Goal: Communication & Community: Answer question/provide support

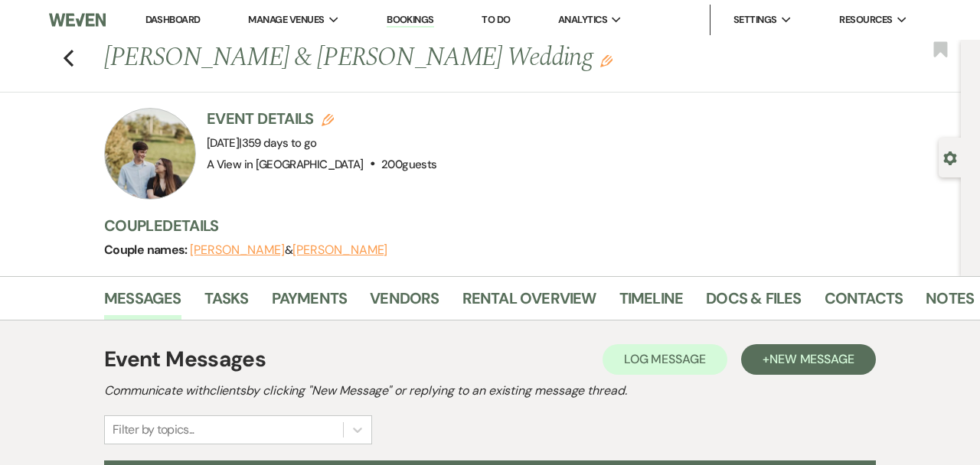
select select "6177"
click at [67, 47] on button "Previous" at bounding box center [68, 56] width 11 height 21
select select "8"
select select "4"
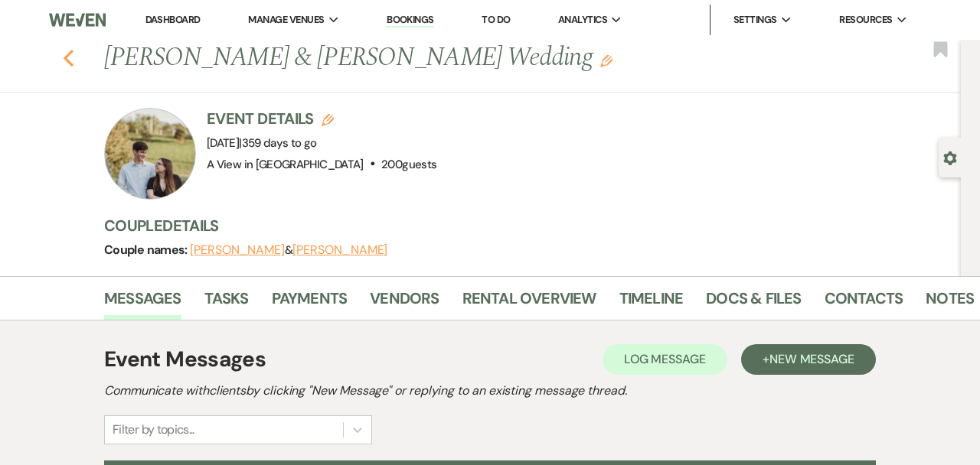
select select "8"
select select "4"
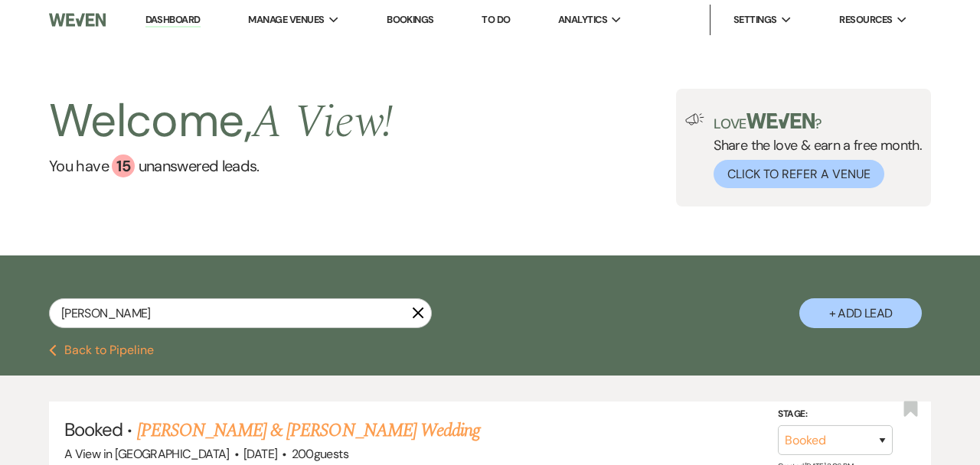
click at [422, 311] on icon "X" at bounding box center [418, 313] width 12 height 12
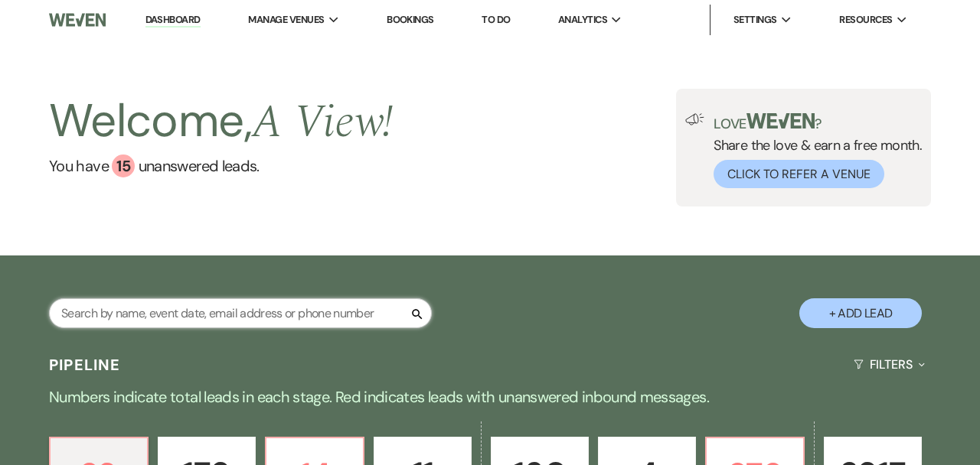
click at [126, 315] on input "text" at bounding box center [240, 314] width 383 height 30
paste input "[PERSON_NAME] & [PERSON_NAME]"
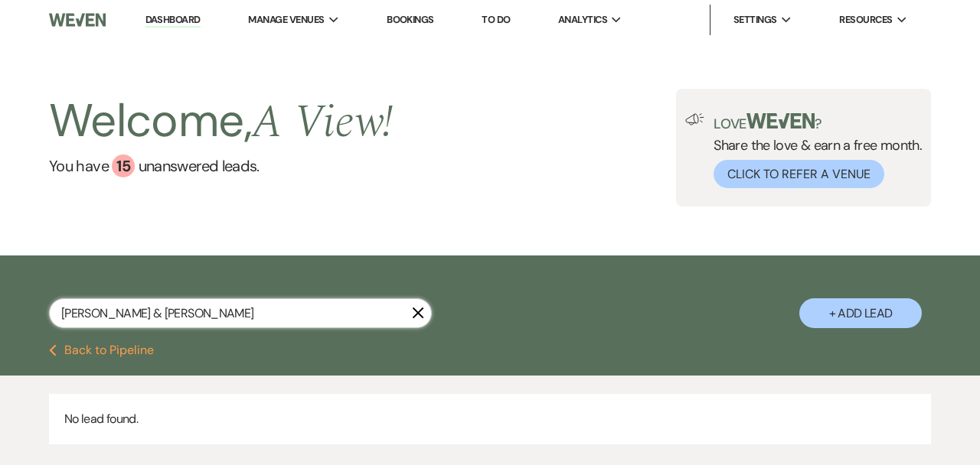
drag, startPoint x: 139, startPoint y: 315, endPoint x: 290, endPoint y: 312, distance: 151.6
click at [290, 312] on input "[PERSON_NAME] & [PERSON_NAME]" at bounding box center [240, 314] width 383 height 30
type input "[PERSON_NAME]"
select select "8"
select select "4"
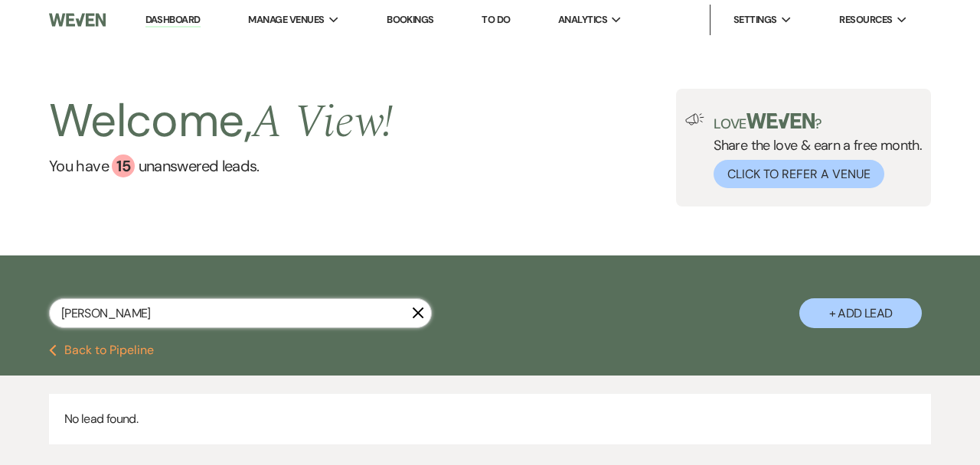
select select "8"
select select "4"
select select "8"
select select "4"
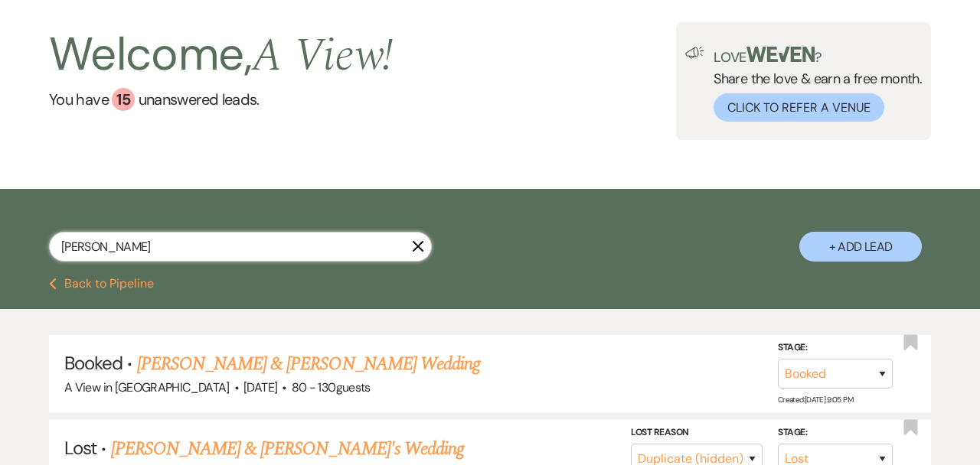
scroll to position [86, 0]
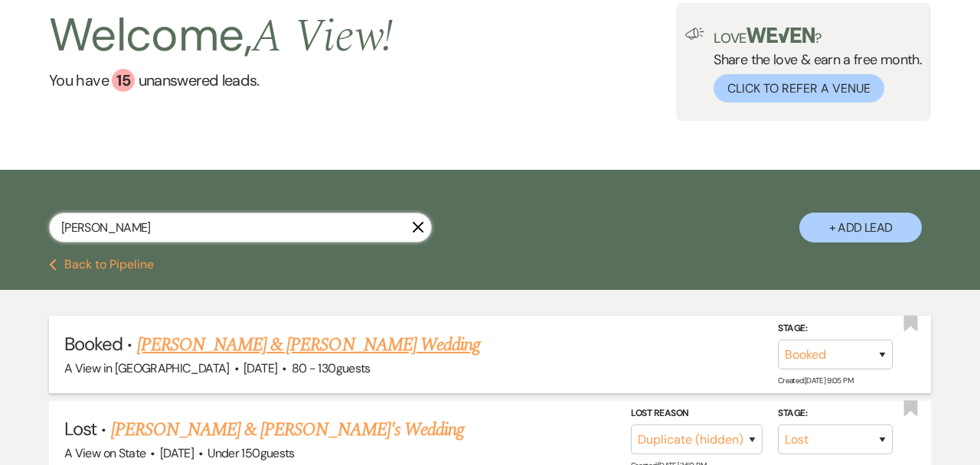
type input "[PERSON_NAME]"
click at [283, 348] on link "[PERSON_NAME] & [PERSON_NAME] Wedding" at bounding box center [308, 345] width 343 height 28
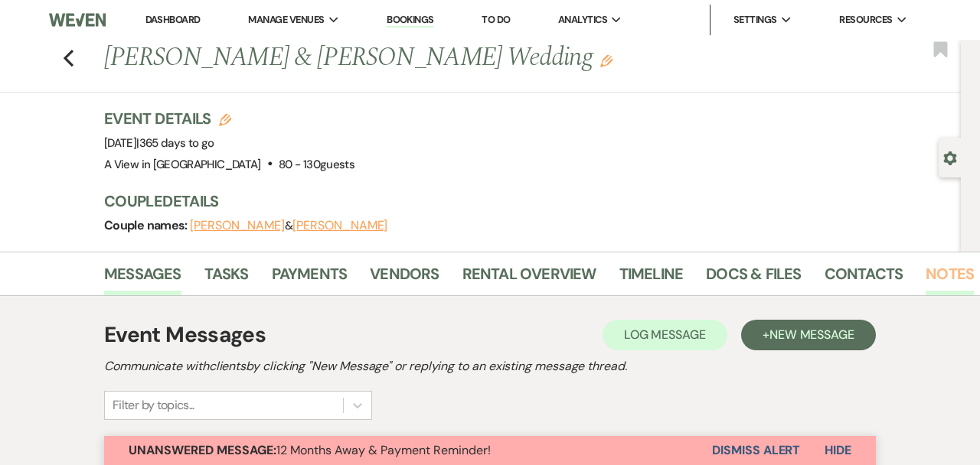
click at [950, 275] on link "Notes" at bounding box center [949, 279] width 48 height 34
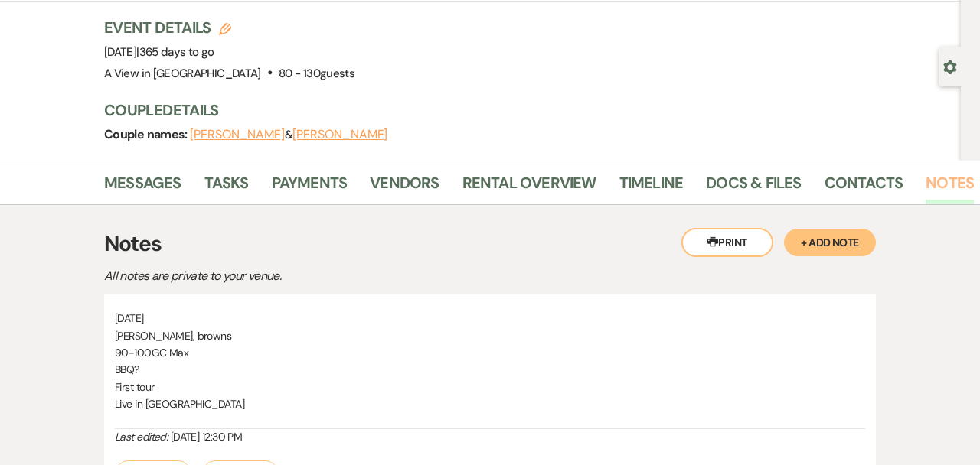
scroll to position [86, 0]
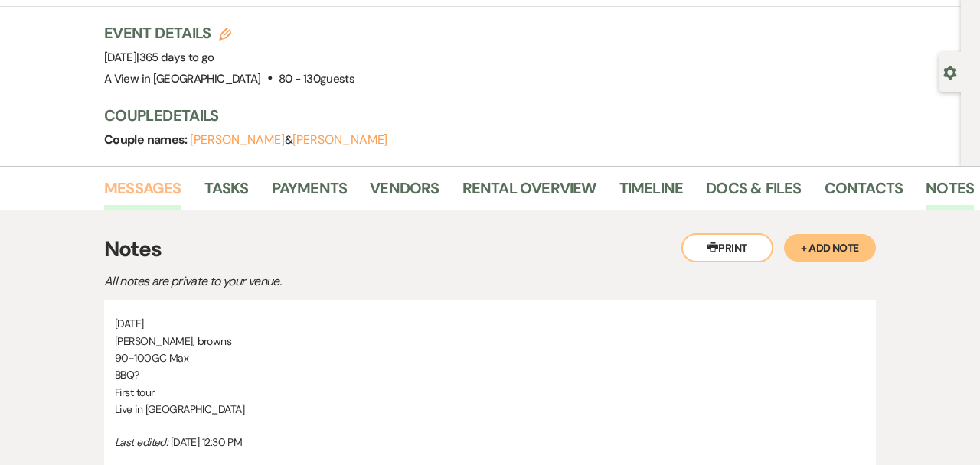
click at [145, 194] on link "Messages" at bounding box center [142, 193] width 77 height 34
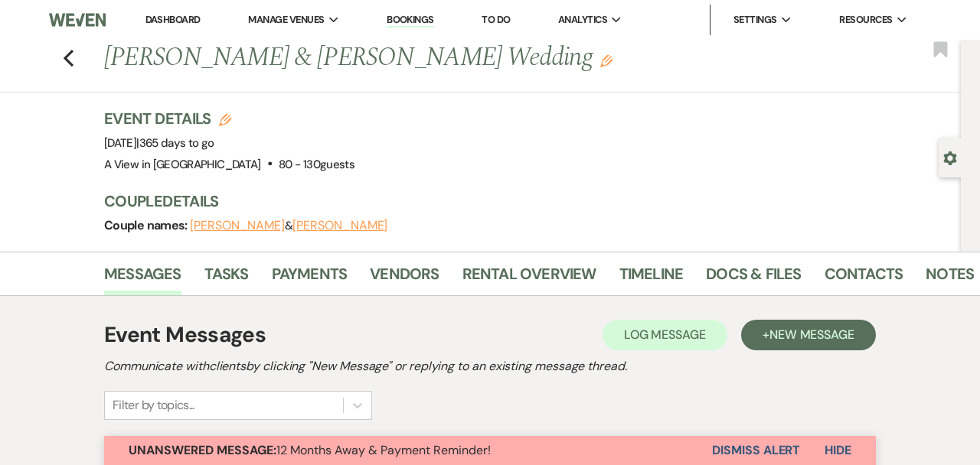
click at [79, 46] on div "Previous [PERSON_NAME] & [PERSON_NAME] Wedding Edit Bookmark" at bounding box center [476, 66] width 968 height 53
click at [70, 51] on use "button" at bounding box center [69, 58] width 10 height 17
select select "8"
select select "4"
select select "8"
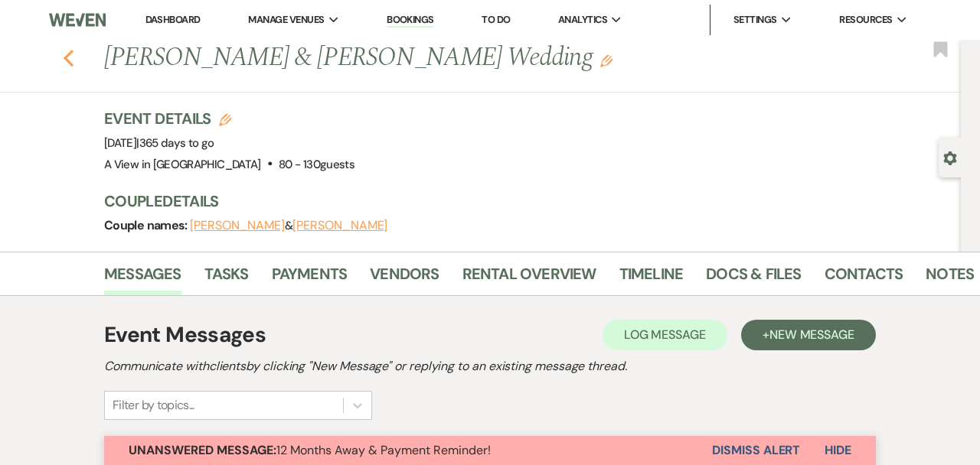
select select "4"
select select "8"
select select "4"
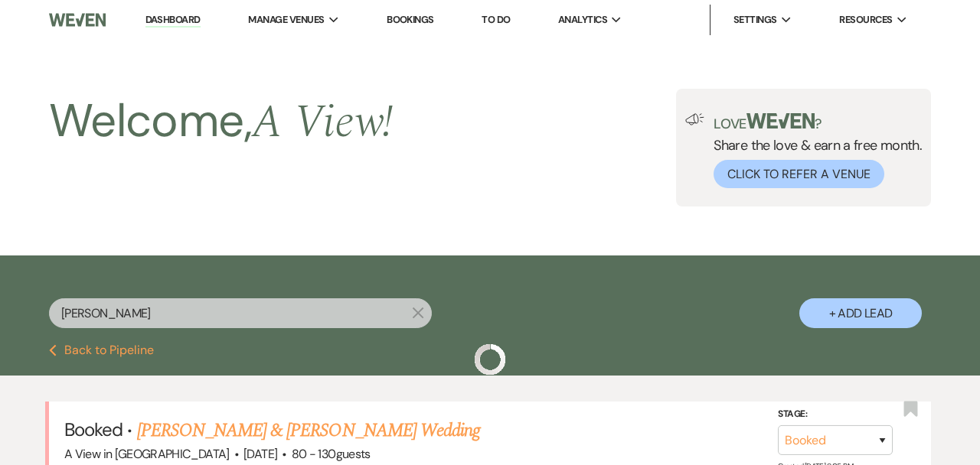
scroll to position [86, 0]
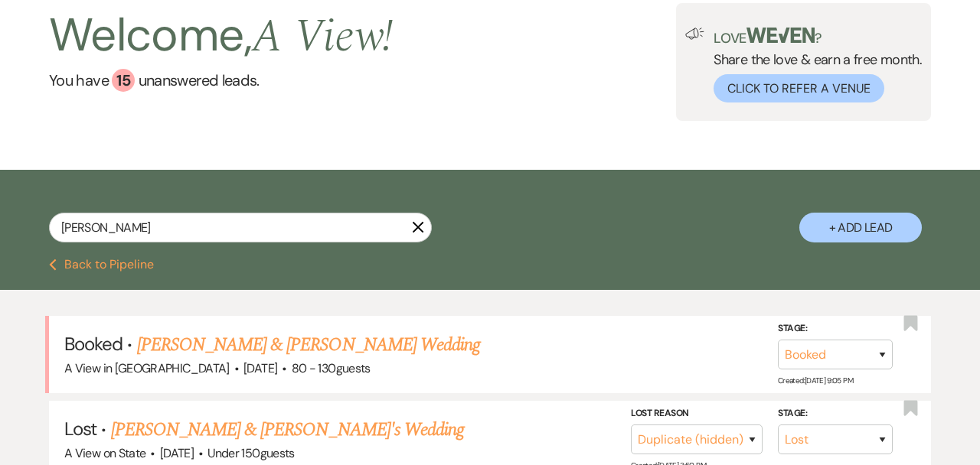
click at [419, 232] on icon "X" at bounding box center [418, 227] width 12 height 12
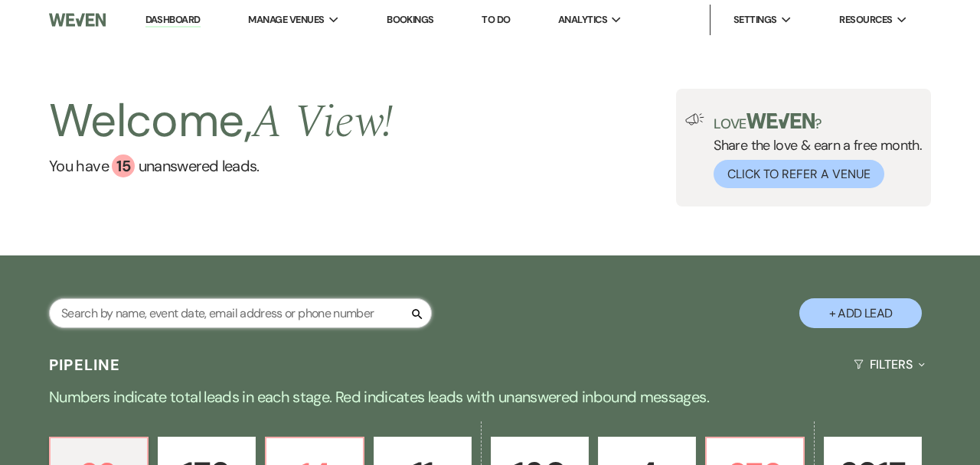
click at [267, 316] on input "text" at bounding box center [240, 314] width 383 height 30
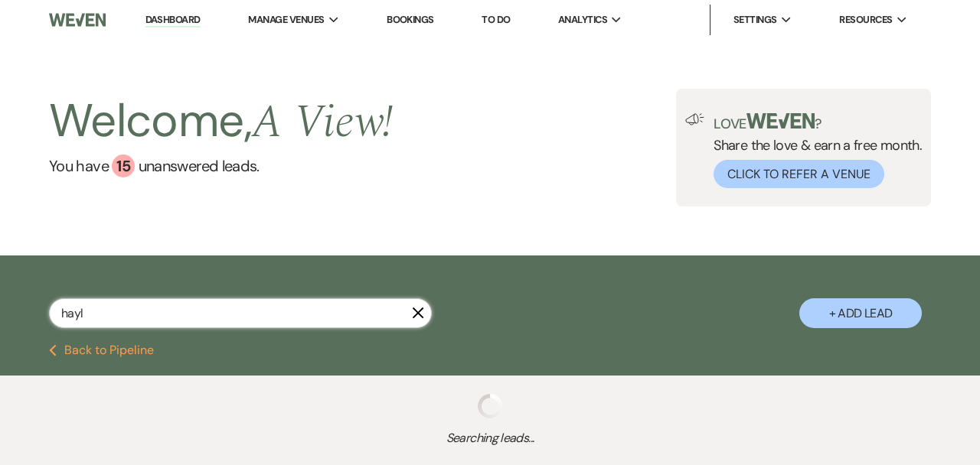
type input "hayle"
select select "8"
select select "6"
select select "8"
select select "4"
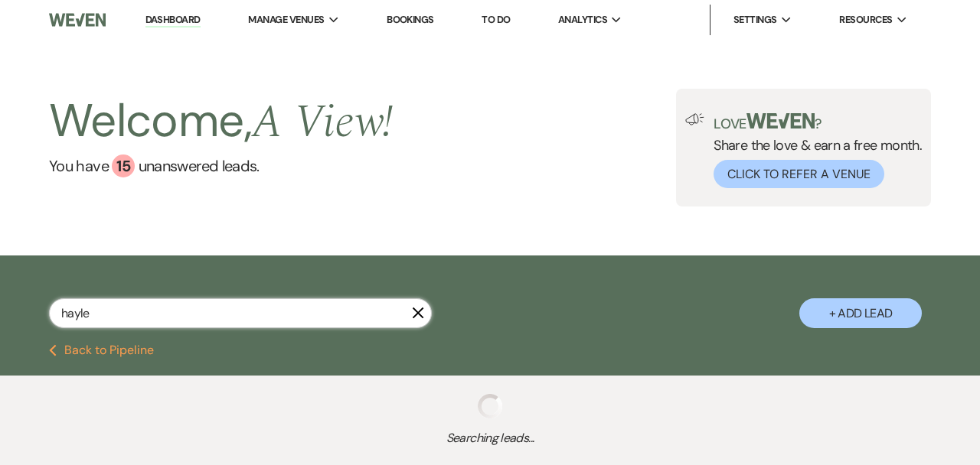
select select "8"
select select "4"
select select "8"
select select "4"
select select "8"
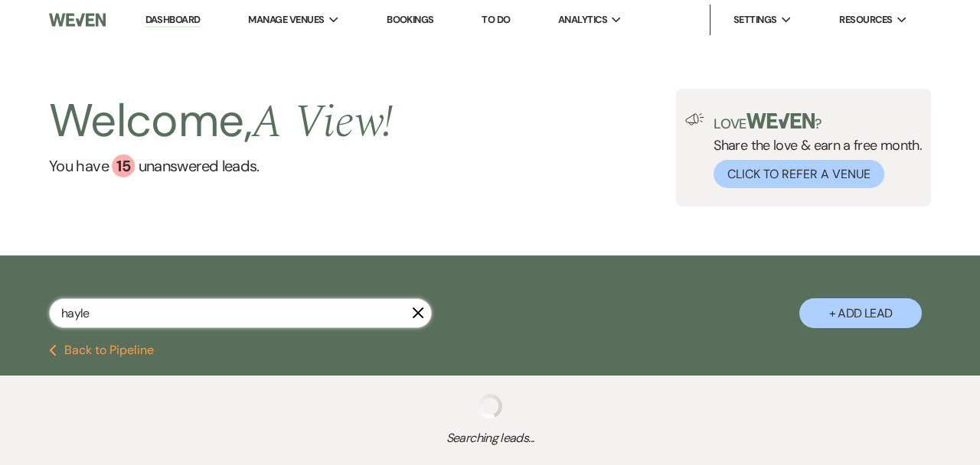
select select "5"
select select "8"
select select "4"
select select "8"
select select "4"
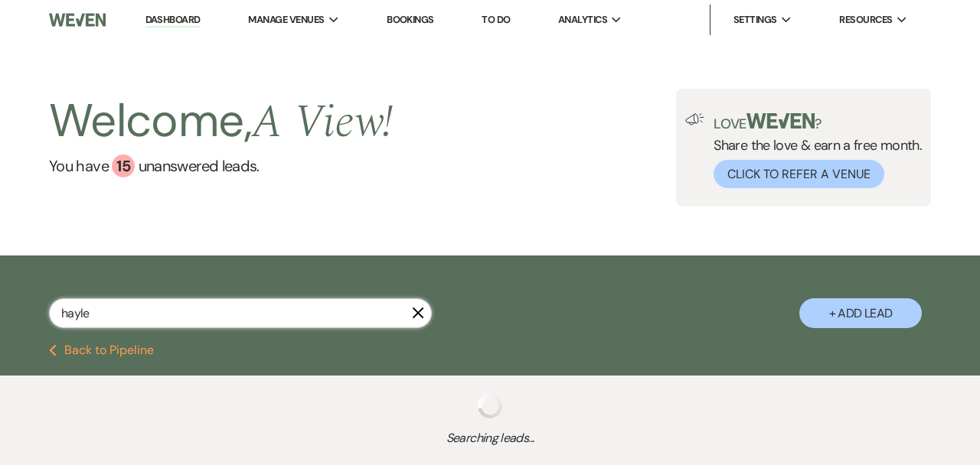
select select "8"
select select "5"
select select "8"
select select "4"
select select "8"
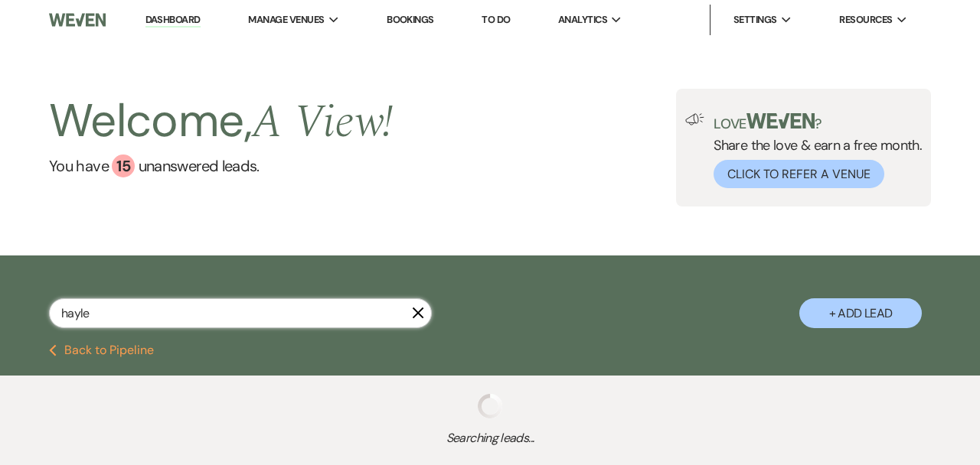
select select "8"
select select "4"
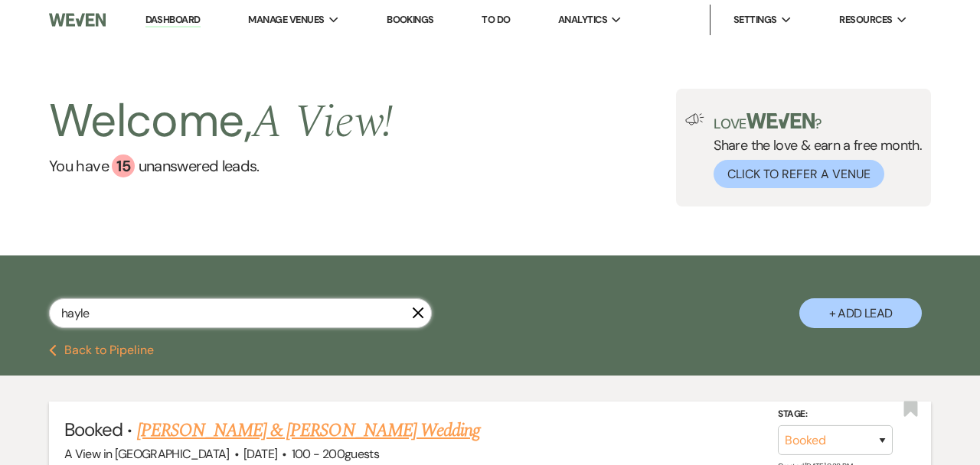
type input "hayle"
click at [266, 432] on link "[PERSON_NAME] & [PERSON_NAME] Wedding" at bounding box center [308, 431] width 343 height 28
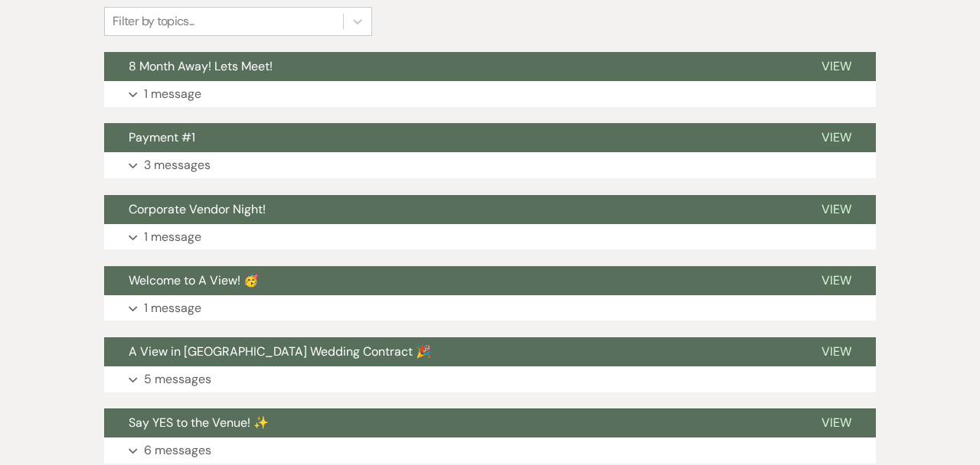
scroll to position [383, 0]
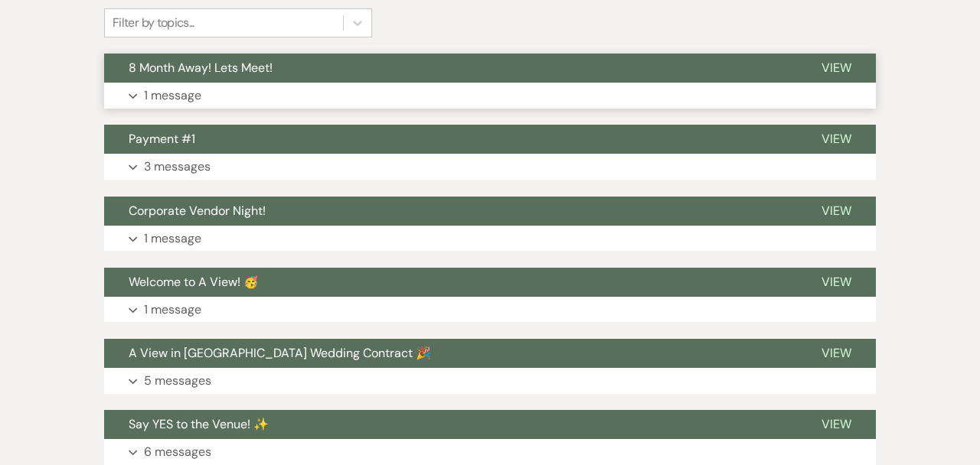
click at [363, 88] on button "Expand 1 message" at bounding box center [490, 96] width 772 height 26
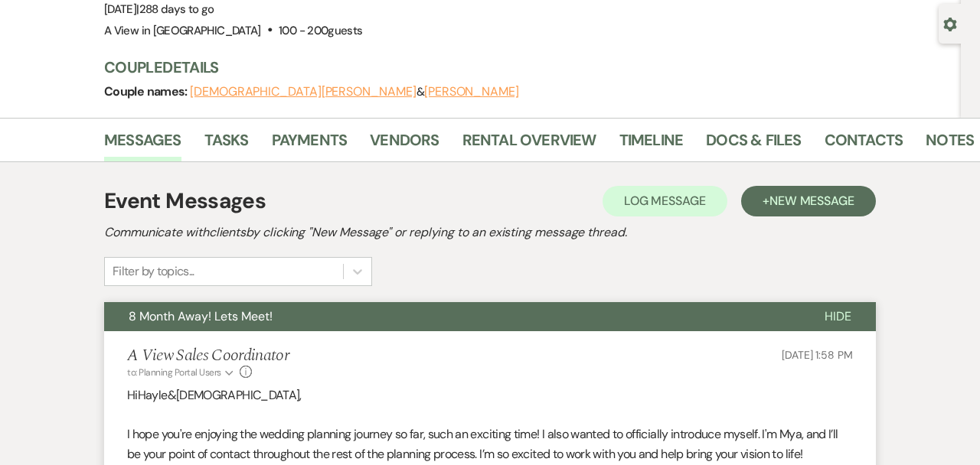
scroll to position [77, 0]
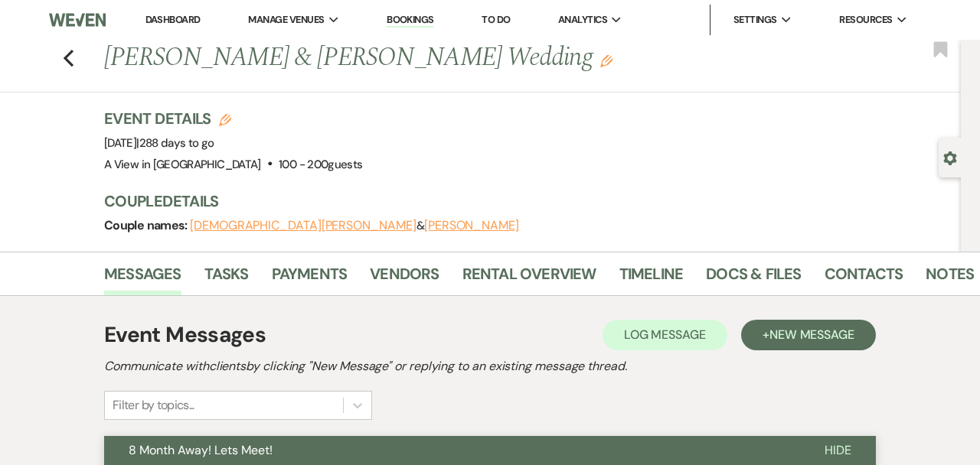
select select "8"
select select "6"
select select "8"
select select "4"
select select "8"
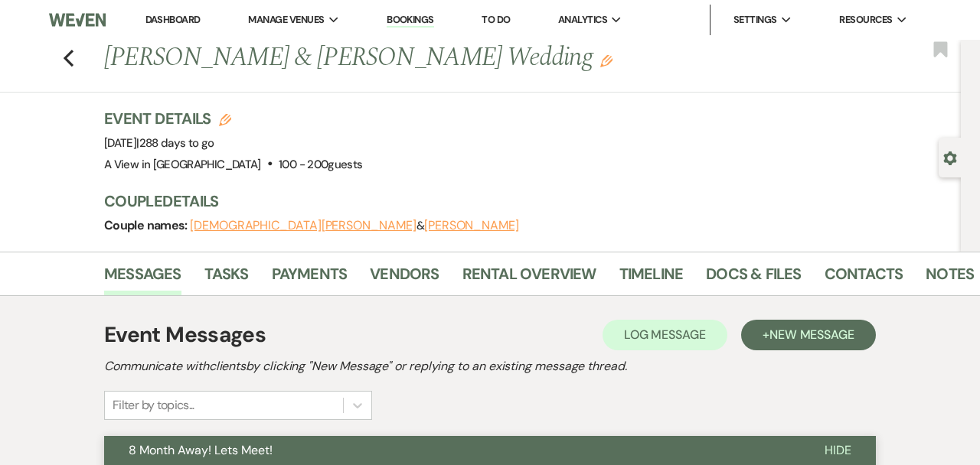
select select "4"
select select "8"
select select "4"
select select "8"
select select "5"
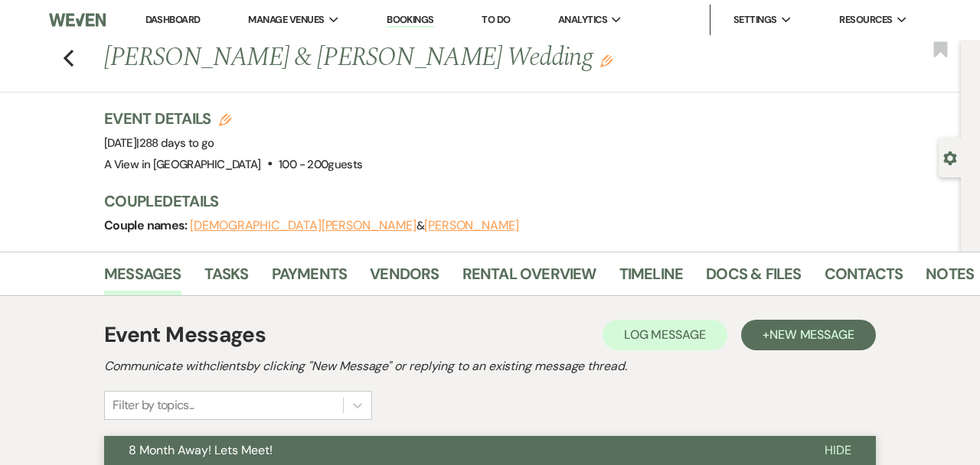
select select "8"
select select "4"
select select "8"
select select "4"
select select "8"
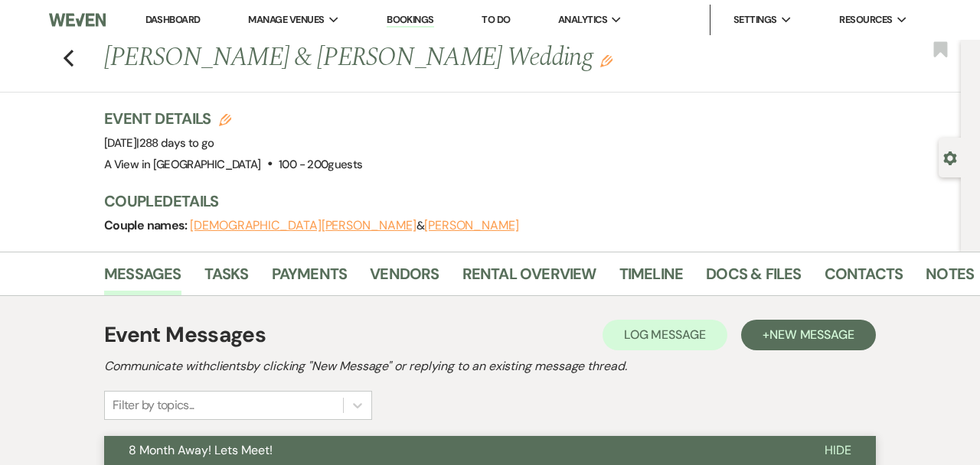
select select "5"
select select "8"
select select "4"
select select "8"
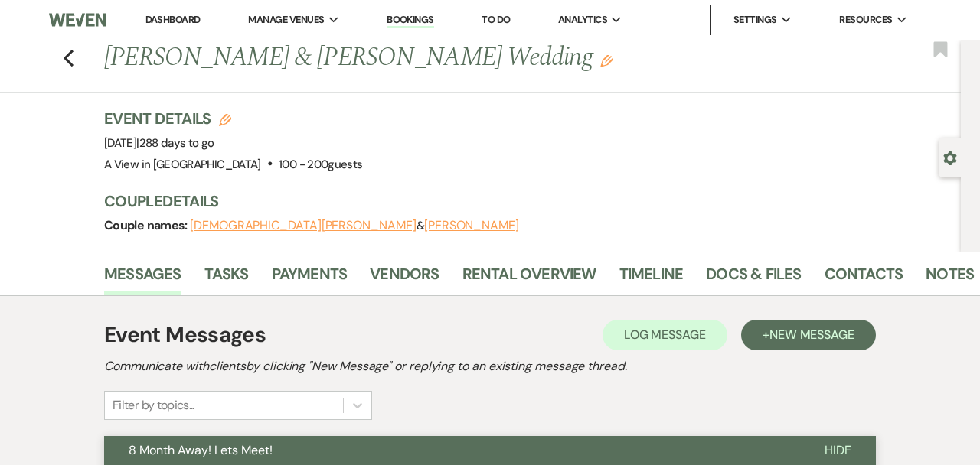
select select "4"
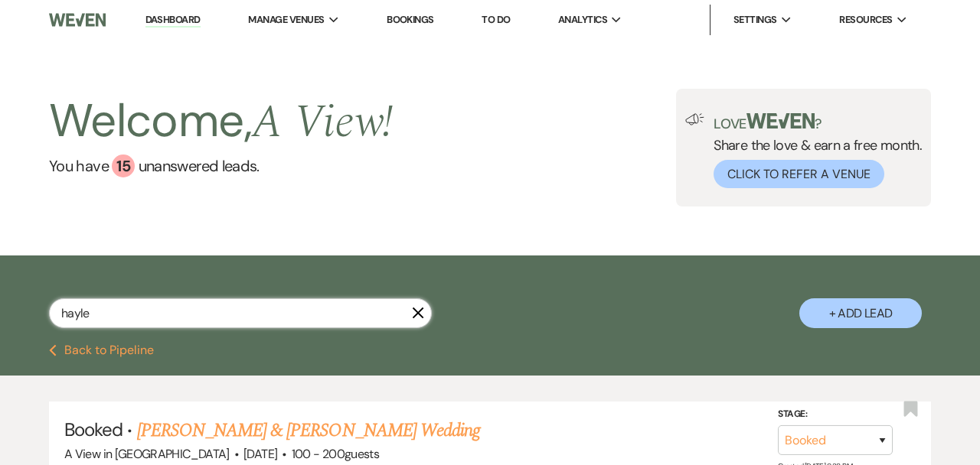
click at [175, 313] on input "hayle" at bounding box center [240, 314] width 383 height 30
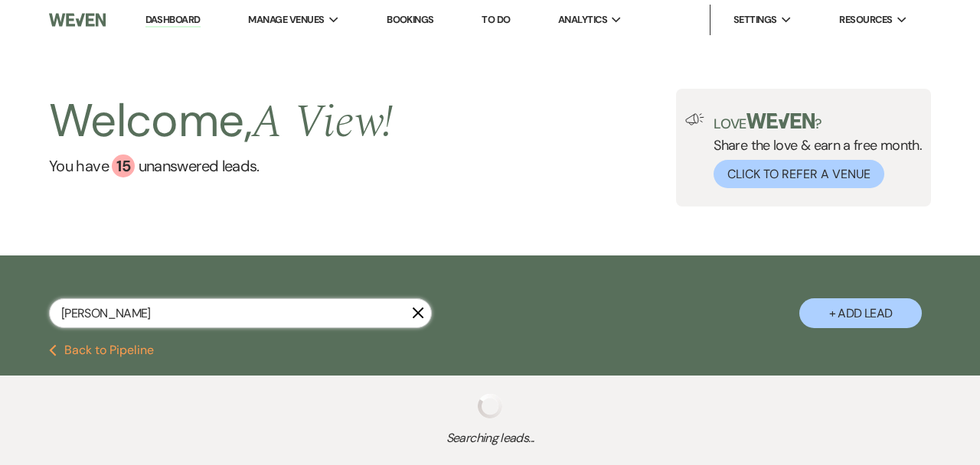
type input "[PERSON_NAME]"
select select "8"
select select "4"
select select "8"
select select "4"
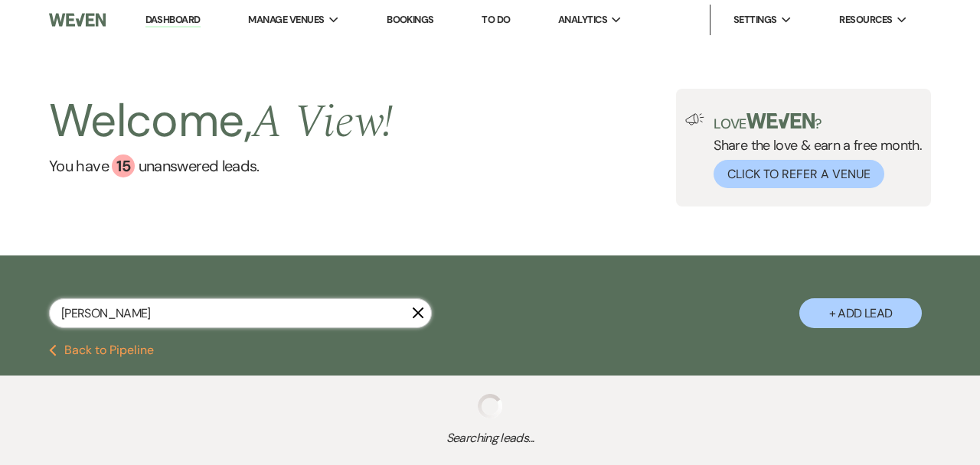
select select "8"
select select "4"
select select "8"
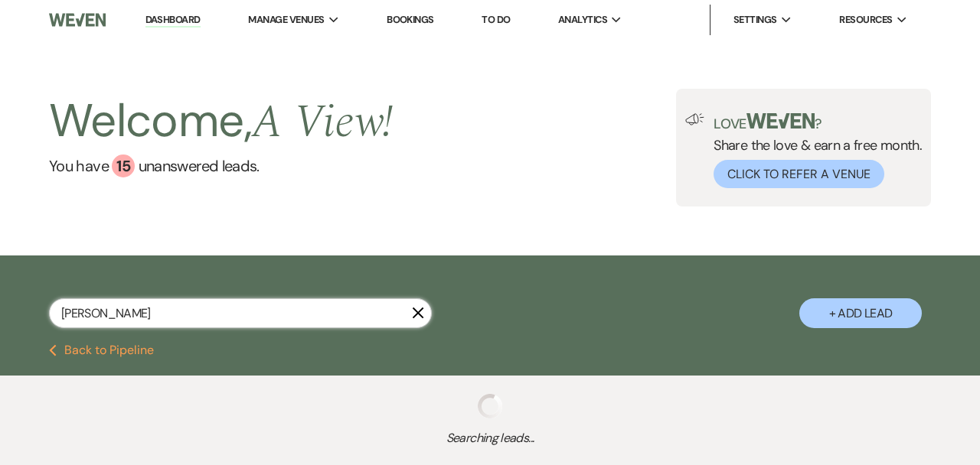
select select "4"
select select "8"
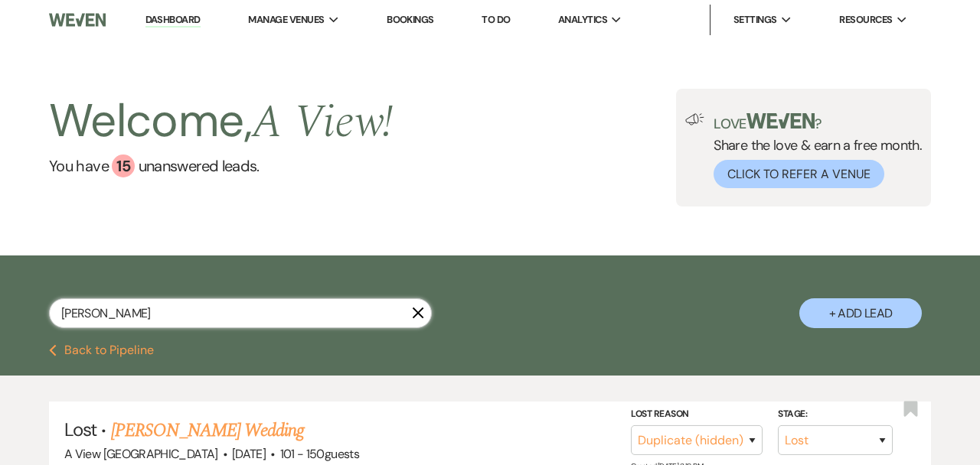
type input "[PERSON_NAME] d"
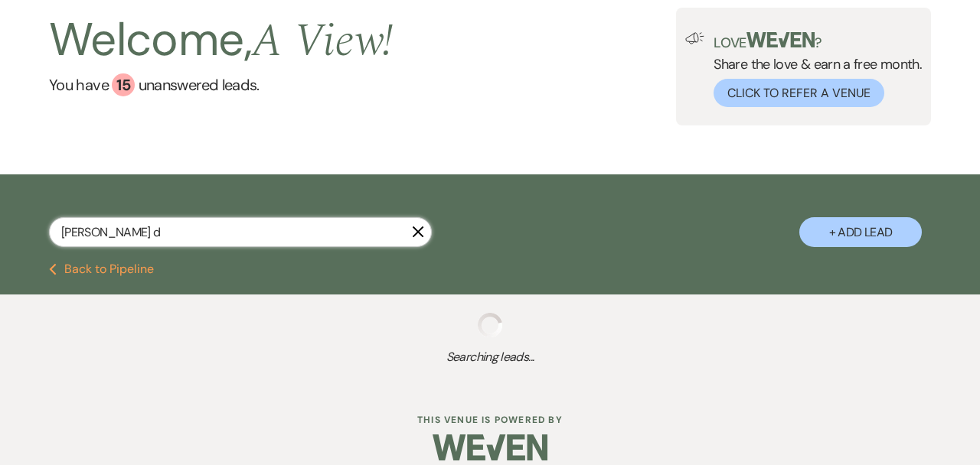
scroll to position [100, 0]
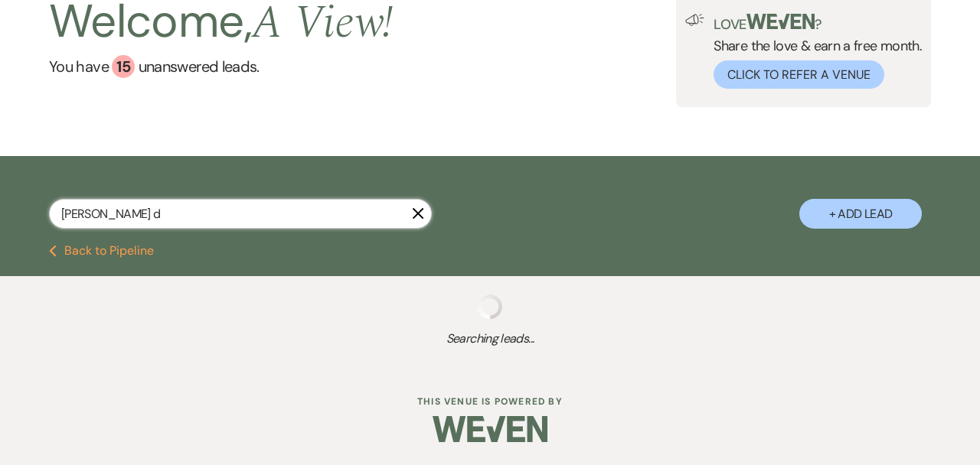
select select "9"
select select "8"
select select "4"
select select "9"
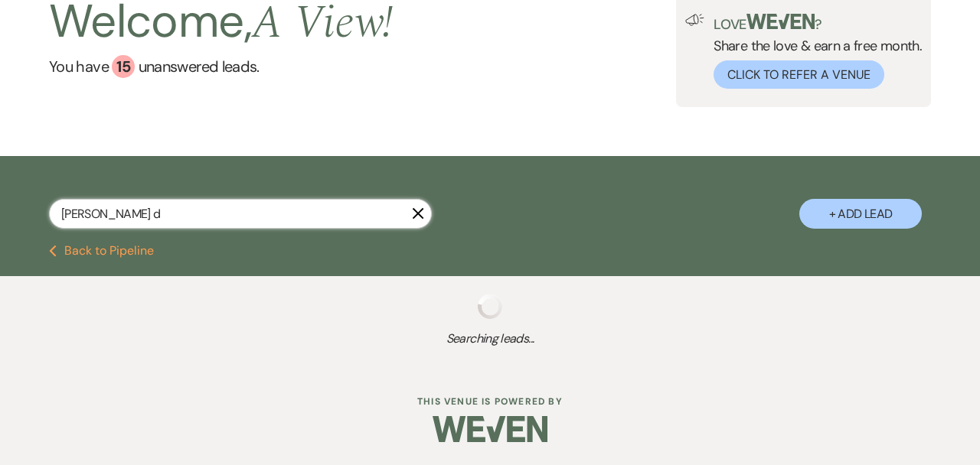
select select "9"
select select "8"
select select "4"
select select "8"
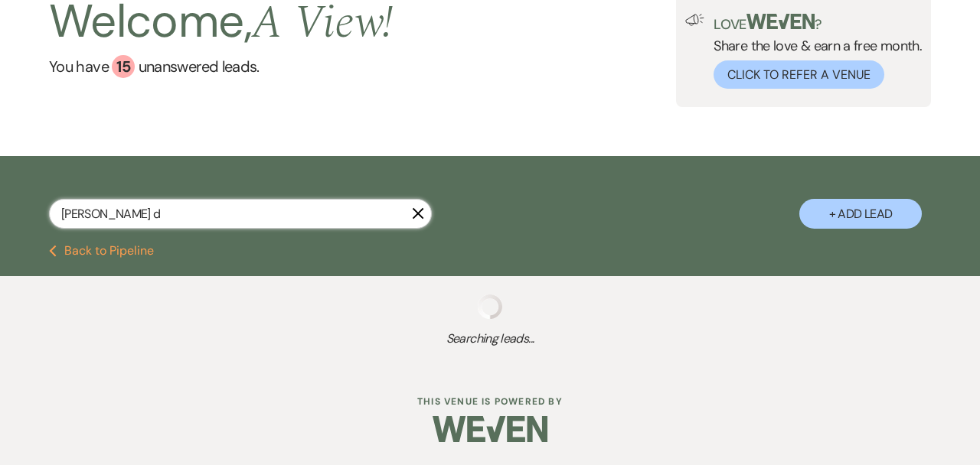
select select "4"
select select "9"
select select "8"
select select "4"
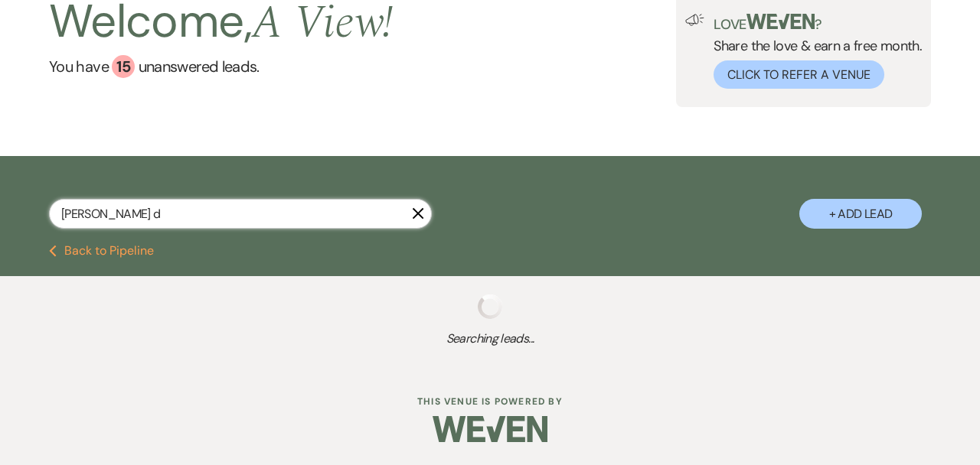
select select "9"
select select "8"
select select "4"
select select "8"
select select "4"
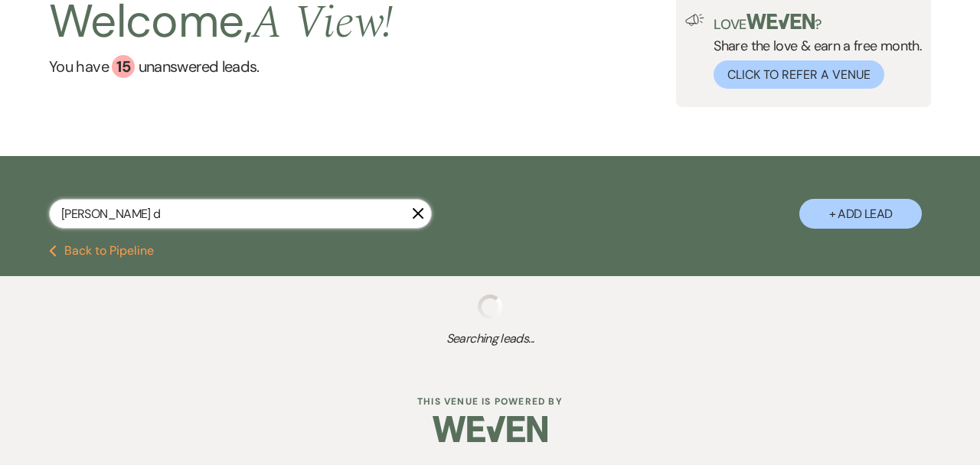
select select "9"
select select "8"
select select "4"
select select "9"
select select "8"
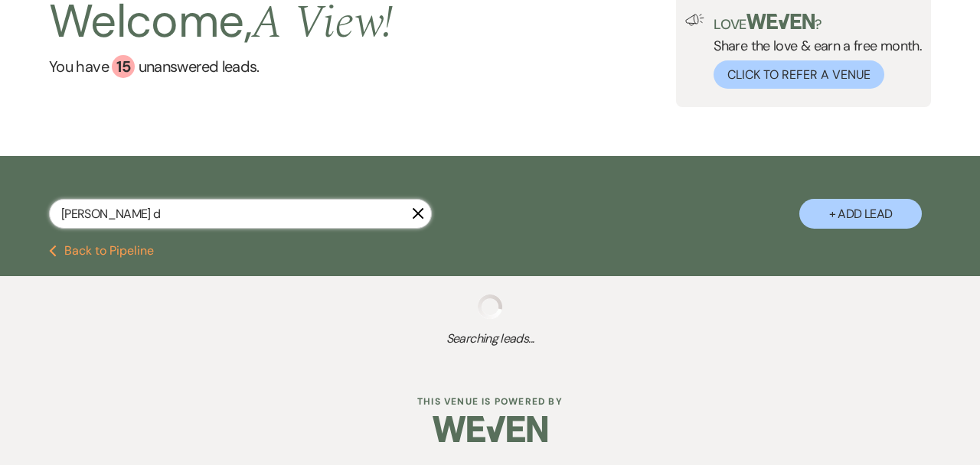
select select "4"
select select "8"
select select "4"
select select "9"
select select "8"
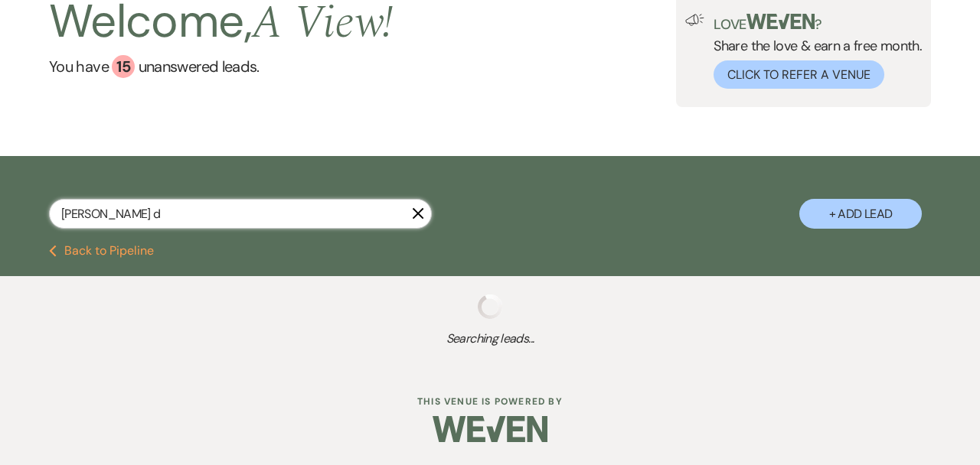
select select "4"
select select "8"
select select "4"
select select "8"
select select "4"
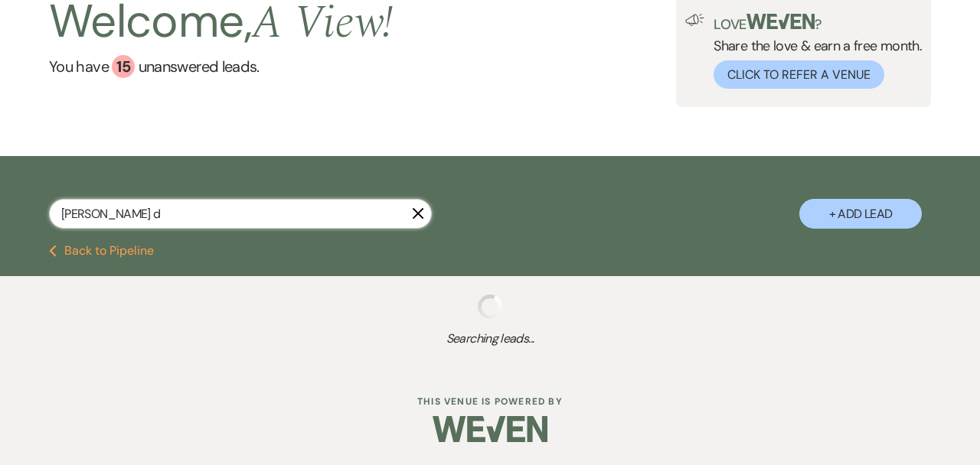
select select "8"
select select "4"
select select "8"
select select "1"
select select "9"
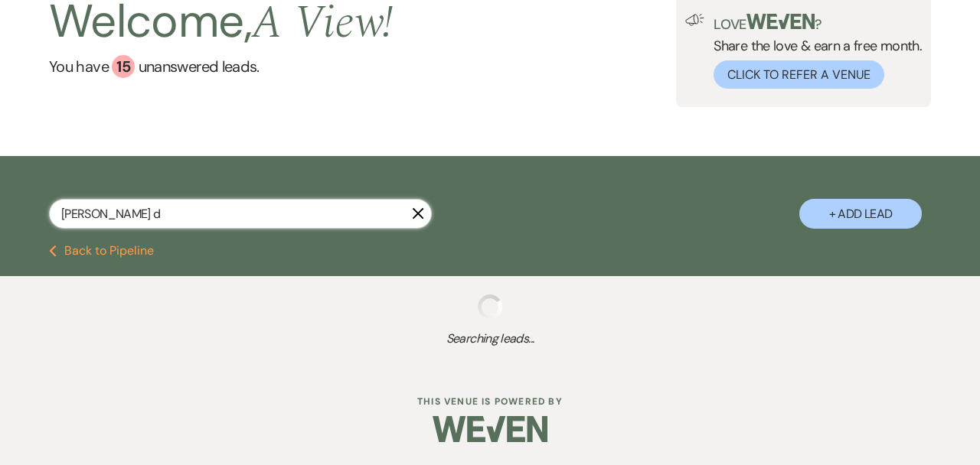
select select "5"
select select "8"
select select "4"
select select "9"
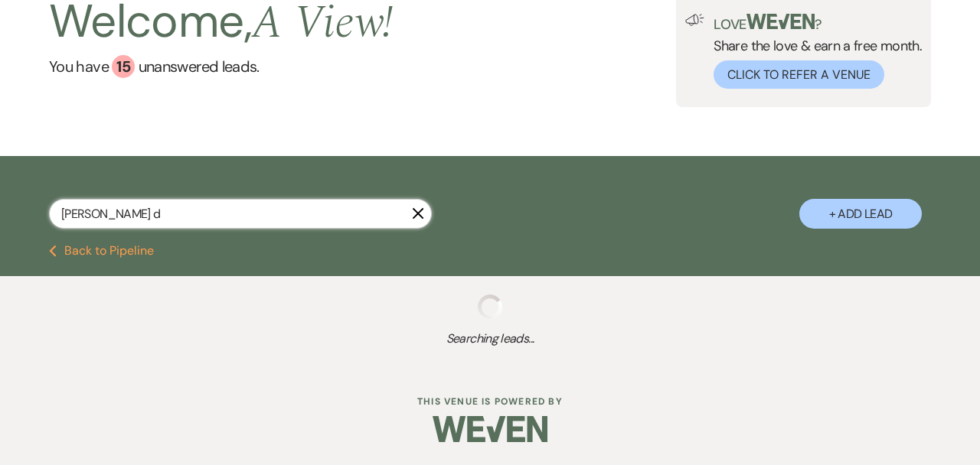
select select "8"
select select "4"
select select "8"
select select "4"
select select "8"
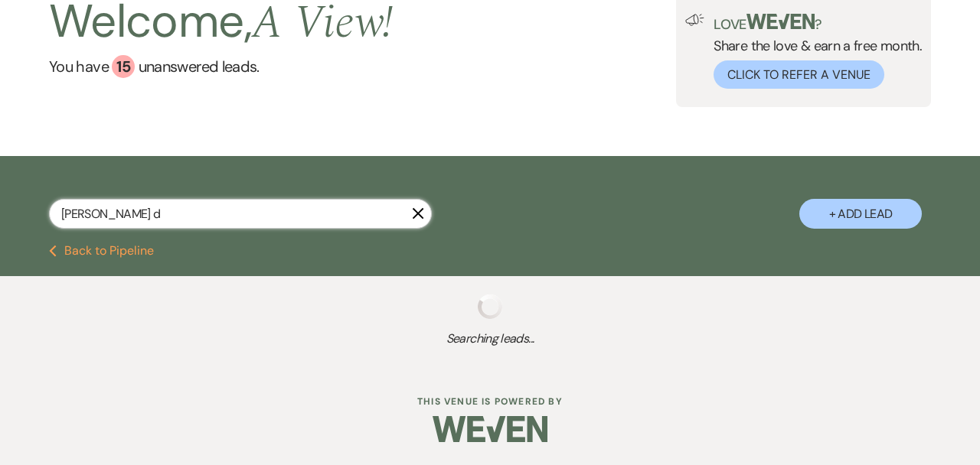
select select "4"
select select "5"
select select "8"
select select "7"
select select "9"
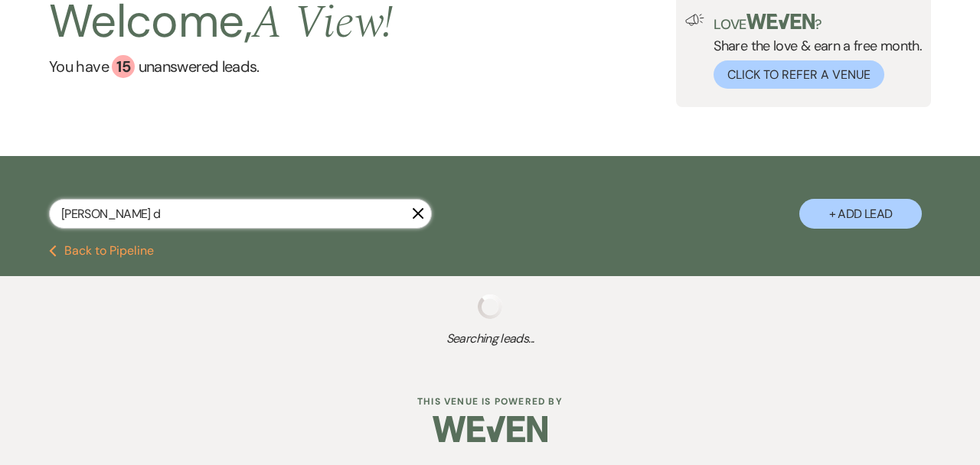
select select "8"
select select "4"
select select "8"
select select "4"
select select "5"
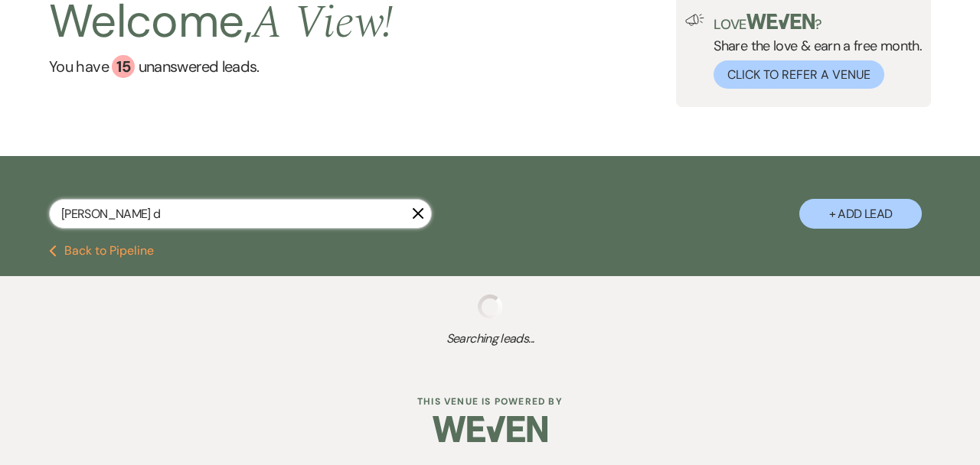
select select "9"
select select "8"
select select "4"
select select "8"
select select "4"
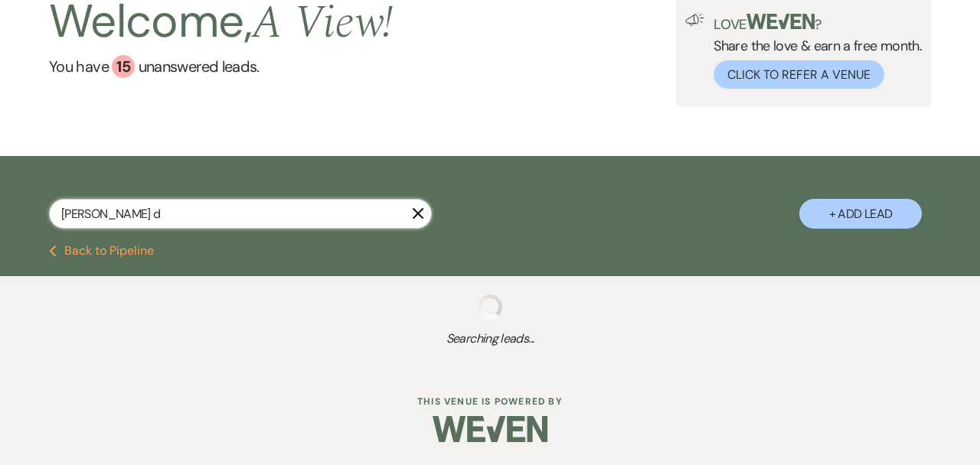
select select "9"
select select "8"
select select "6"
select select "9"
select select "5"
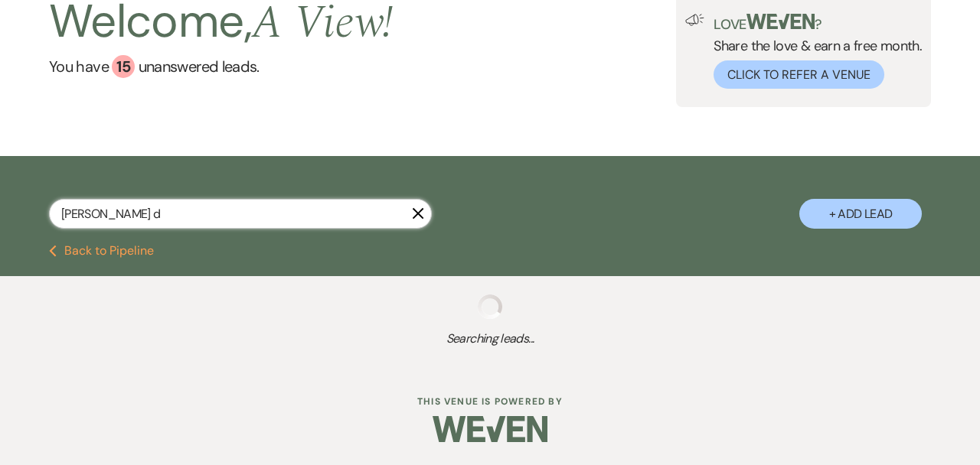
select select "8"
select select "4"
select select "9"
select select "8"
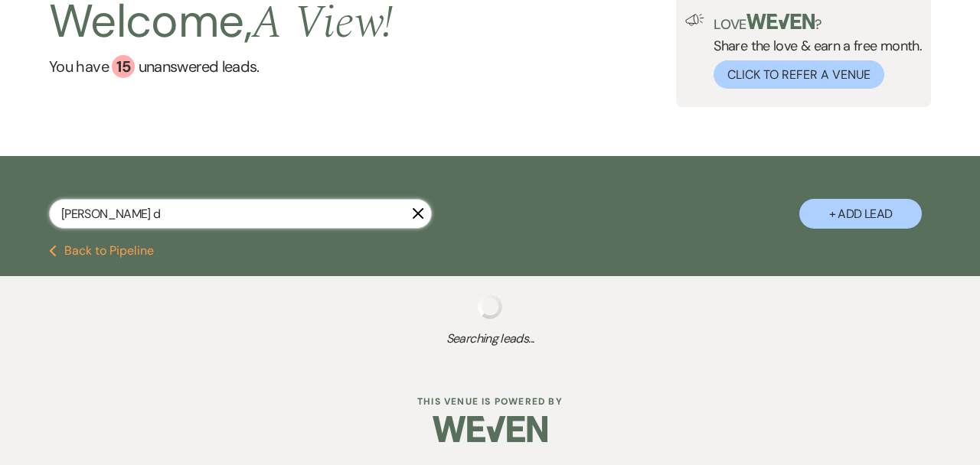
select select "9"
select select "8"
select select "3"
select select "8"
select select "4"
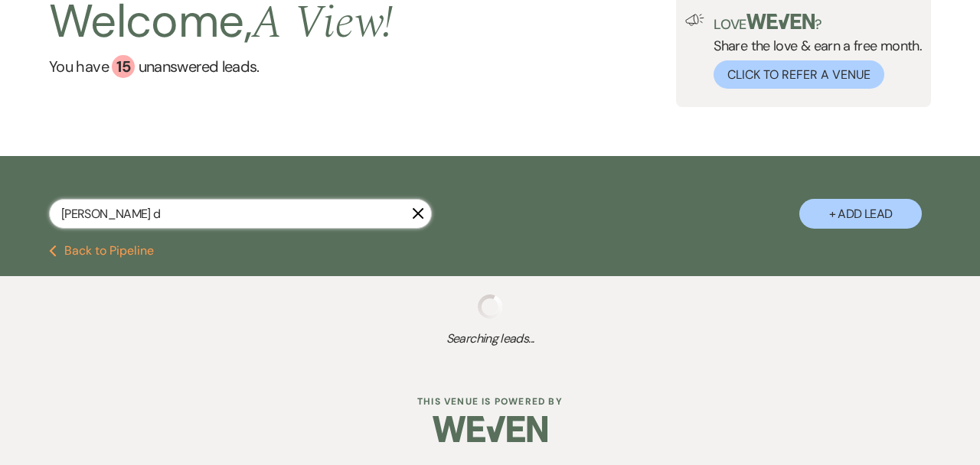
select select "8"
select select "4"
select select "9"
select select "4"
select select "9"
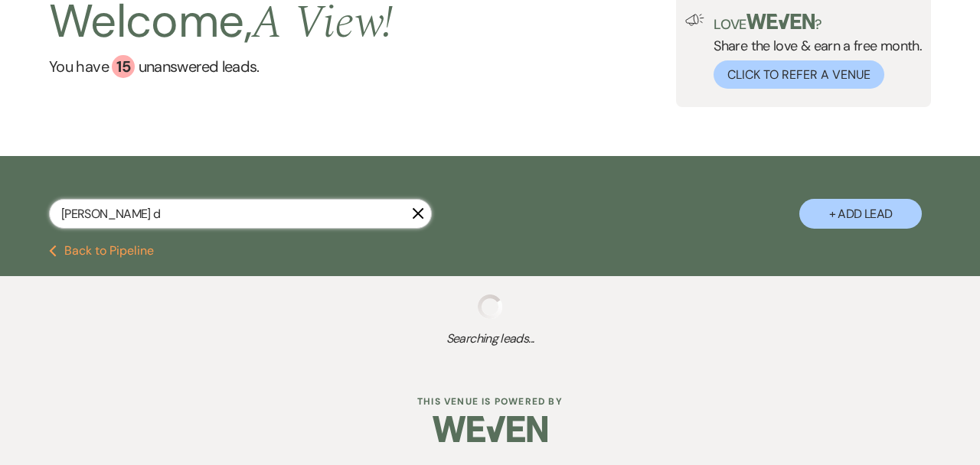
select select "8"
select select "4"
select select "8"
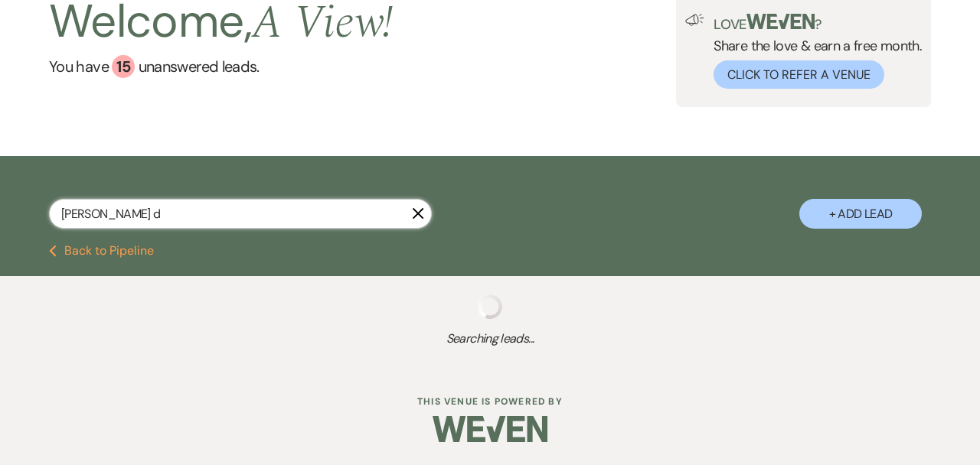
select select "4"
select select "8"
select select "3"
select select "8"
select select "3"
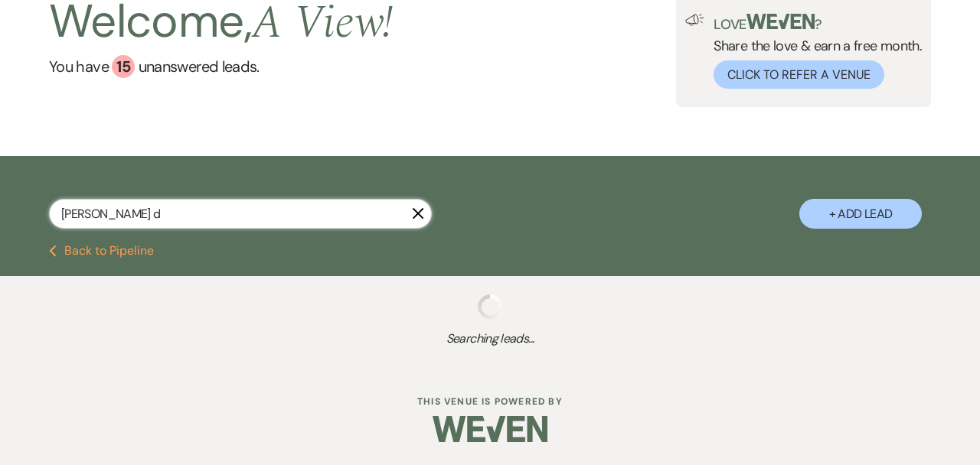
select select "8"
select select "3"
select select "9"
select select "8"
select select "4"
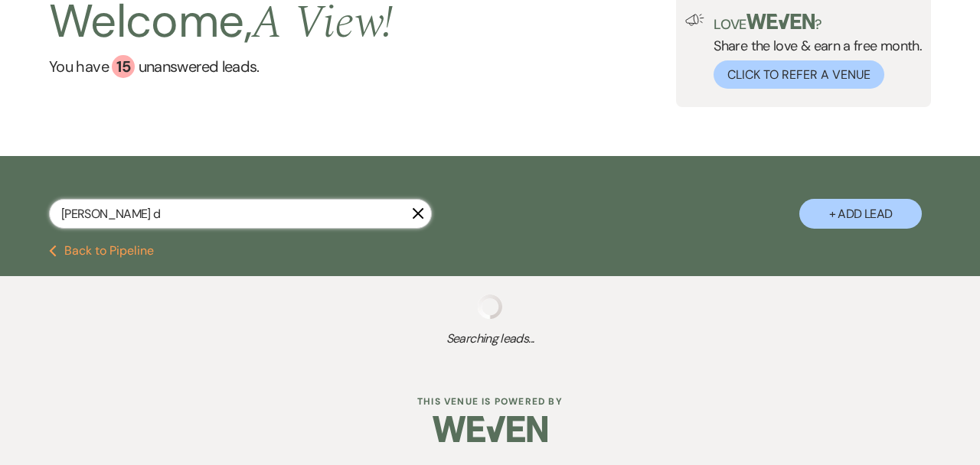
select select "8"
select select "6"
select select "8"
select select "4"
select select "5"
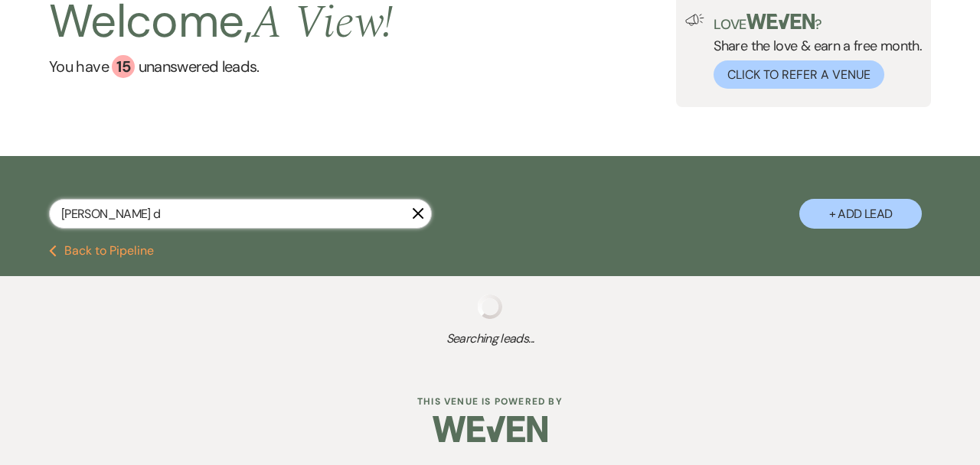
select select "5"
select select "8"
select select "5"
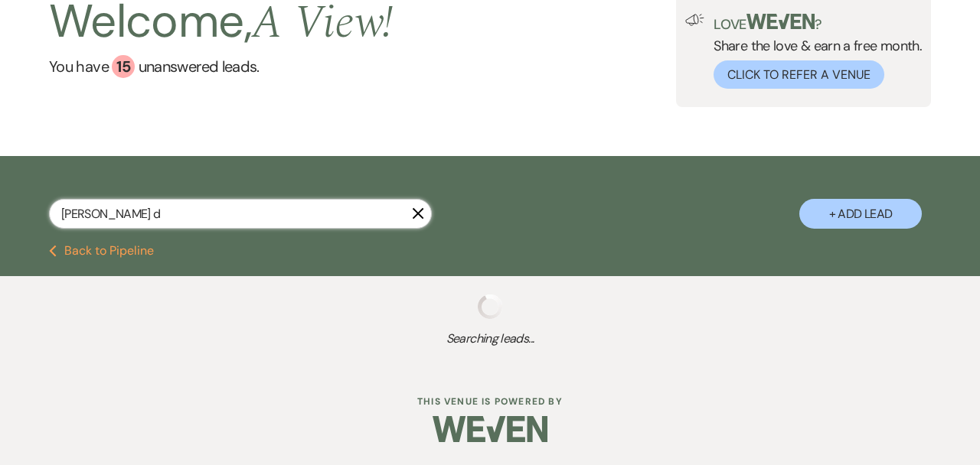
select select "8"
select select "4"
select select "8"
select select "4"
select select "9"
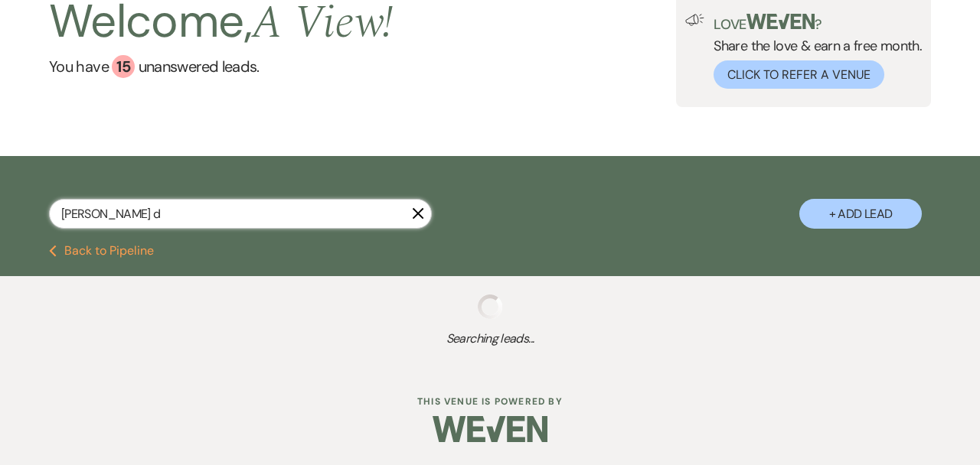
select select "9"
select select "8"
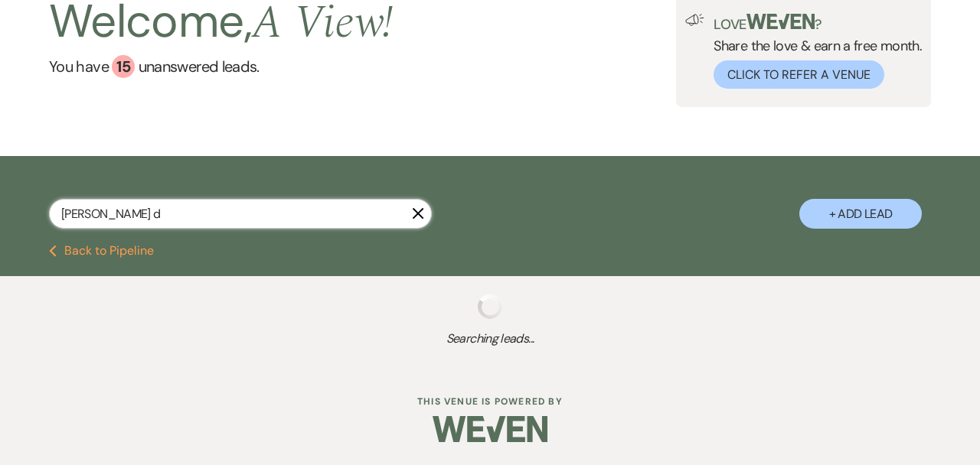
select select "4"
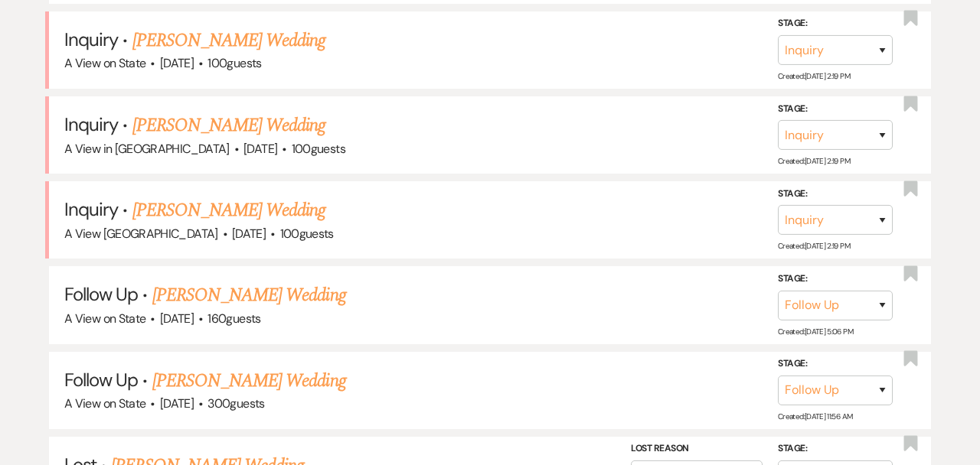
scroll to position [0, 0]
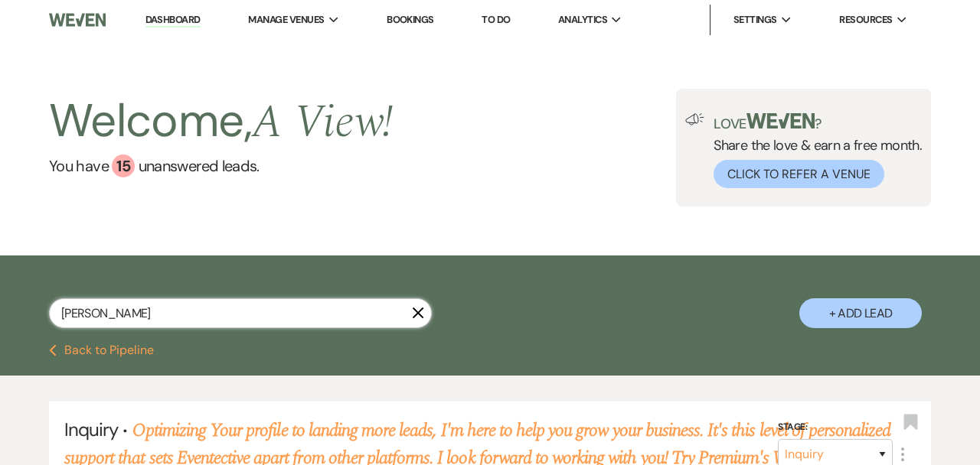
click at [132, 322] on input "[PERSON_NAME]" at bounding box center [240, 314] width 383 height 30
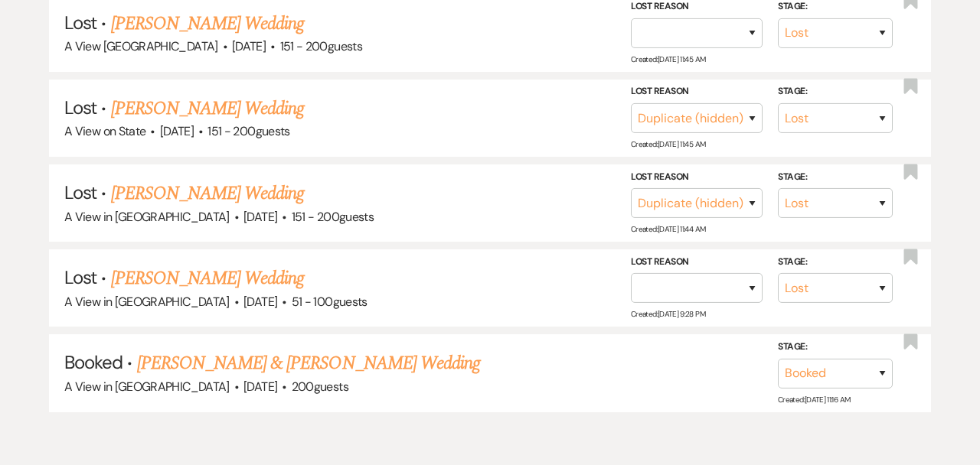
scroll to position [728, 0]
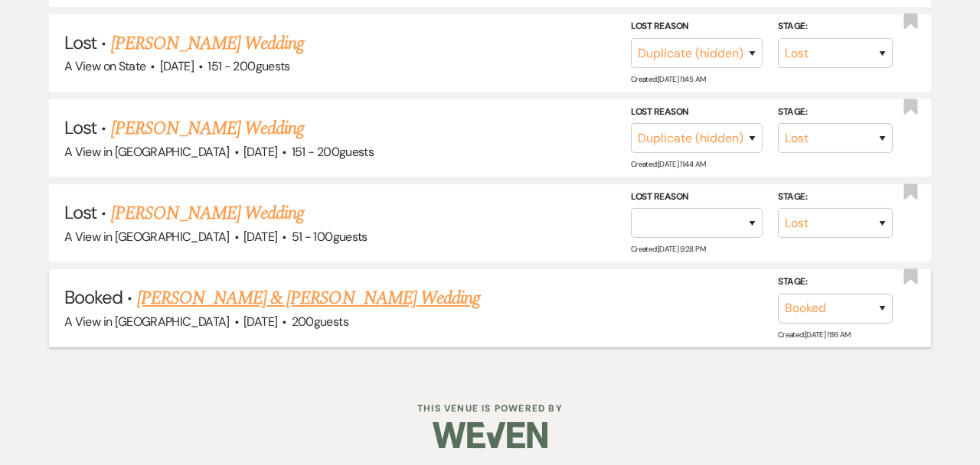
click at [204, 294] on link "[PERSON_NAME] & [PERSON_NAME] Wedding" at bounding box center [308, 299] width 343 height 28
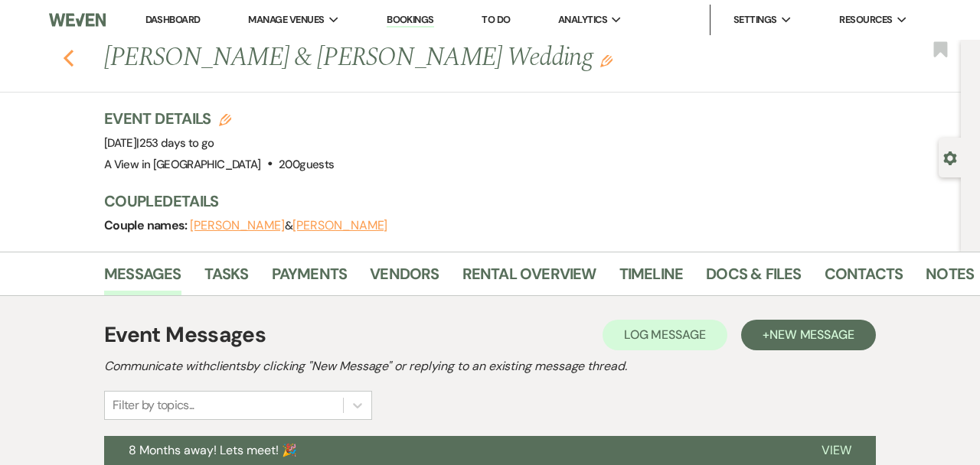
click at [73, 47] on button "Previous" at bounding box center [68, 56] width 11 height 21
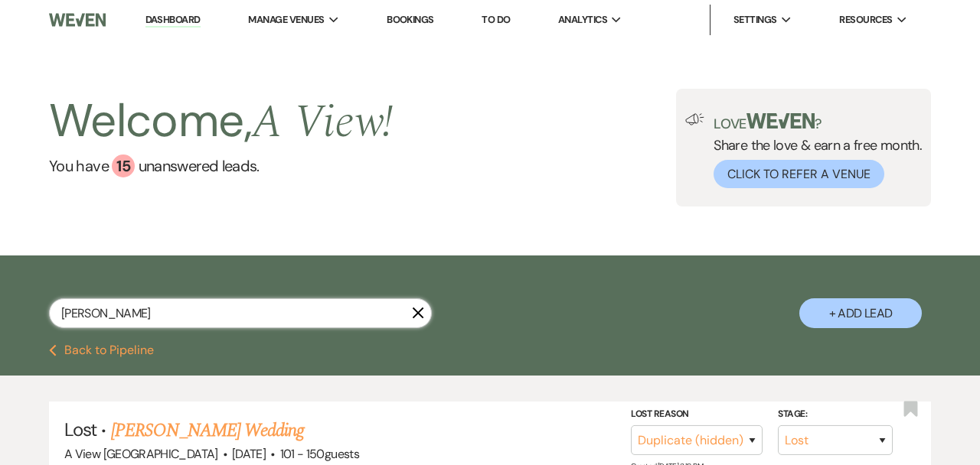
click at [171, 306] on input "[PERSON_NAME]" at bounding box center [240, 314] width 383 height 30
click at [171, 305] on input "[PERSON_NAME]" at bounding box center [240, 314] width 383 height 30
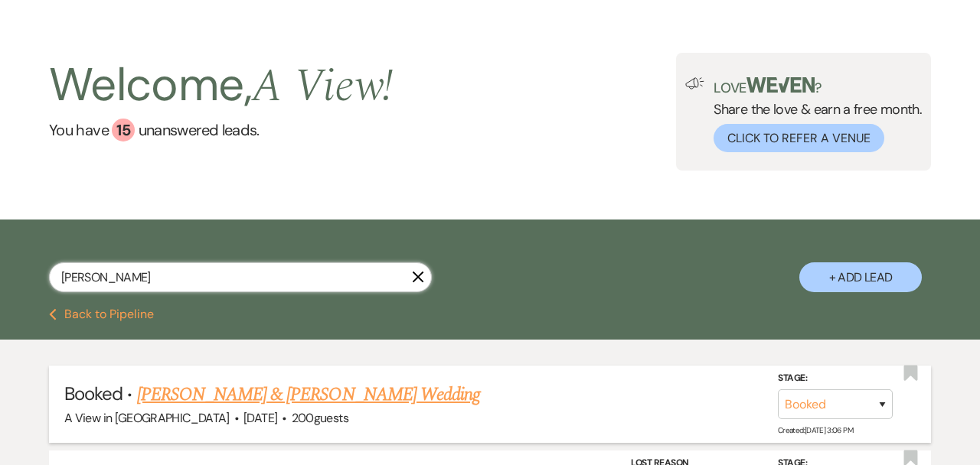
scroll to position [37, 0]
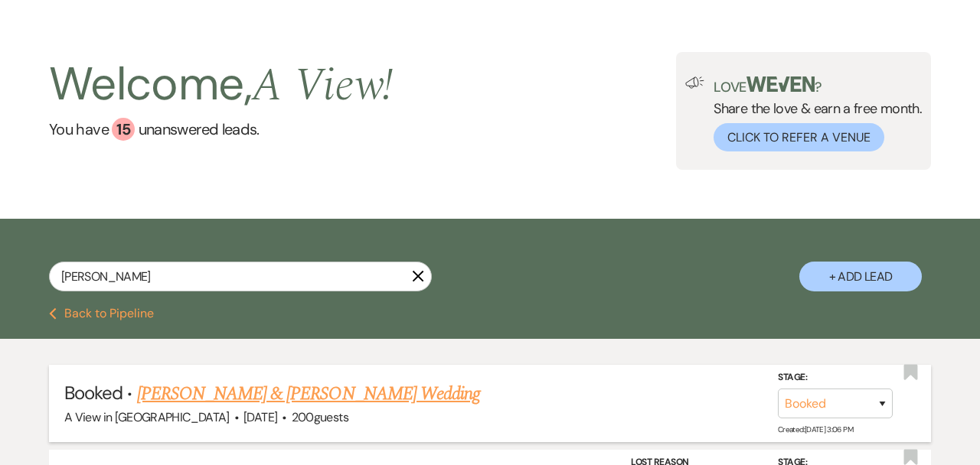
click at [175, 396] on link "[PERSON_NAME] & [PERSON_NAME] Wedding" at bounding box center [308, 394] width 343 height 28
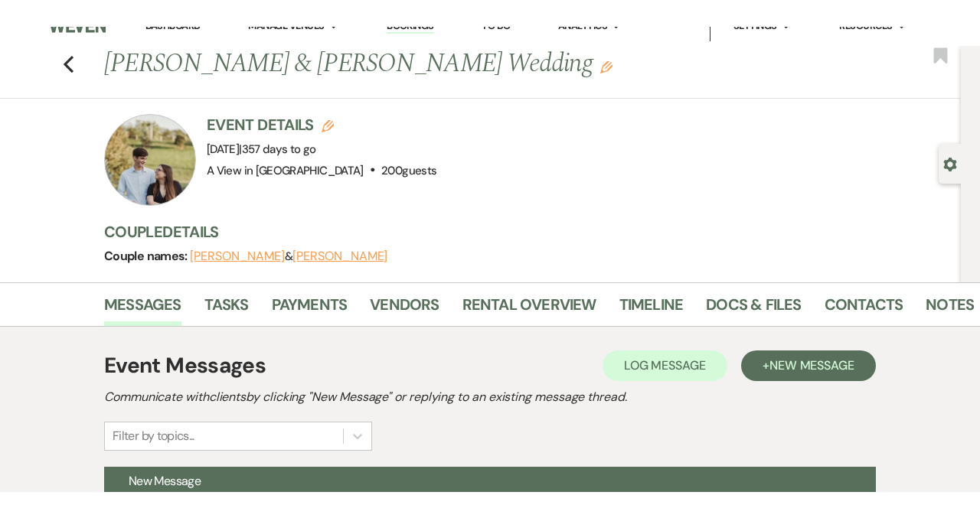
scroll to position [14, 0]
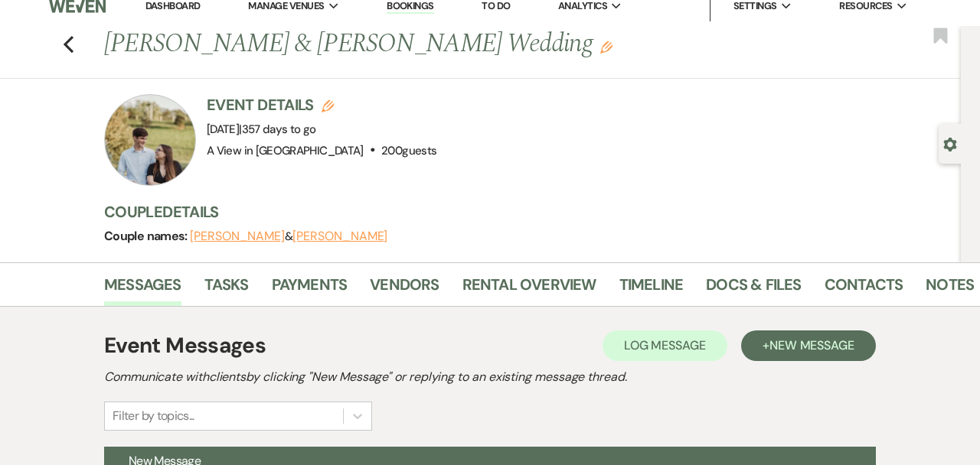
click at [259, 44] on h1 "[PERSON_NAME] & [PERSON_NAME] Wedding Edit" at bounding box center [443, 44] width 679 height 37
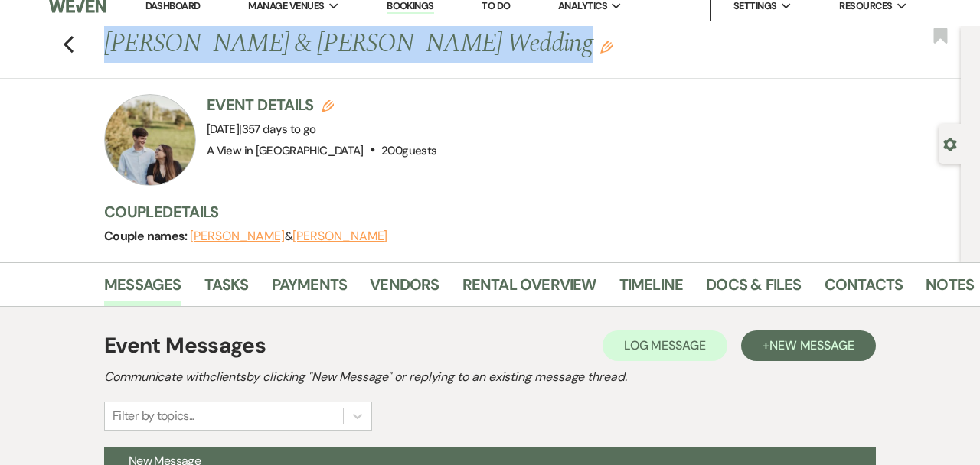
click at [259, 44] on h1 "[PERSON_NAME] & [PERSON_NAME] Wedding Edit" at bounding box center [443, 44] width 679 height 37
copy div "[PERSON_NAME] & [PERSON_NAME] Wedding Edit Bookmark Gear Settings"
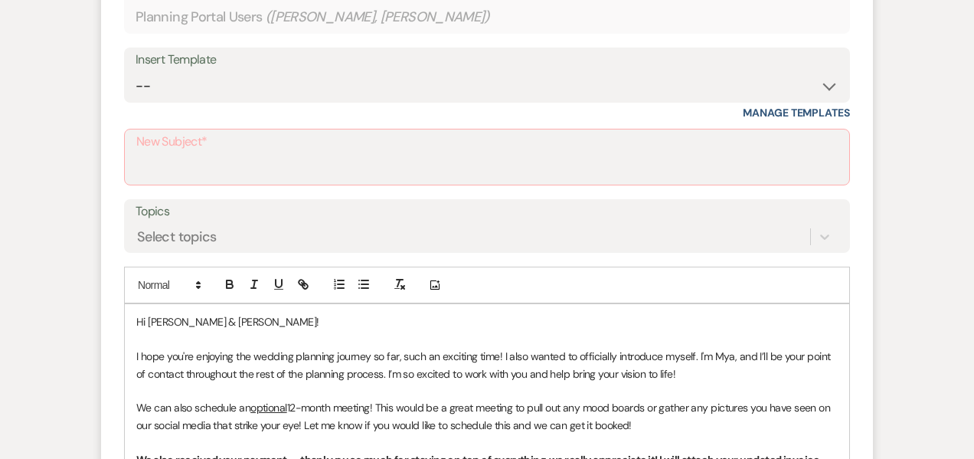
scroll to position [566, 0]
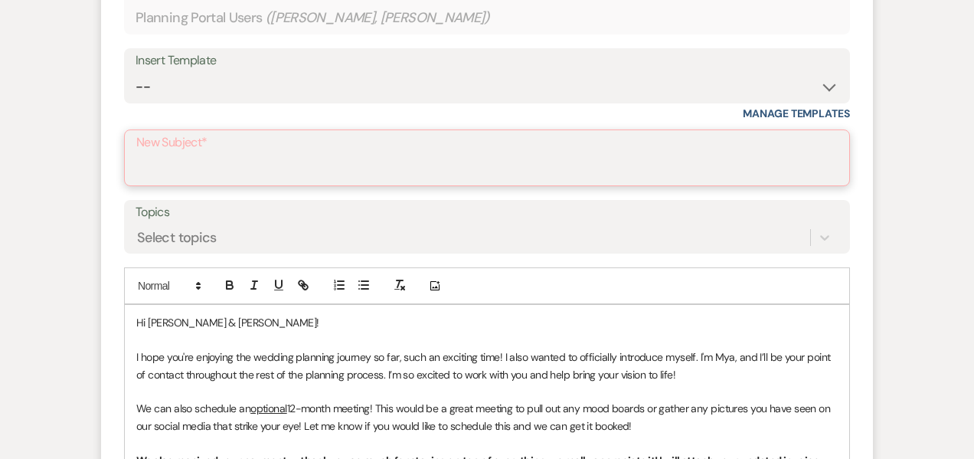
click at [195, 167] on input "New Subject*" at bounding box center [486, 169] width 701 height 30
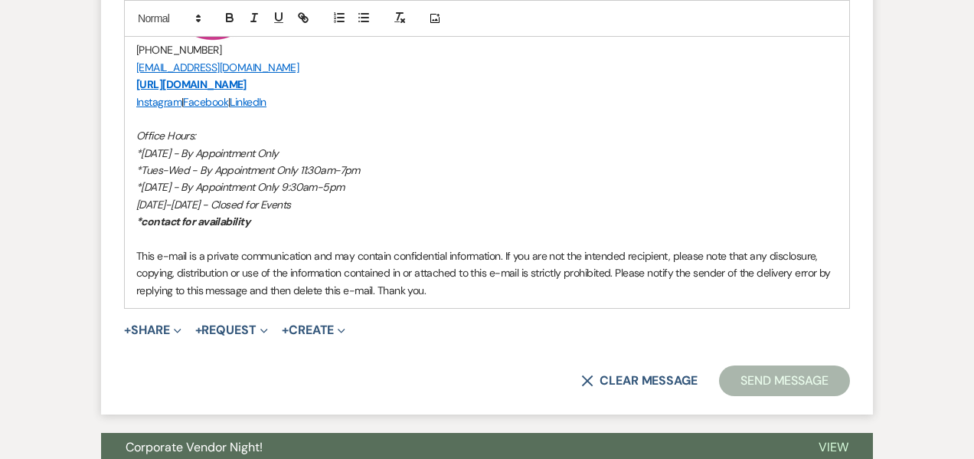
scroll to position [1251, 0]
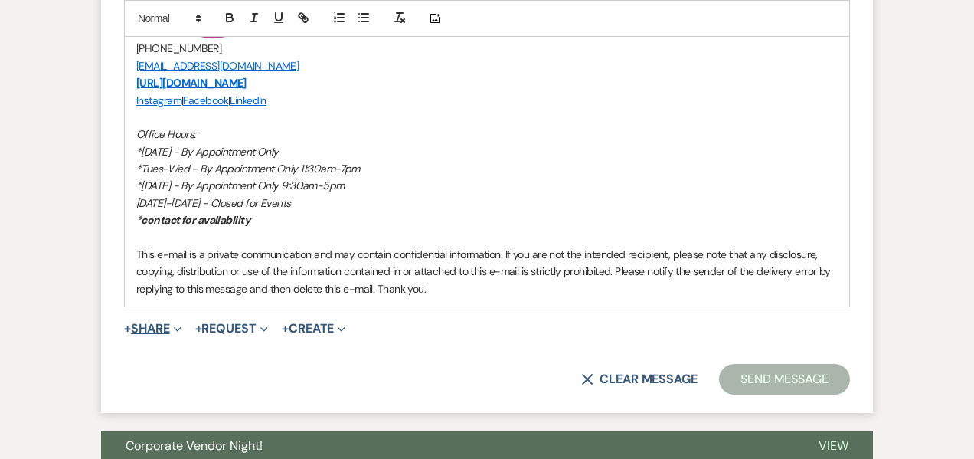
click at [176, 324] on span "Expand" at bounding box center [175, 328] width 11 height 16
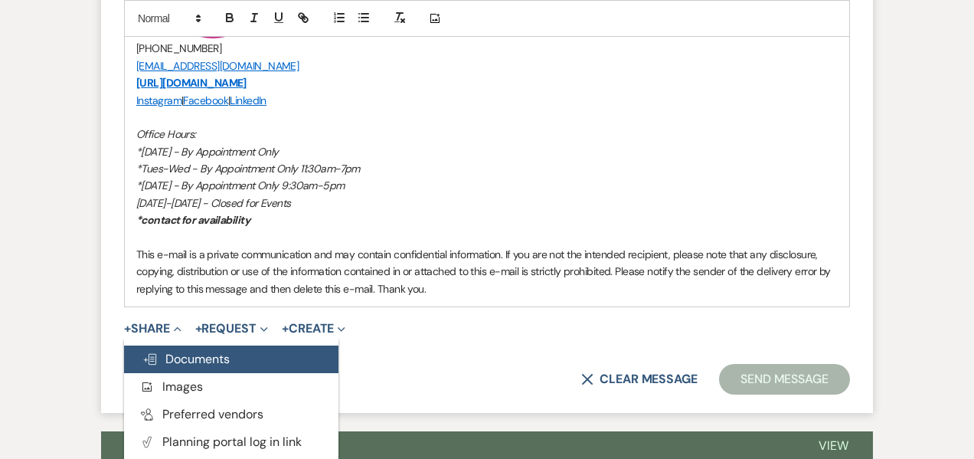
click at [190, 354] on span "Doc Upload Documents" at bounding box center [185, 359] width 87 height 16
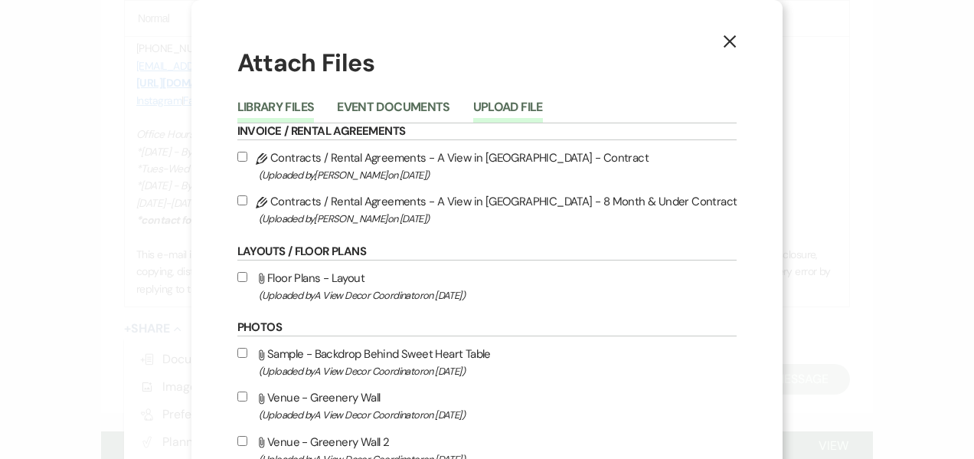
click at [543, 103] on button "Upload File" at bounding box center [508, 111] width 70 height 21
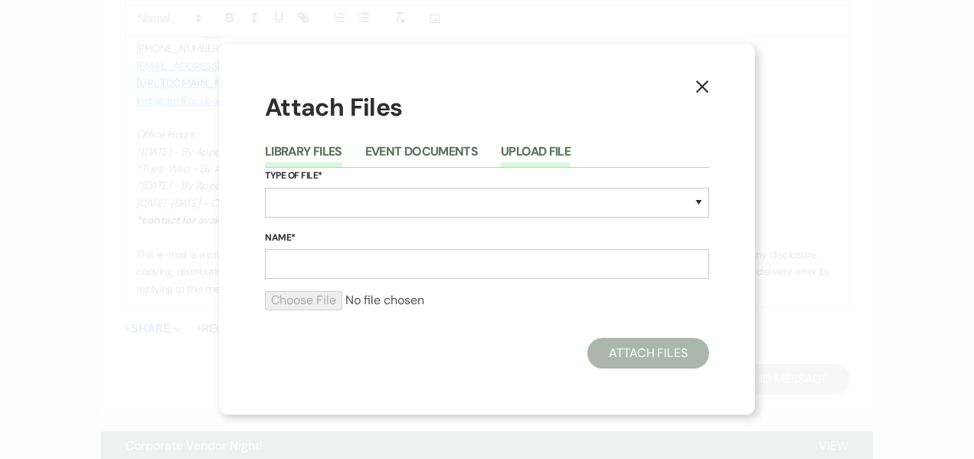
click at [285, 149] on button "Library Files" at bounding box center [303, 155] width 77 height 21
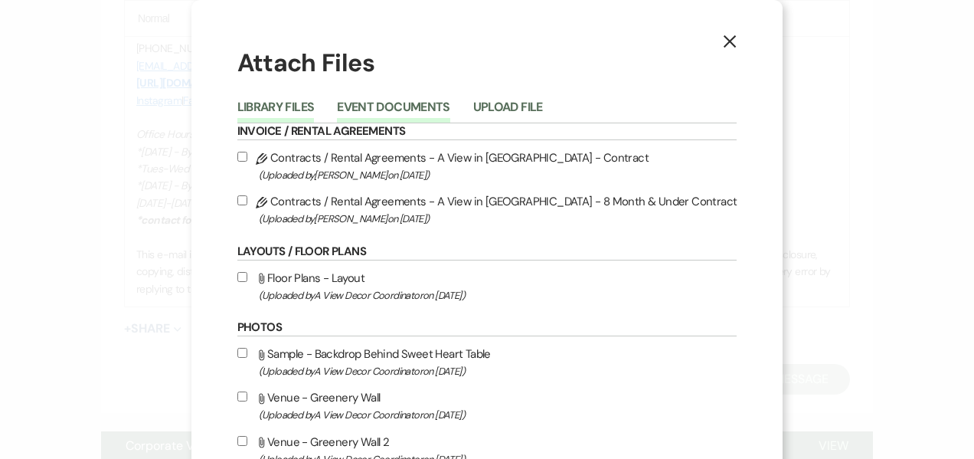
click at [437, 101] on button "Event Documents" at bounding box center [393, 111] width 113 height 21
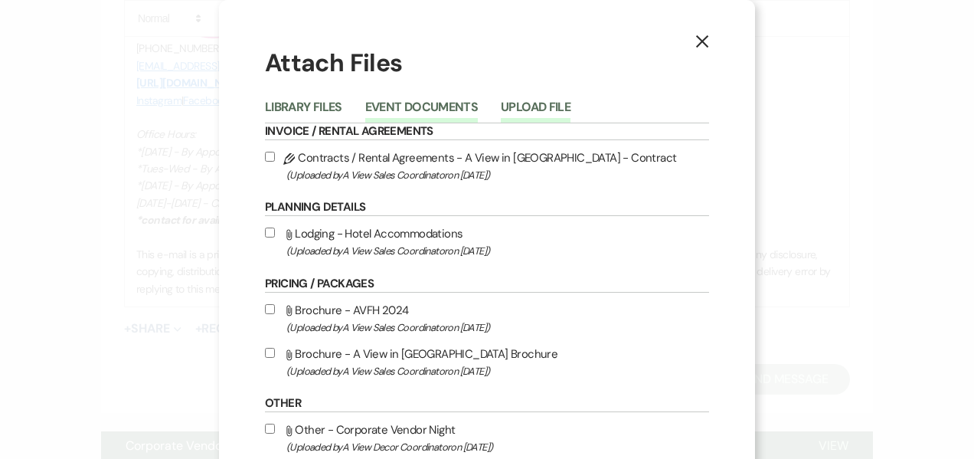
click at [530, 106] on button "Upload File" at bounding box center [536, 111] width 70 height 21
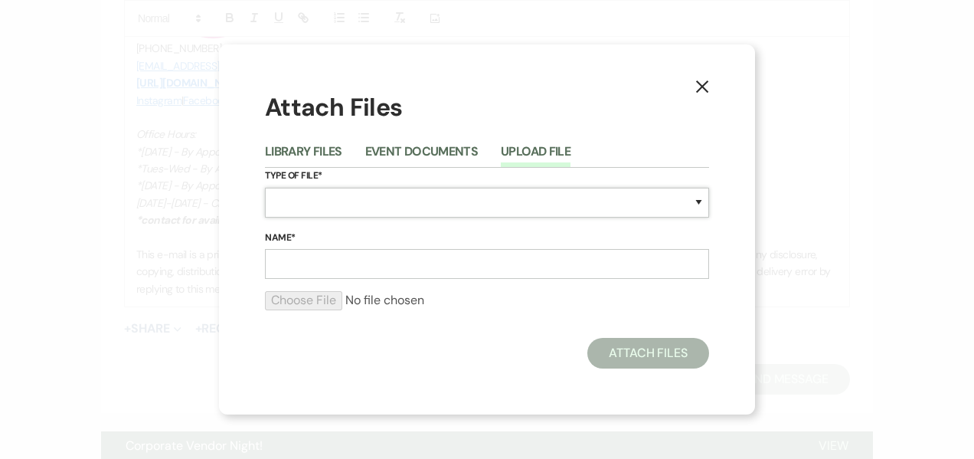
click at [387, 206] on select "Special Event Insurance Vendor Certificate of Insurance Contracts / Rental Agre…" at bounding box center [487, 203] width 444 height 30
click at [265, 188] on select "Special Event Insurance Vendor Certificate of Insurance Contracts / Rental Agre…" at bounding box center [487, 203] width 444 height 30
click at [341, 258] on input "Name*" at bounding box center [487, 264] width 444 height 30
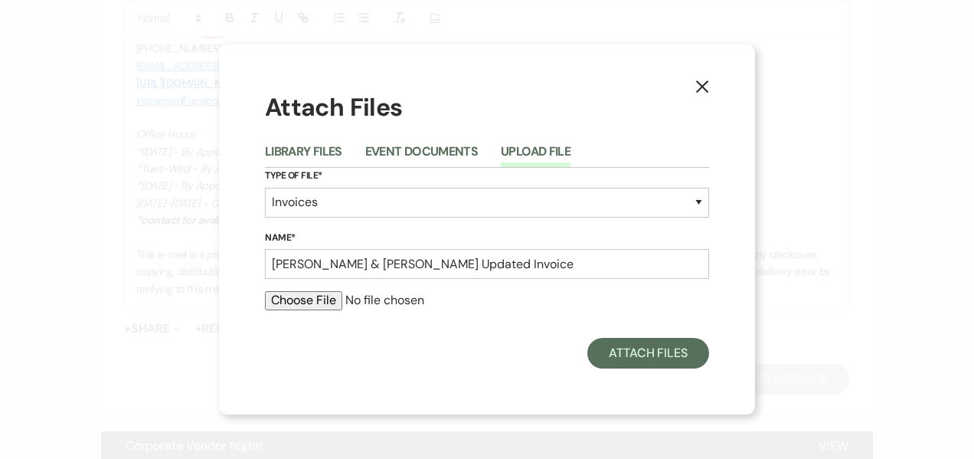
click at [292, 306] on input "file" at bounding box center [487, 300] width 444 height 18
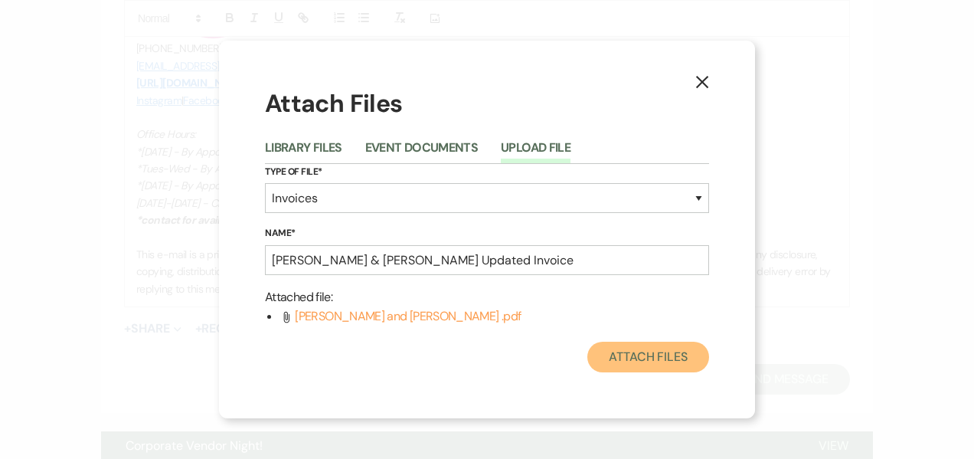
click at [651, 358] on button "Attach Files" at bounding box center [648, 356] width 122 height 31
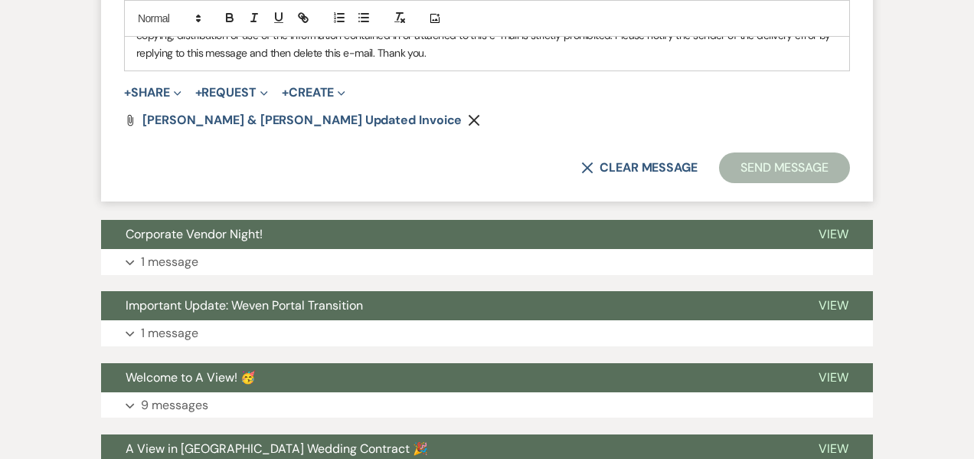
scroll to position [1496, 0]
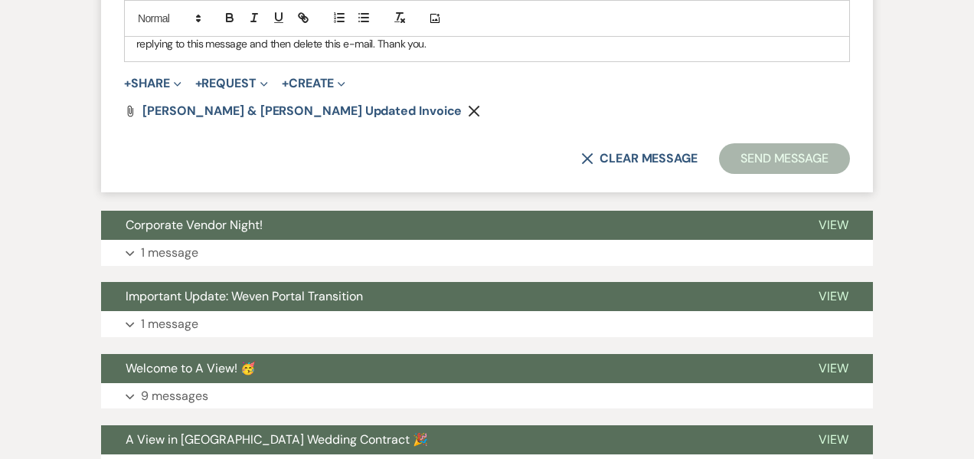
click at [798, 161] on button "Send Message" at bounding box center [784, 158] width 131 height 31
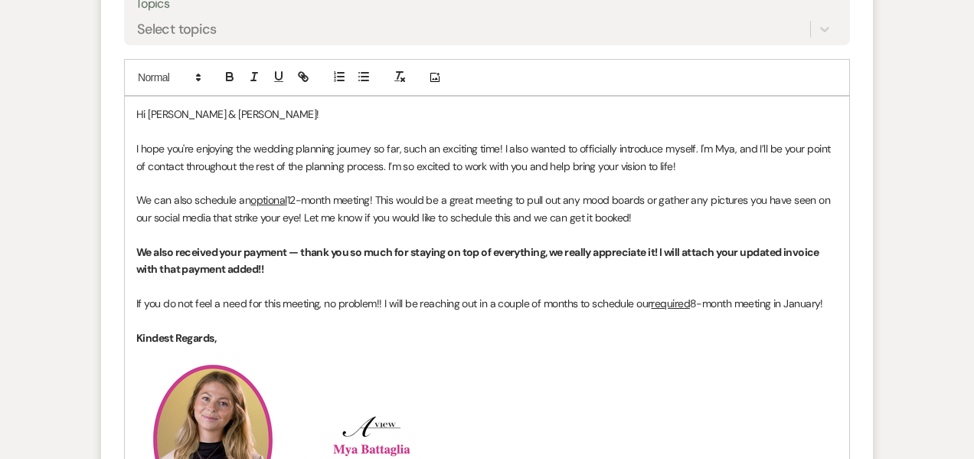
scroll to position [645, 0]
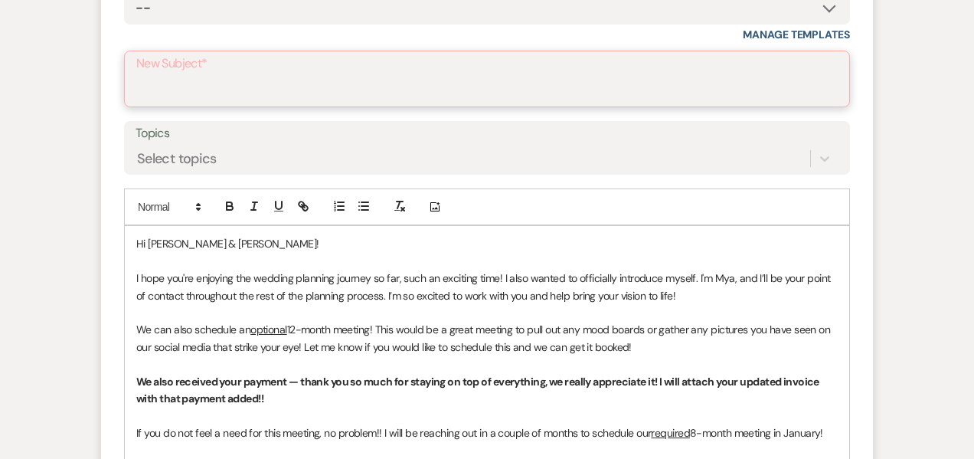
click at [717, 87] on input "New Subject*" at bounding box center [486, 90] width 701 height 30
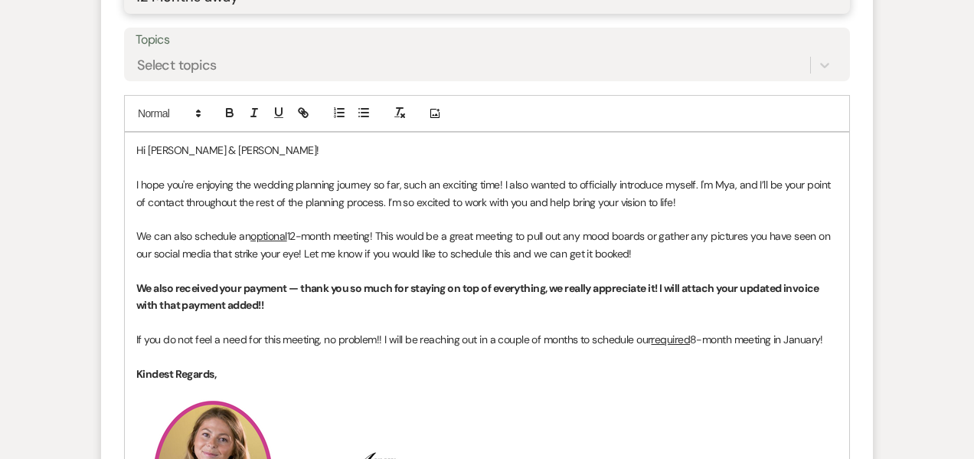
scroll to position [421, 0]
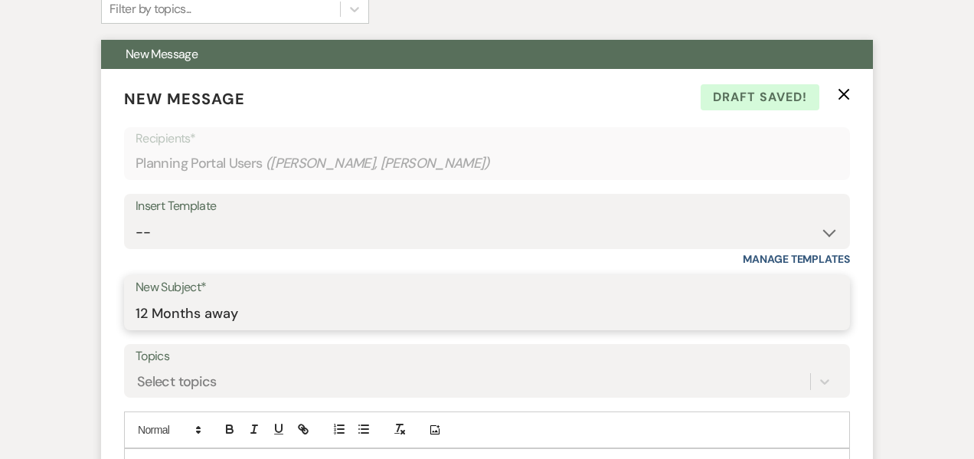
click at [227, 315] on input "12 Months away" at bounding box center [486, 314] width 703 height 30
click at [263, 312] on input "12 Months away" at bounding box center [486, 314] width 703 height 30
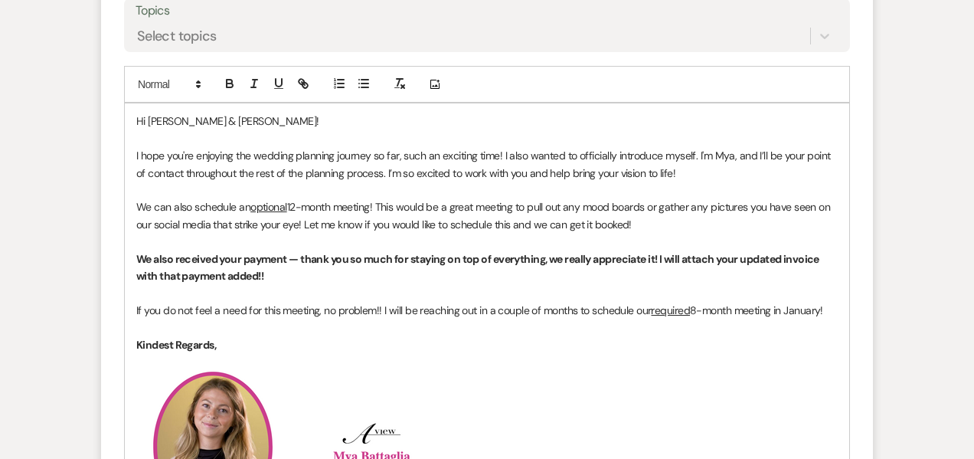
scroll to position [1278, 0]
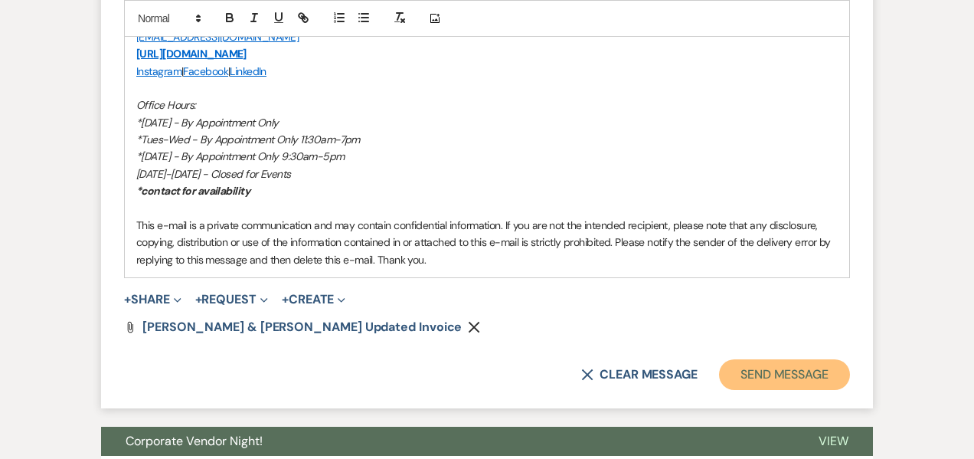
click at [742, 375] on button "Send Message" at bounding box center [784, 374] width 131 height 31
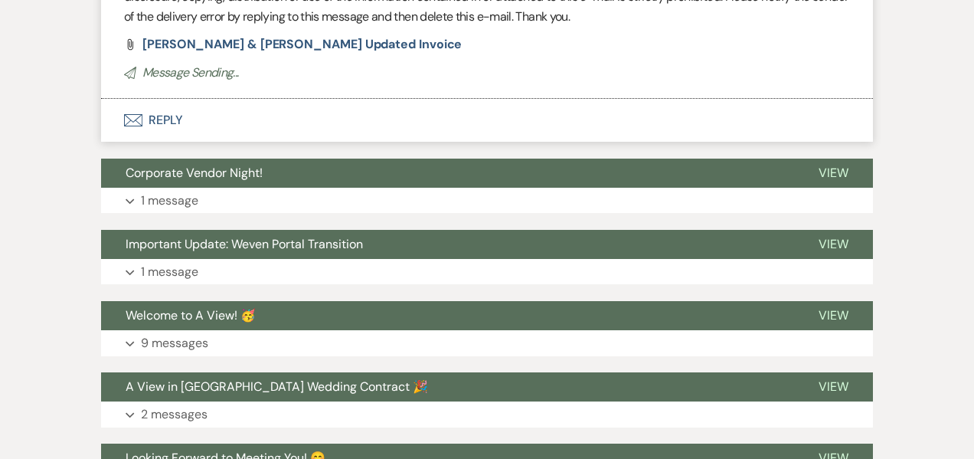
scroll to position [710, 0]
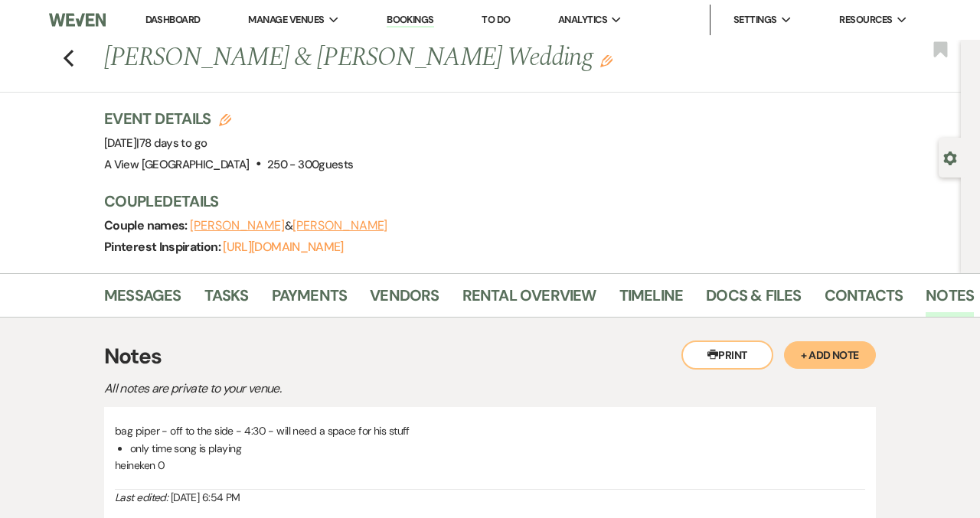
click at [60, 53] on div "Previous Kelsey Forman & Zach Holverson's Wedding Edit Bookmark" at bounding box center [476, 66] width 968 height 53
click at [68, 56] on use "button" at bounding box center [69, 58] width 10 height 17
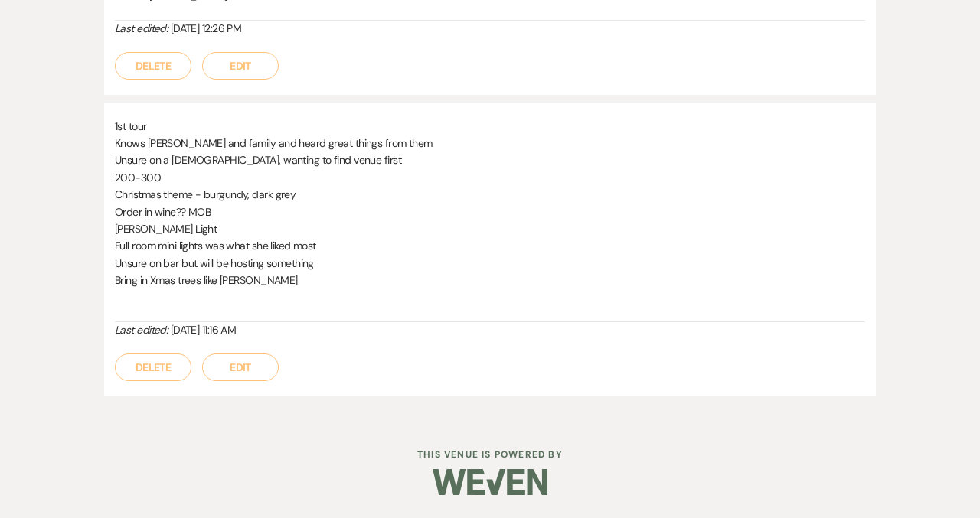
select select "8"
select select "9"
select select "8"
select select "4"
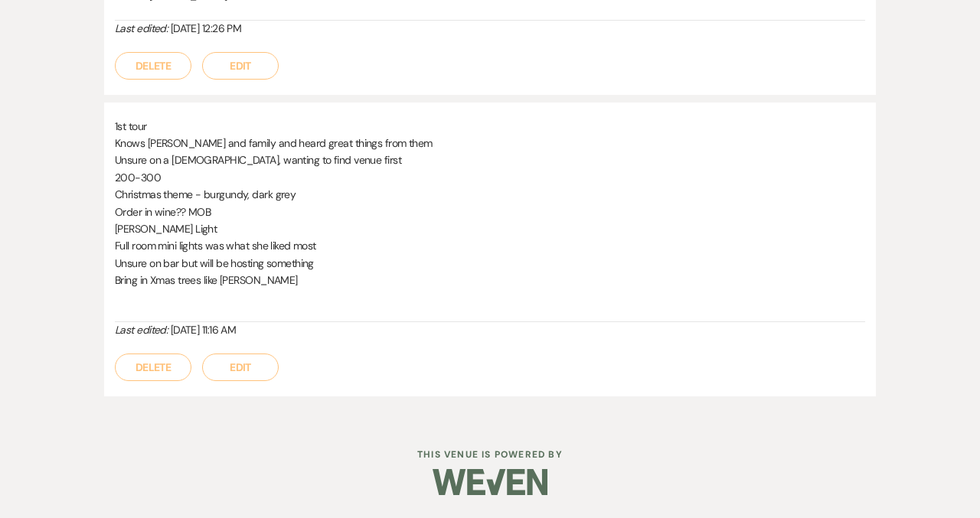
select select "8"
select select "4"
select select "8"
select select "5"
select select "8"
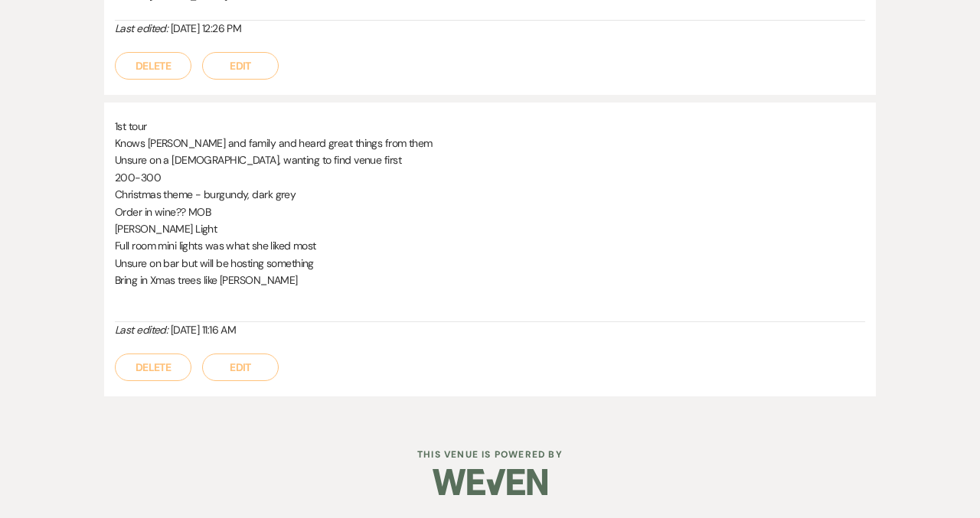
select select "5"
select select "8"
select select "5"
select select "8"
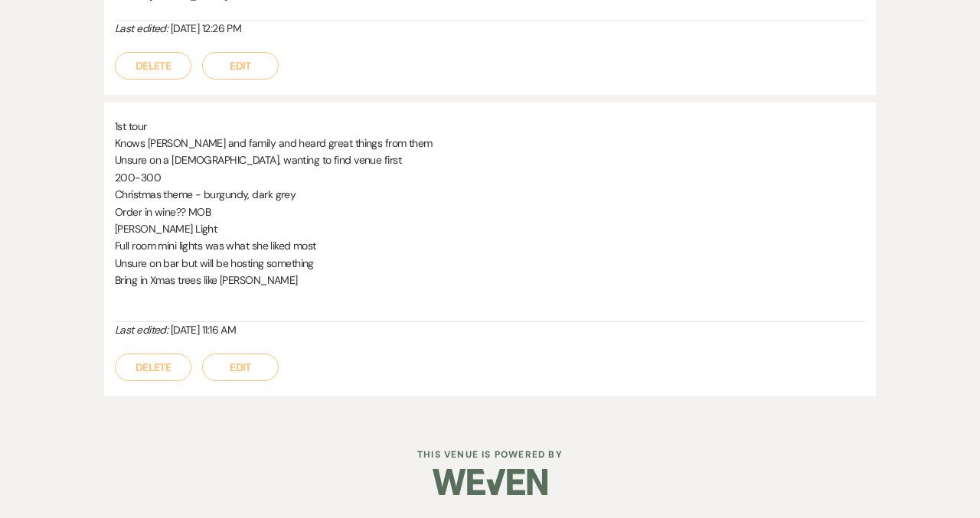
select select "8"
select select "7"
select select "8"
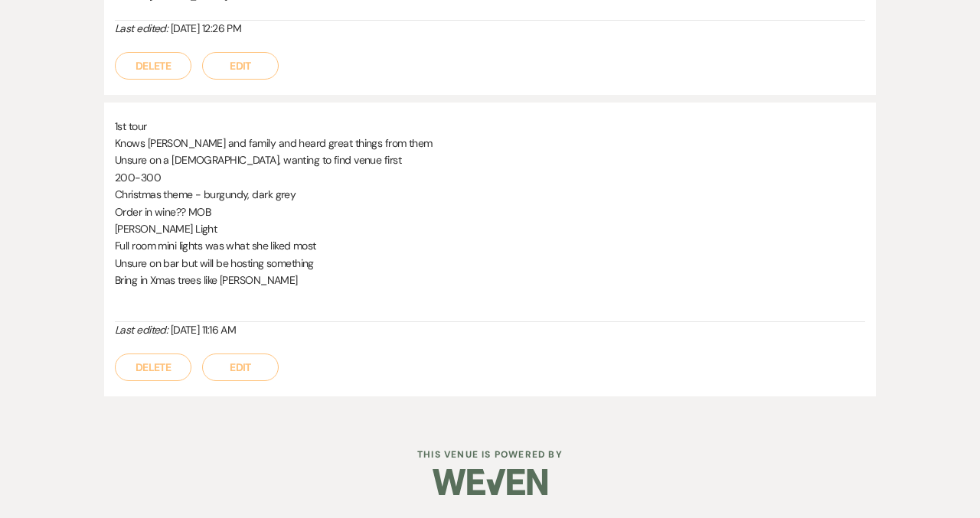
select select "8"
select select "4"
select select "8"
select select "4"
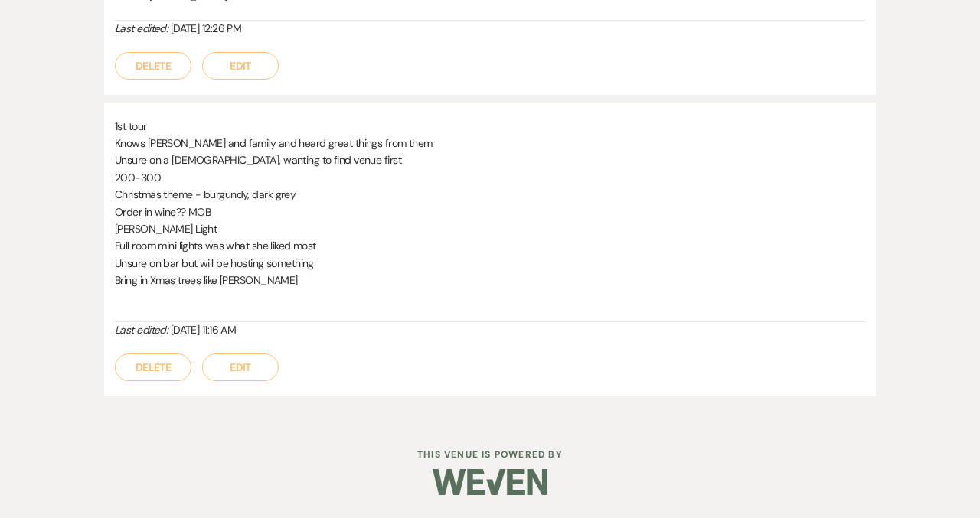
select select "8"
select select "7"
select select "8"
select select "4"
select select "8"
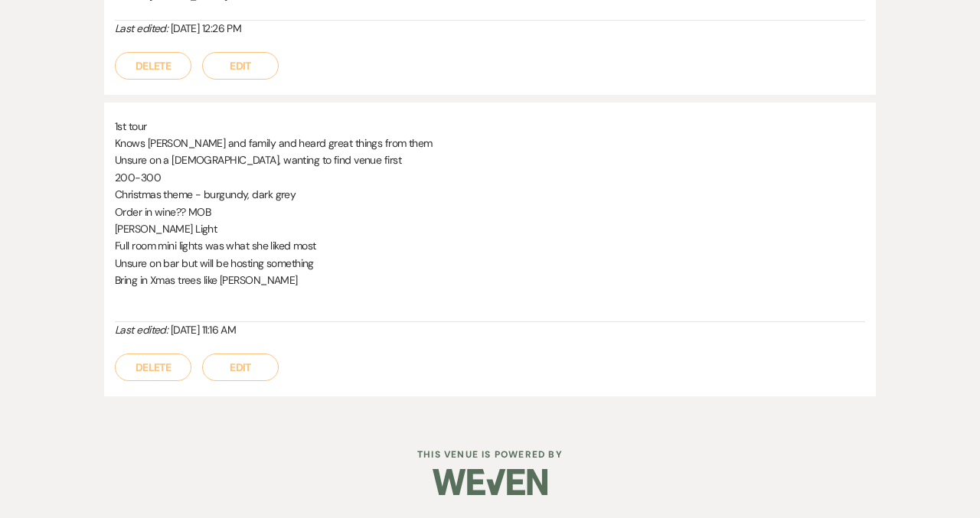
select select "8"
select select "4"
select select "8"
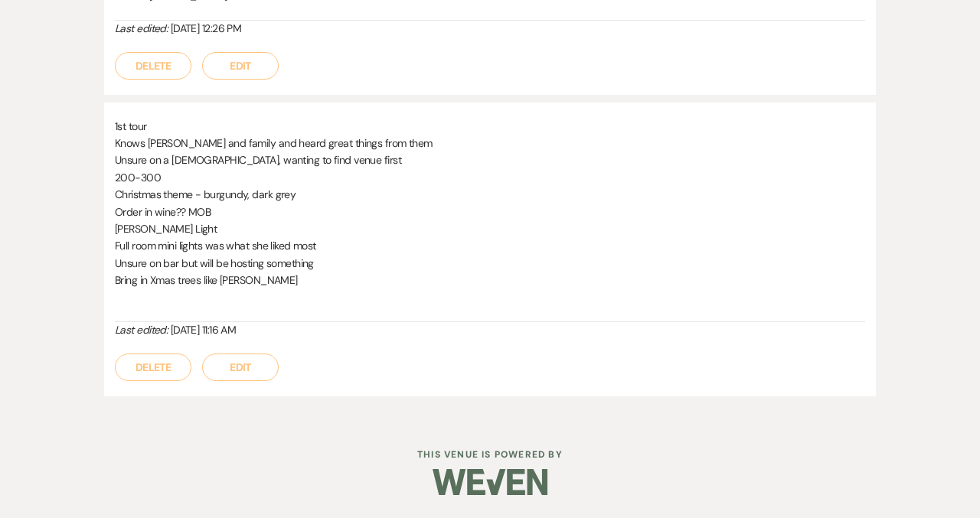
select select "4"
select select "8"
select select "4"
select select "8"
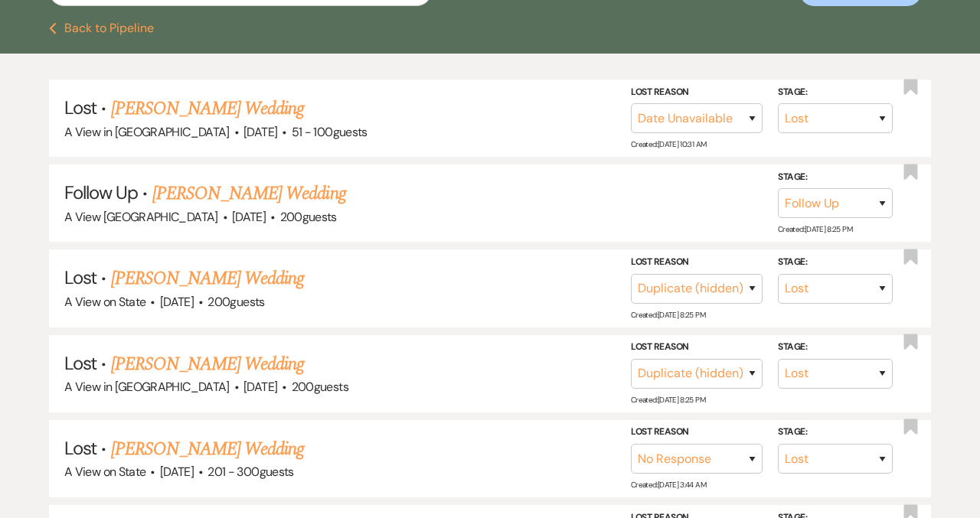
scroll to position [213, 0]
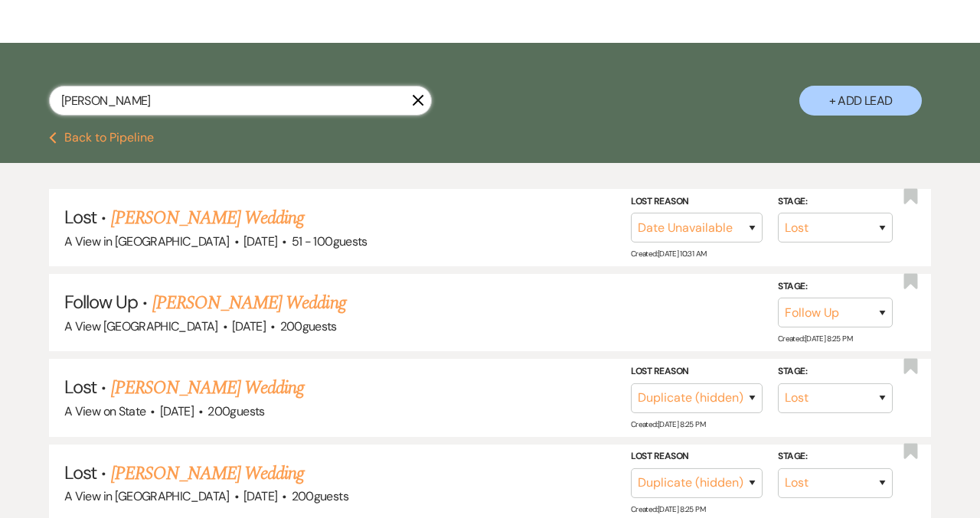
click at [411, 97] on input "Kelsey Forman" at bounding box center [240, 101] width 383 height 30
click at [417, 103] on icon "X" at bounding box center [418, 100] width 12 height 12
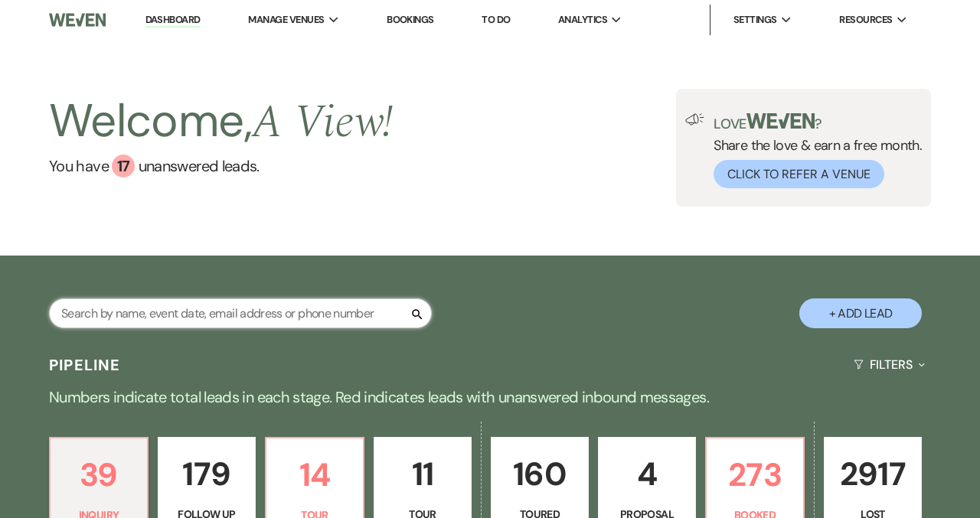
click at [338, 321] on input "text" at bounding box center [240, 314] width 383 height 30
type input "jayleen"
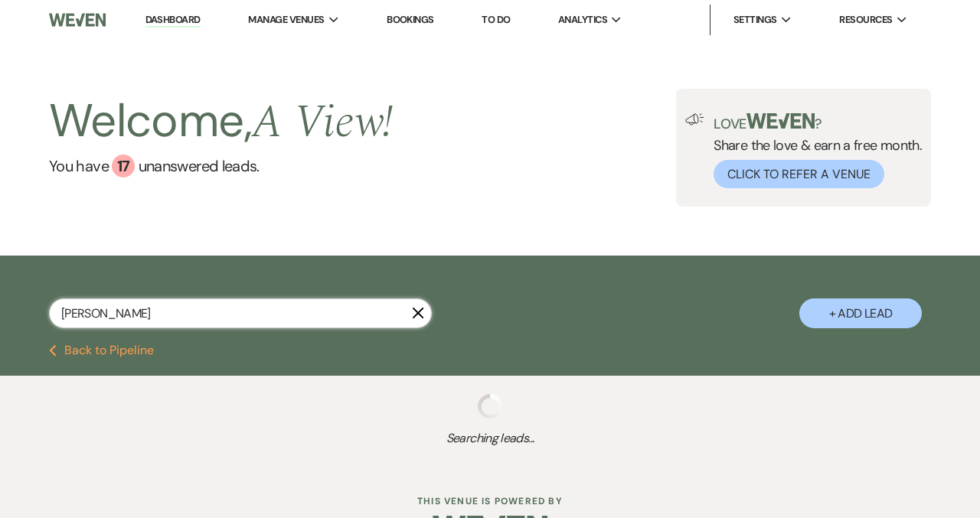
select select "8"
select select "4"
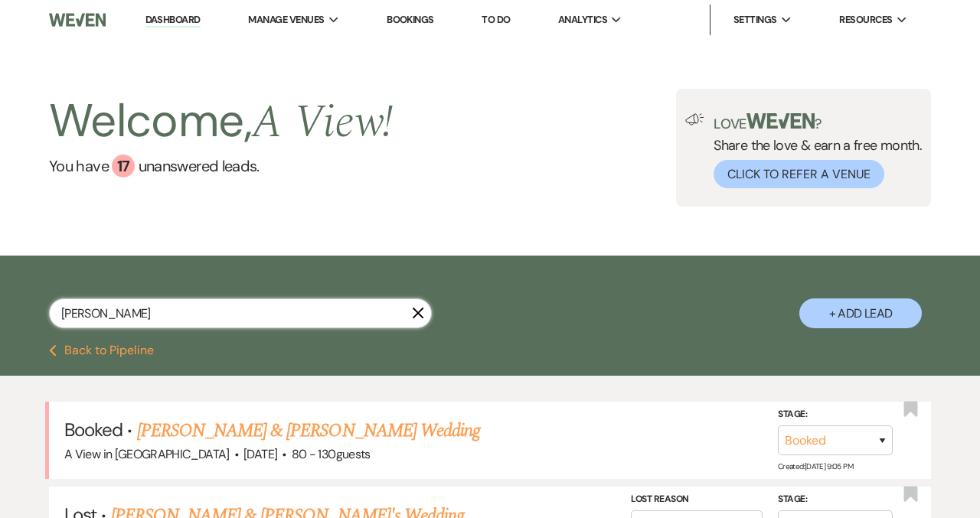
scroll to position [169, 0]
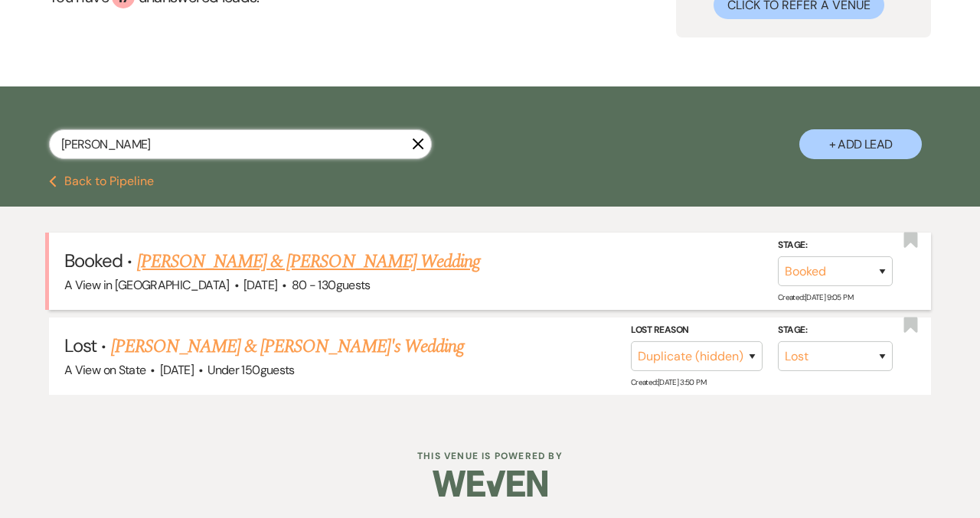
type input "jayleen"
click at [346, 251] on link "[PERSON_NAME] & [PERSON_NAME] Wedding" at bounding box center [308, 262] width 343 height 28
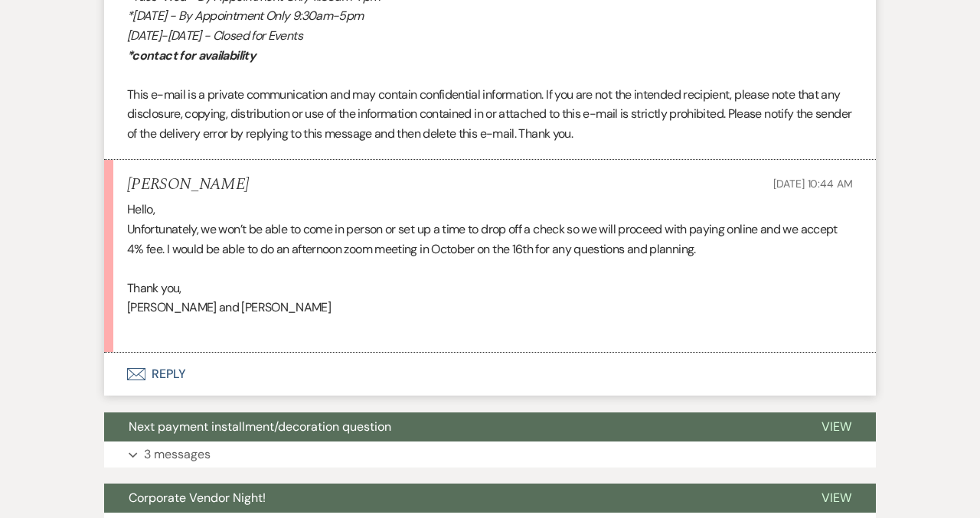
scroll to position [1159, 0]
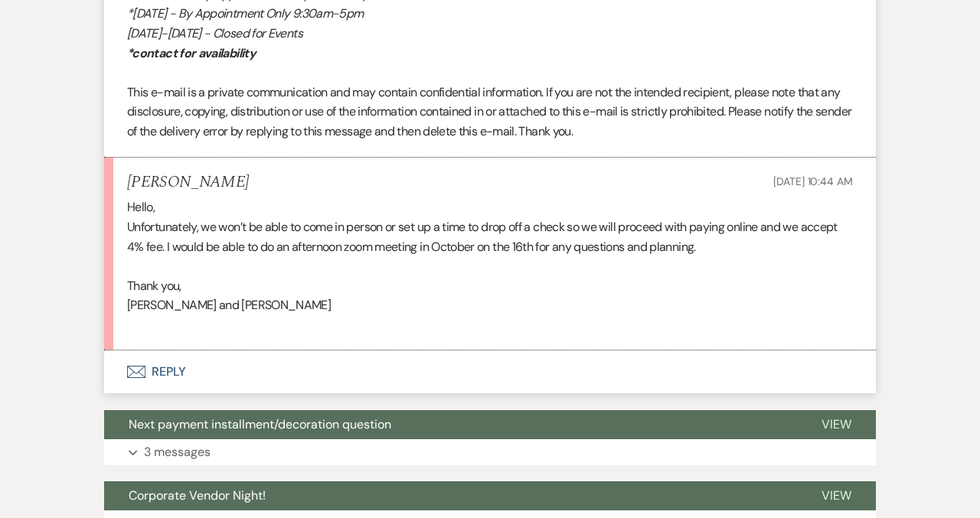
click at [155, 364] on button "Envelope Reply" at bounding box center [490, 372] width 772 height 43
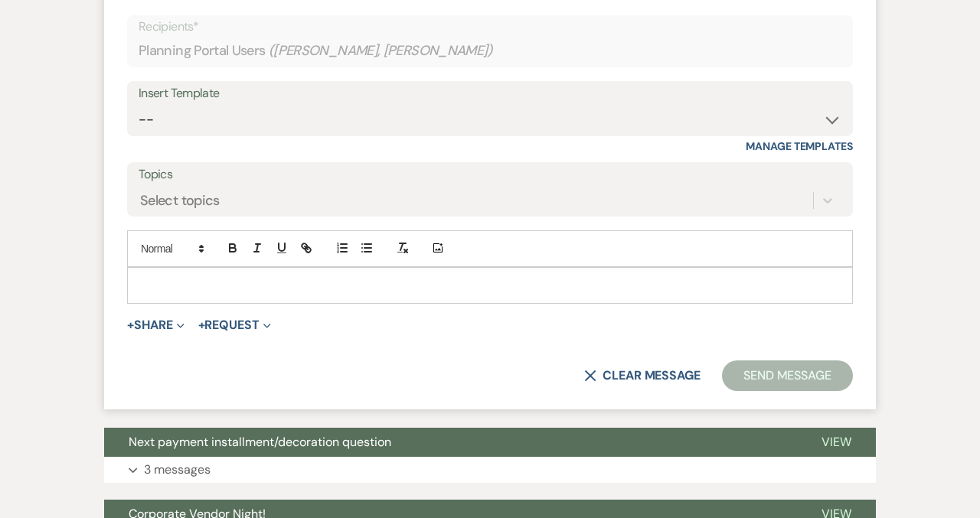
scroll to position [1555, 0]
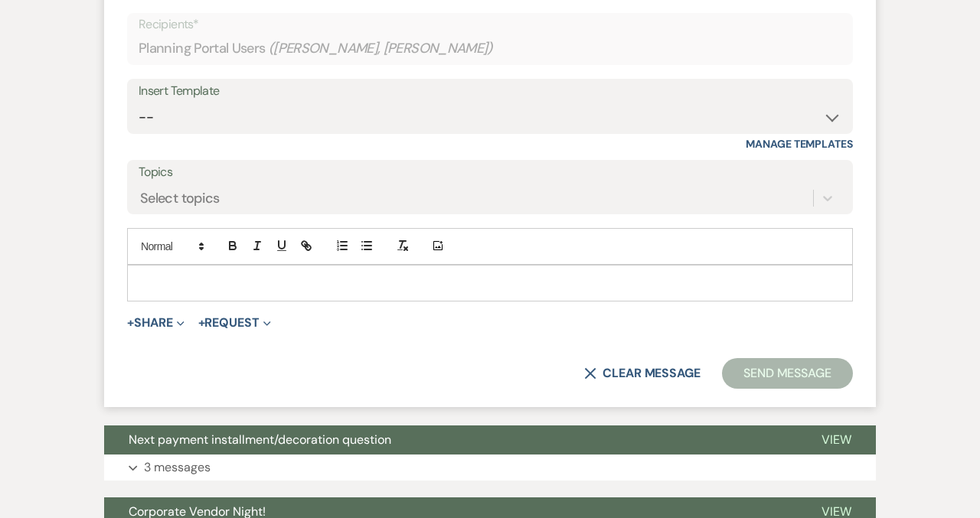
click at [215, 281] on p at bounding box center [489, 283] width 701 height 17
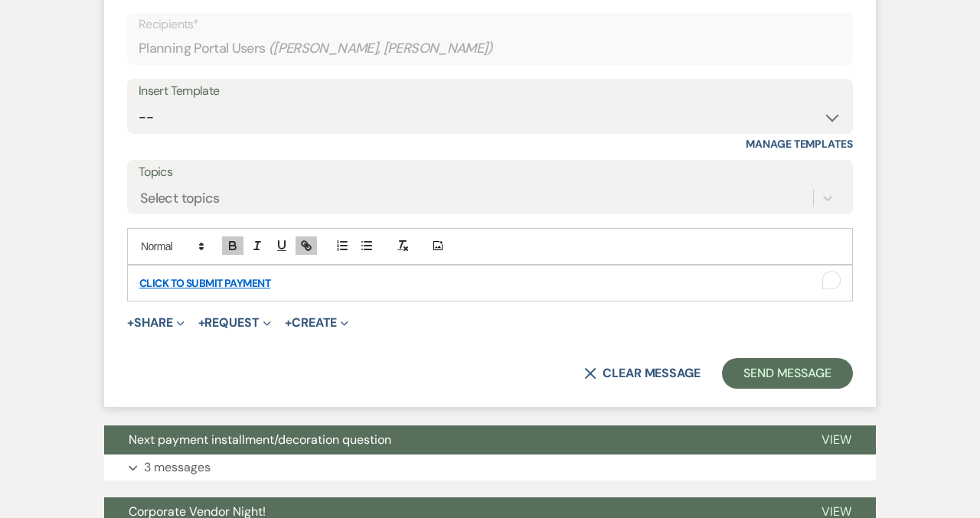
click at [135, 279] on div "CLICK TO SUBMIT PAYMENT" at bounding box center [490, 283] width 724 height 35
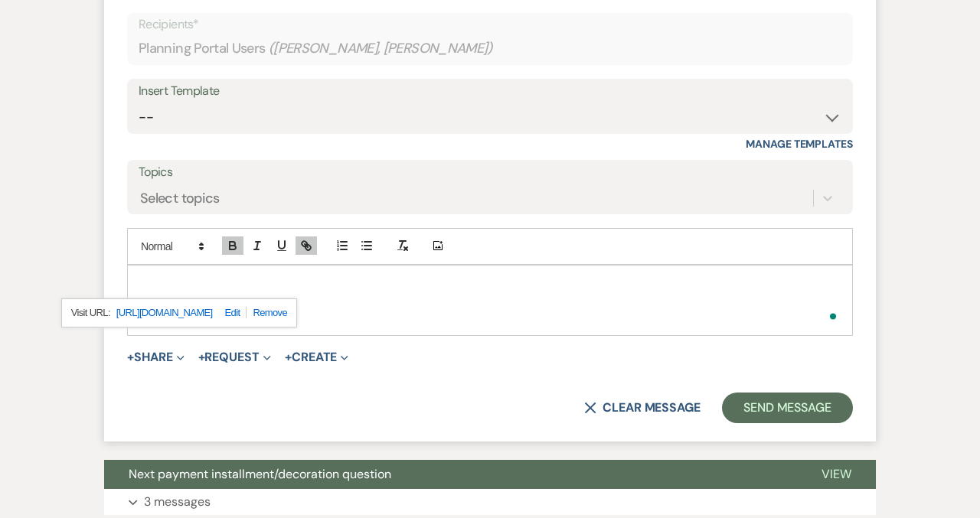
click at [160, 279] on p "To enrich screen reader interactions, please activate Accessibility in Grammarl…" at bounding box center [489, 283] width 701 height 17
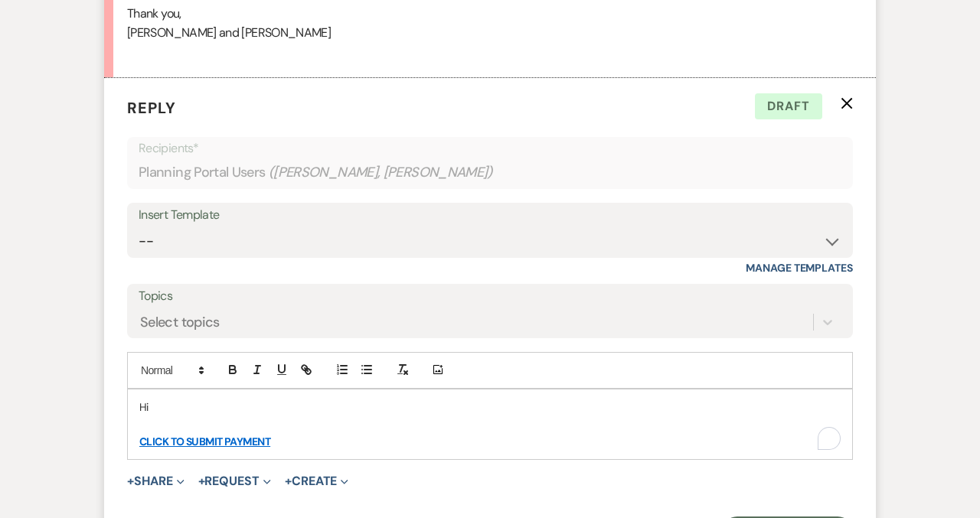
scroll to position [1487, 0]
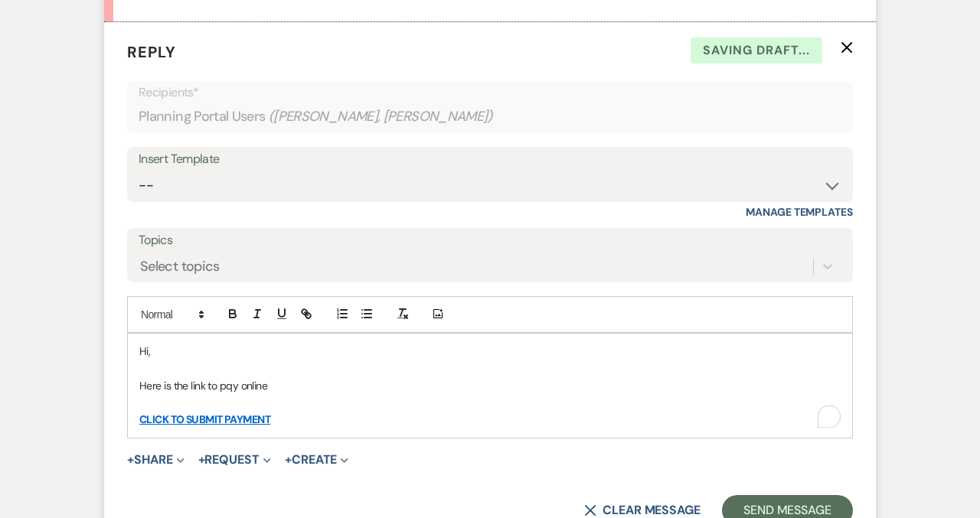
click at [230, 389] on p "Here is the link to pqy online" at bounding box center [489, 385] width 701 height 17
click at [295, 386] on p "Here is the link to pay online" at bounding box center [489, 385] width 701 height 17
click at [386, 392] on p "Here is the link to pay online with the 4% processing free added on!" at bounding box center [489, 385] width 701 height 17
click at [466, 380] on p "Here is the link to pay online with the 4% processing fee added on!" at bounding box center [489, 385] width 701 height 17
click at [394, 387] on p "Here is the link to pay online with the 4% processing fee added on!" at bounding box center [489, 385] width 701 height 17
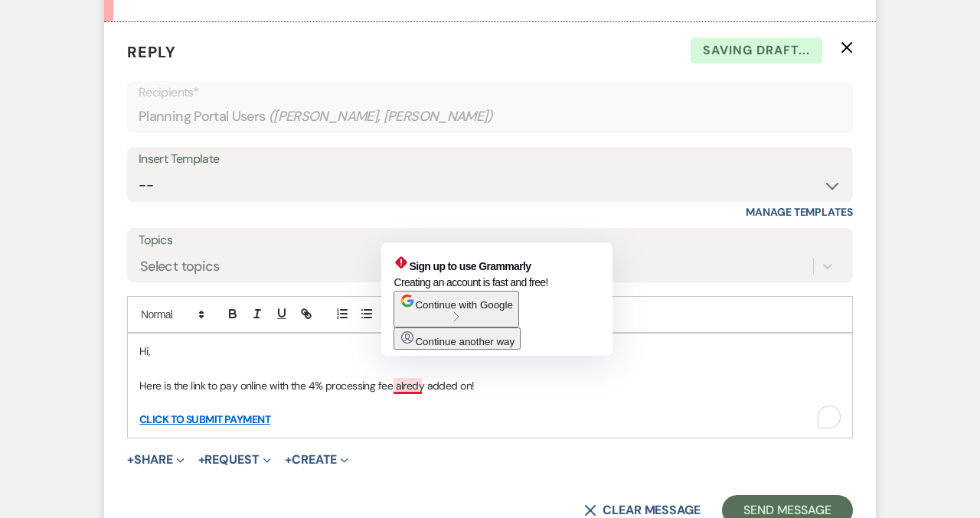
click at [406, 385] on p "Here is the link to pay online with the 4% processing fee alredy added on!" at bounding box center [489, 385] width 701 height 17
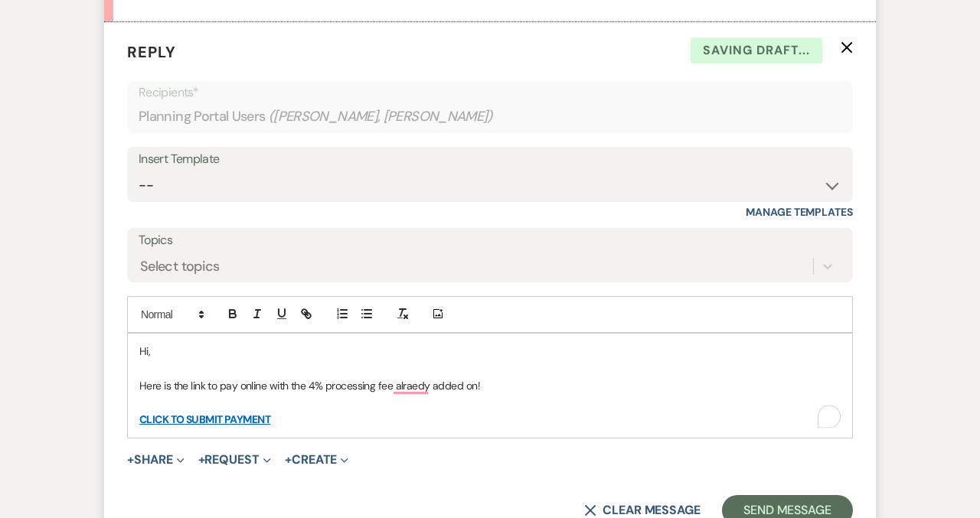
click at [491, 380] on p "Here is the link to pay online with the 4% processing fee alraedy added on!" at bounding box center [489, 385] width 701 height 17
click at [395, 391] on p "Here is the link to pay online with the 4% processing fee alraedy added on!" at bounding box center [489, 385] width 701 height 17
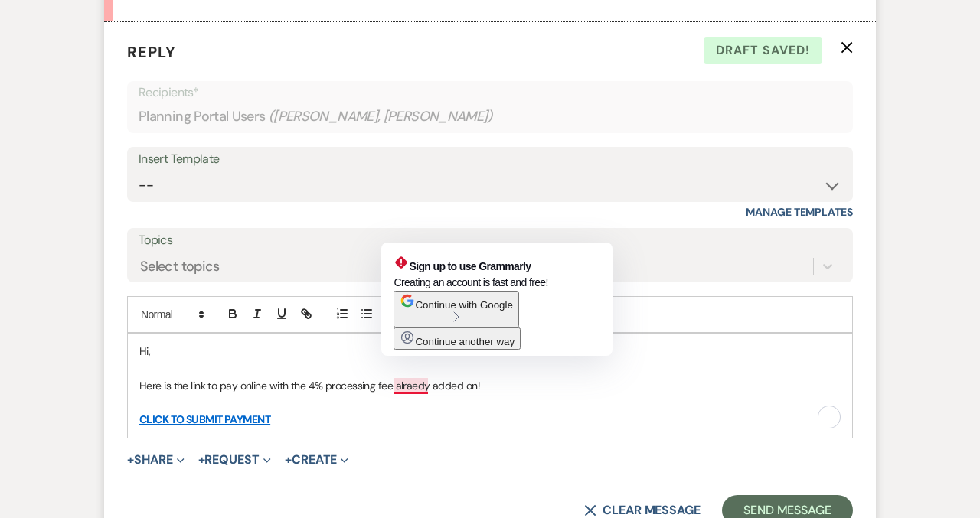
click at [403, 387] on p "Here is the link to pay online with the 4% processing fee alraedy added on!" at bounding box center [489, 385] width 701 height 17
click at [414, 387] on p "Here is the link to pay online with the 4% processing fee alraedy added on!" at bounding box center [489, 385] width 701 height 17
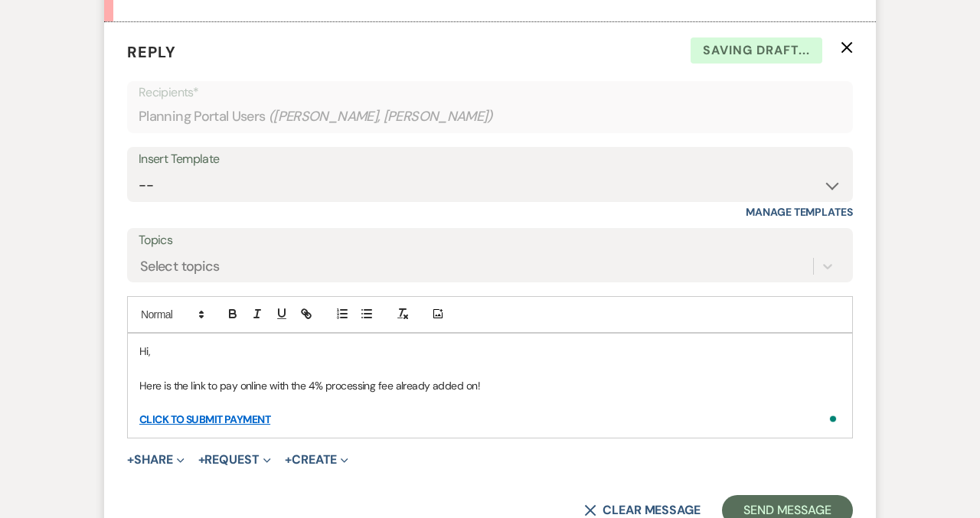
click at [516, 395] on p "To enrich screen reader interactions, please activate Accessibility in Grammarl…" at bounding box center [489, 402] width 701 height 17
click at [504, 379] on p "Here is the link to pay online with the 4% processing fee already added on!" at bounding box center [489, 385] width 701 height 17
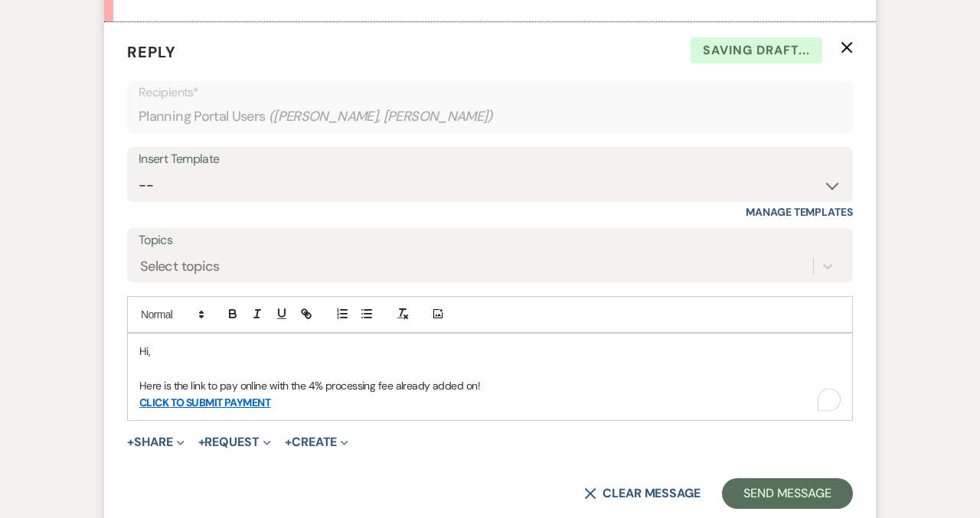
click at [470, 401] on p "CLICK TO SUBMIT PAYMENT" at bounding box center [489, 402] width 701 height 17
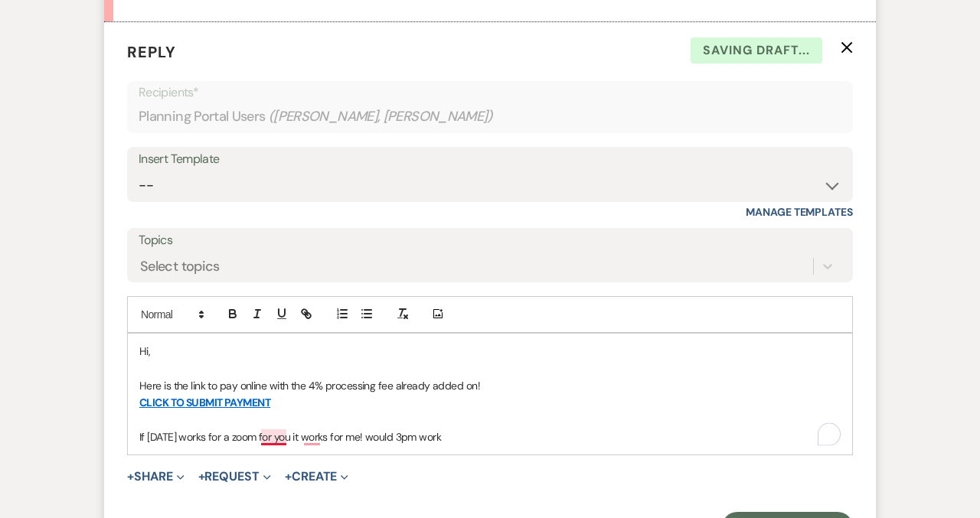
click at [271, 435] on p "If October 16th works for a zoom for you it works for me! would 3pm work" at bounding box center [489, 437] width 701 height 17
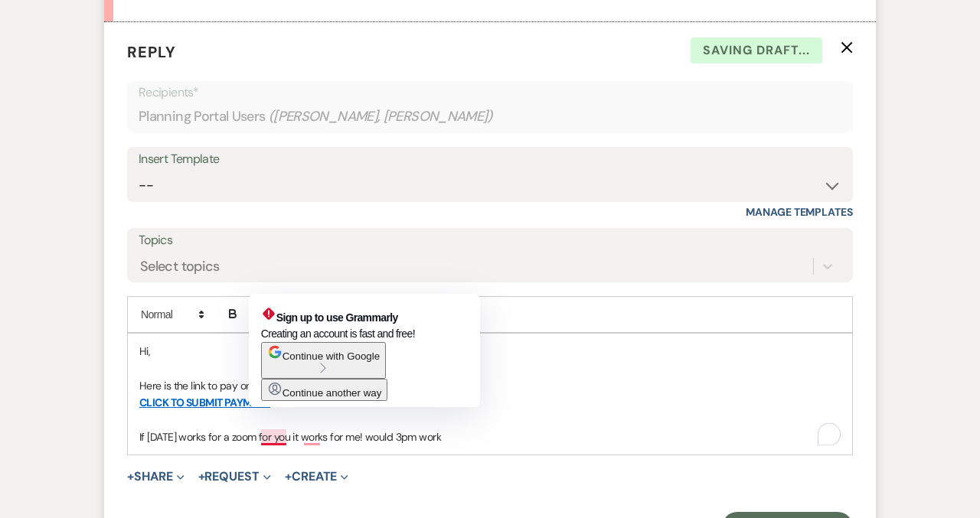
click at [271, 435] on p "If October 16th works for a zoom for you it works for me! would 3pm work" at bounding box center [489, 437] width 701 height 17
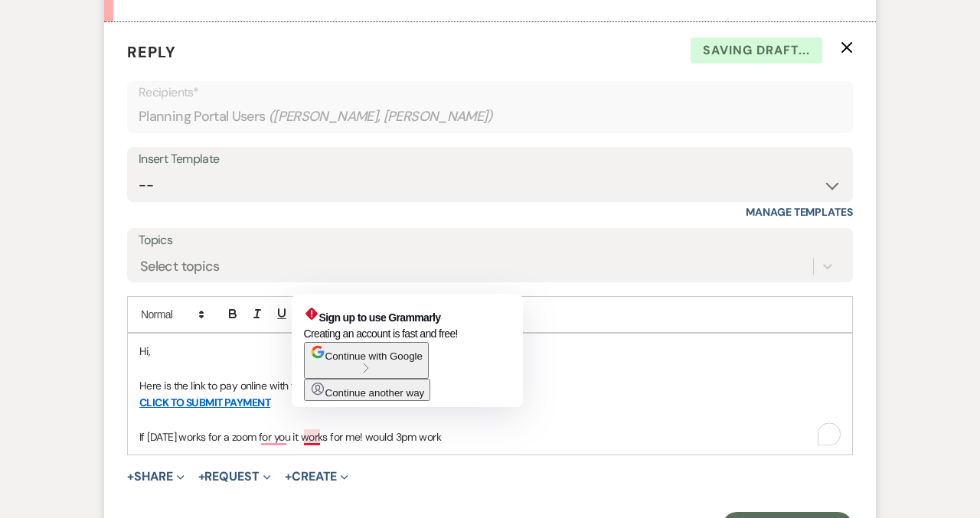
click at [310, 438] on p "If October 16th works for a zoom for you it works for me! would 3pm work" at bounding box center [489, 437] width 701 height 17
click at [344, 446] on div "Hi, Here is the link to pay online with the 4% processing fee already added on!…" at bounding box center [490, 394] width 724 height 121
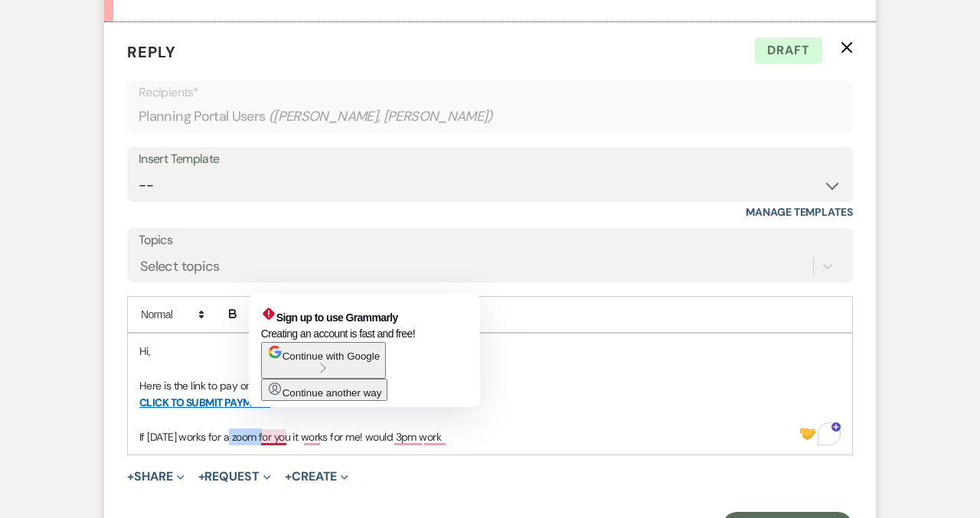
drag, startPoint x: 237, startPoint y: 439, endPoint x: 260, endPoint y: 437, distance: 23.8
click at [260, 437] on p "If October 16th works for a zoom for you it works for me! would 3pm work" at bounding box center [489, 437] width 701 height 17
click at [311, 438] on p "If October 16th works for a zoom for you it works for me! would 3pm work" at bounding box center [489, 437] width 701 height 17
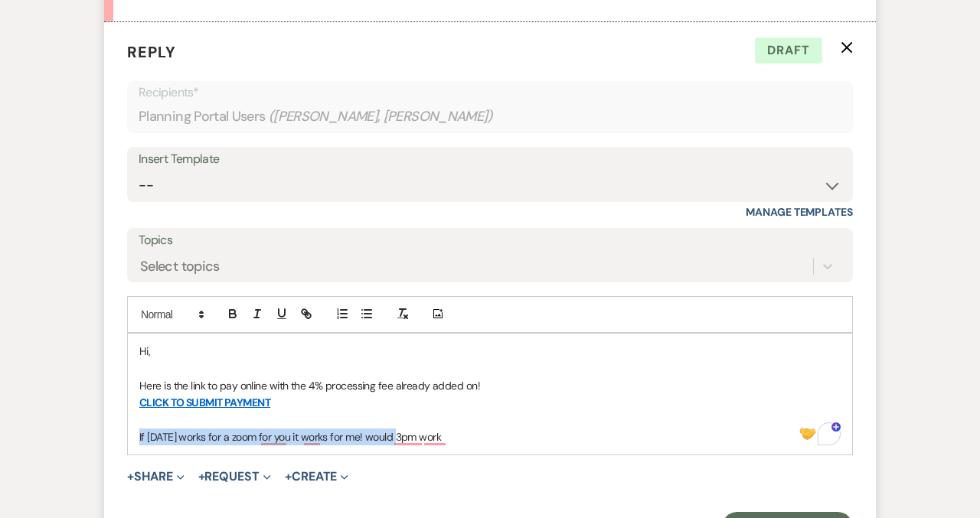
drag, startPoint x: 393, startPoint y: 435, endPoint x: 129, endPoint y: 444, distance: 265.0
click at [129, 444] on div "Hi, Here is the link to pay online with the 4% processing fee already added on!…" at bounding box center [490, 394] width 724 height 121
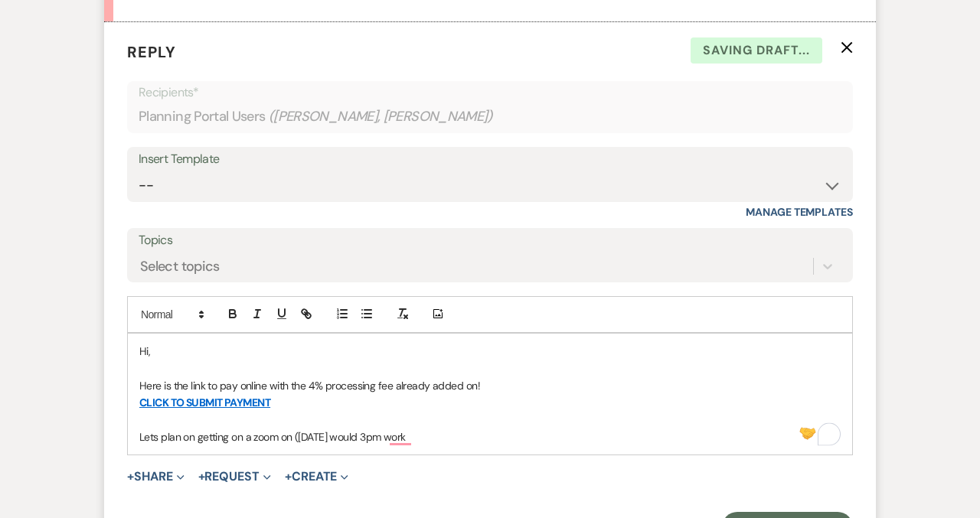
click at [302, 436] on p "Lets plan on getting on a zoom on (October 16th would 3pm work" at bounding box center [489, 437] width 701 height 17
click at [354, 438] on p "Lets plan on getting on a zoom on October 16th would 3pm work" at bounding box center [489, 437] width 701 height 17
click at [463, 437] on p "Lets plan on getting on a zoom on October 16th, would 3pm work" at bounding box center [489, 437] width 701 height 17
click at [144, 438] on p "Lets plan on getting on a zoom on October 16th, would 3pm work?" at bounding box center [489, 437] width 701 height 17
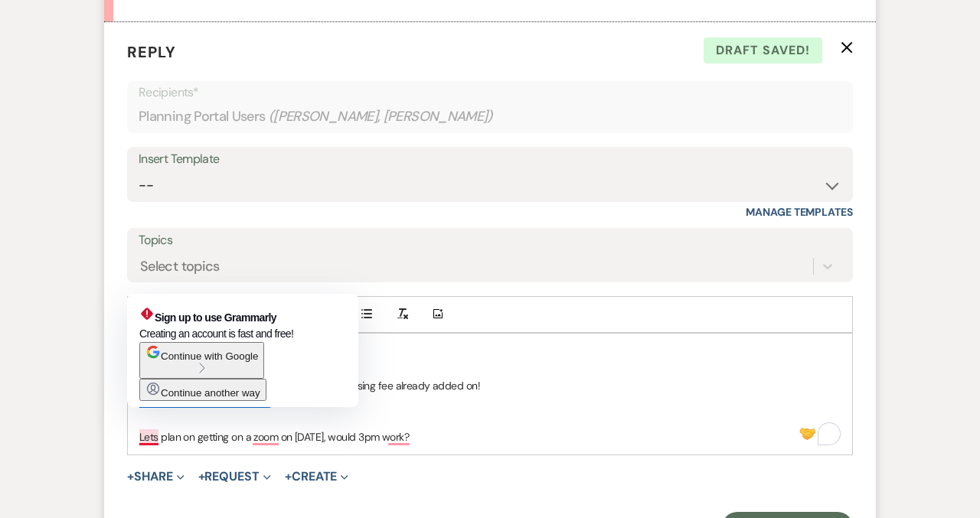
click at [210, 362] on span "Continue with Google" at bounding box center [209, 356] width 97 height 11
click at [474, 397] on p "CLICK TO SUBMIT PAYMENT" at bounding box center [489, 402] width 701 height 17
click at [156, 437] on p "Lets plan on getting on a zoom on October 16th, would 3pm work?" at bounding box center [489, 437] width 701 height 17
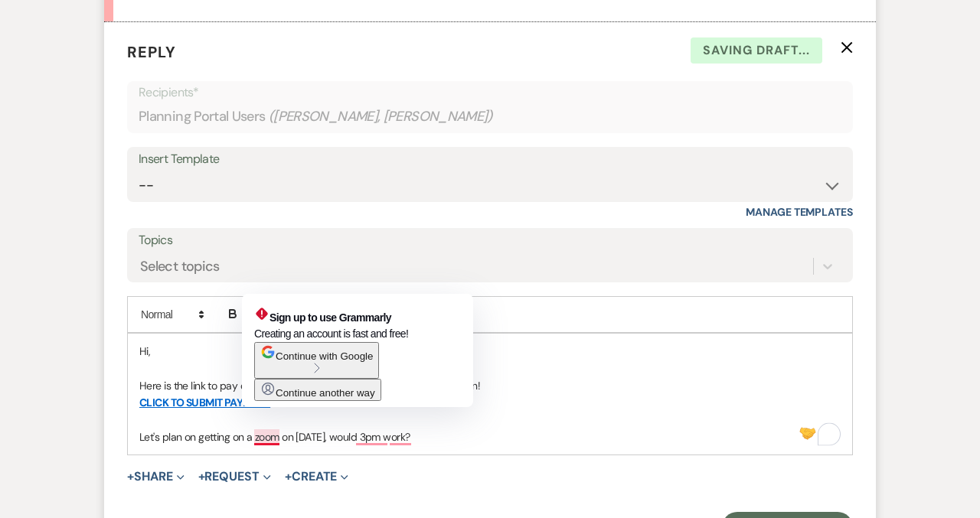
click at [262, 438] on p "Let's plan on getting on a zoom on October 16th, would 3pm work?" at bounding box center [489, 437] width 701 height 17
click at [297, 442] on p "Let's plan on getting on a zoom on October 16th, would 3pm work?" at bounding box center [489, 437] width 701 height 17
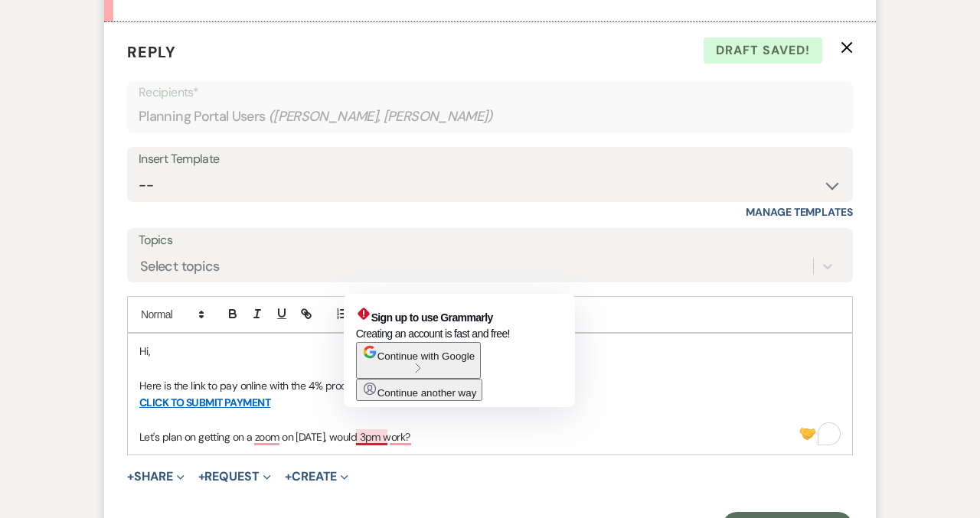
click at [380, 438] on p "Let's plan on getting on a zoom on October 16th, would 3pm work?" at bounding box center [489, 437] width 701 height 17
click at [385, 439] on p "Let's plan on getting on a zoom on October 16th, would 3pm work?" at bounding box center [489, 437] width 701 height 17
click at [398, 439] on p "Let's plan on getting on a zoom on October 16th, would 3pm work?" at bounding box center [489, 437] width 701 height 17
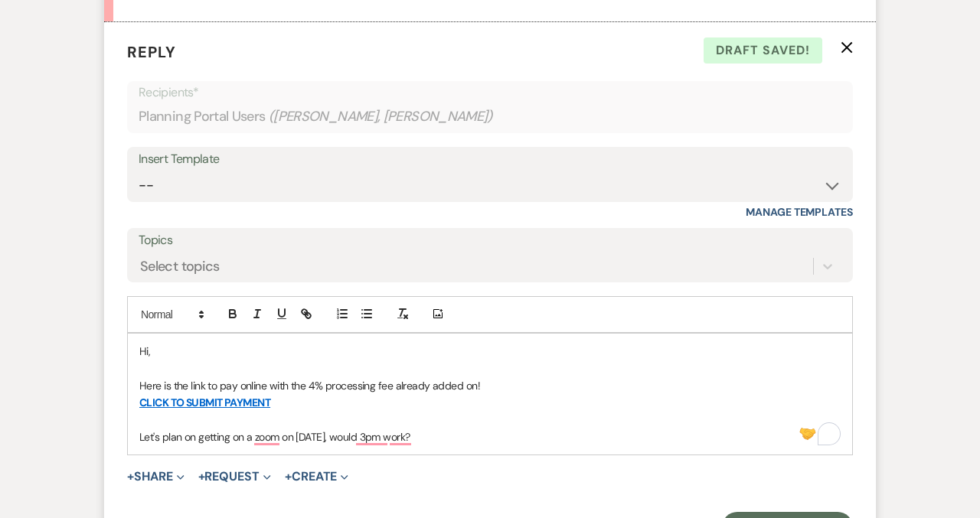
click at [395, 436] on p "Let's plan on getting on a zoom on October 16th, would 3pm work?" at bounding box center [489, 437] width 701 height 17
click at [469, 433] on p "Let's plan on getting on a zoom on October 16th, would 3 pm work?" at bounding box center [489, 437] width 701 height 17
click at [375, 439] on p "Let's plan on getting on a zoom on October 16th, would 3 pm work?" at bounding box center [489, 437] width 701 height 17
click at [467, 441] on p "Let's plan on getting on a zoom on October 16th, would 3 pm work?" at bounding box center [489, 437] width 701 height 17
click at [461, 431] on p "Let's plan on getting on a zoom on October 16th, would 3 pm work?" at bounding box center [489, 437] width 701 height 17
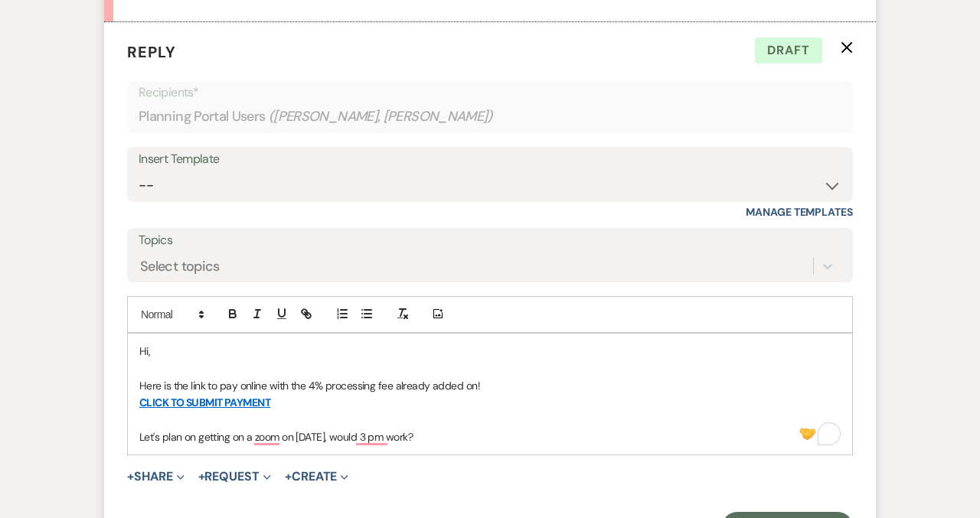
click at [472, 436] on p "Let's plan on getting on a zoom on October 16th, would 3 pm work?" at bounding box center [489, 437] width 701 height 17
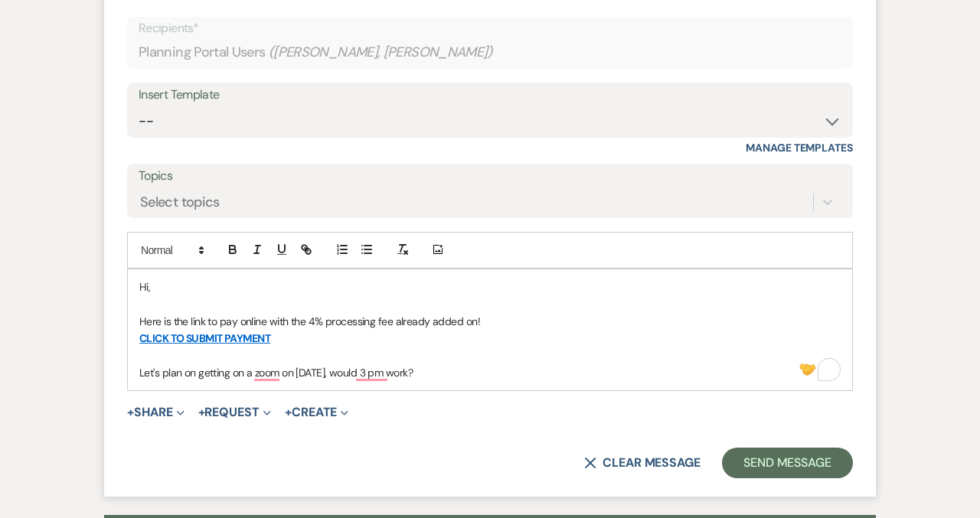
scroll to position [1575, 0]
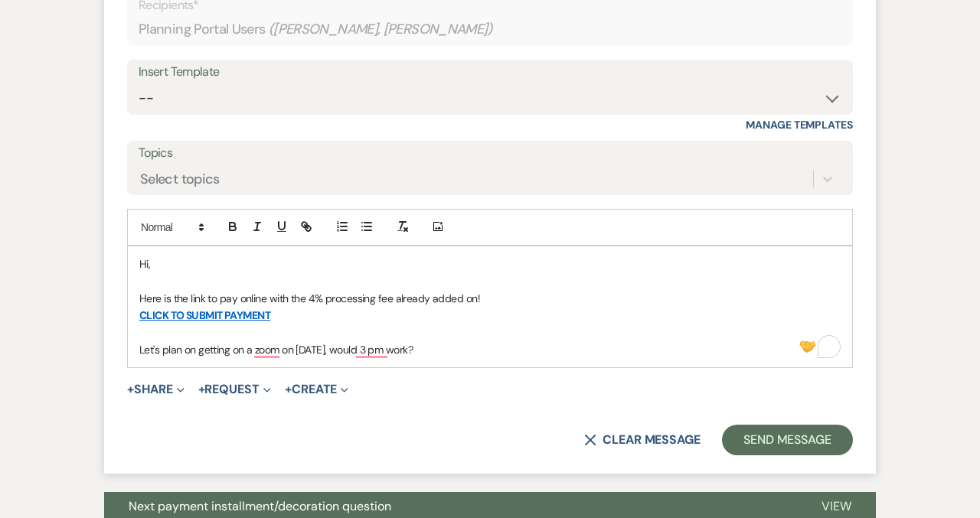
click at [380, 351] on p "Let's plan on getting on a zoom on October 16th, would 3 pm work?" at bounding box center [489, 349] width 701 height 17
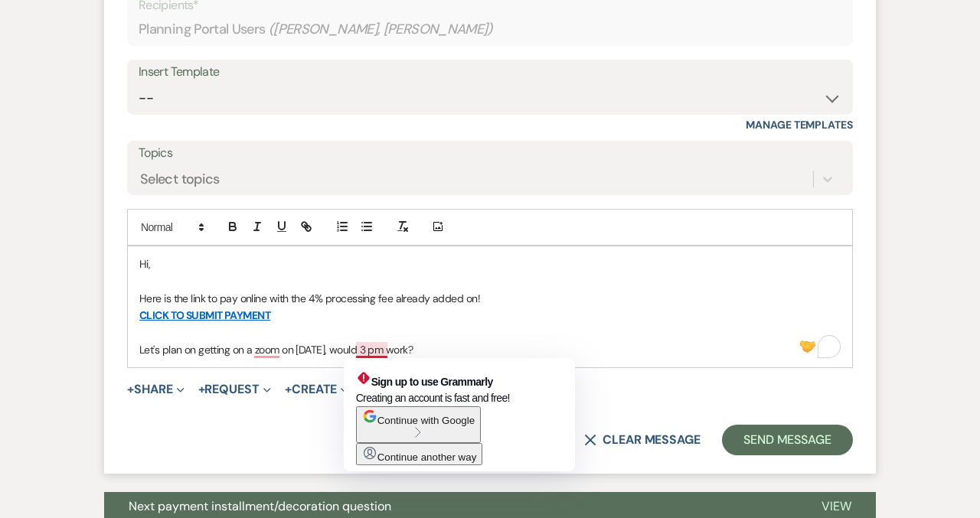
click at [484, 330] on p "To enrich screen reader interactions, please activate Accessibility in Grammarl…" at bounding box center [489, 332] width 701 height 17
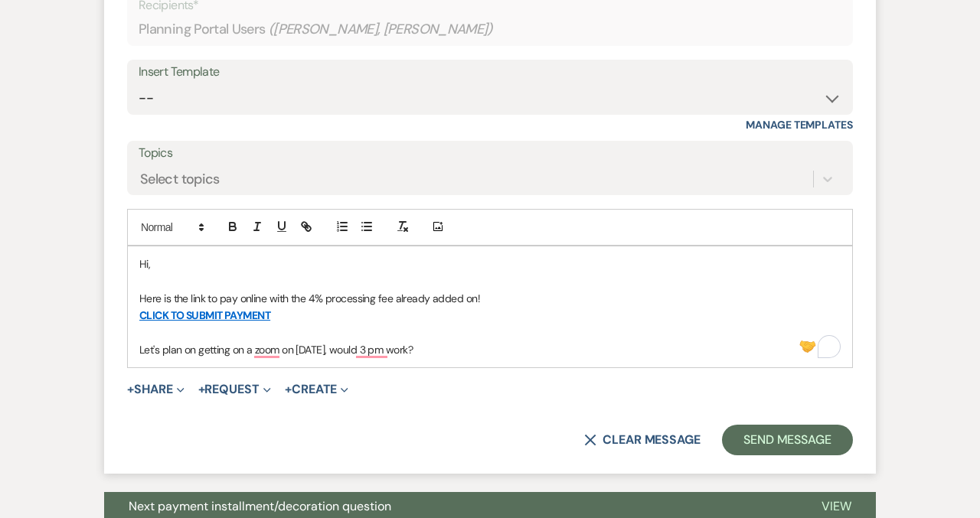
click at [480, 342] on p "Let's plan on getting on a zoom on October 16th, would 3 pm work?" at bounding box center [489, 349] width 701 height 17
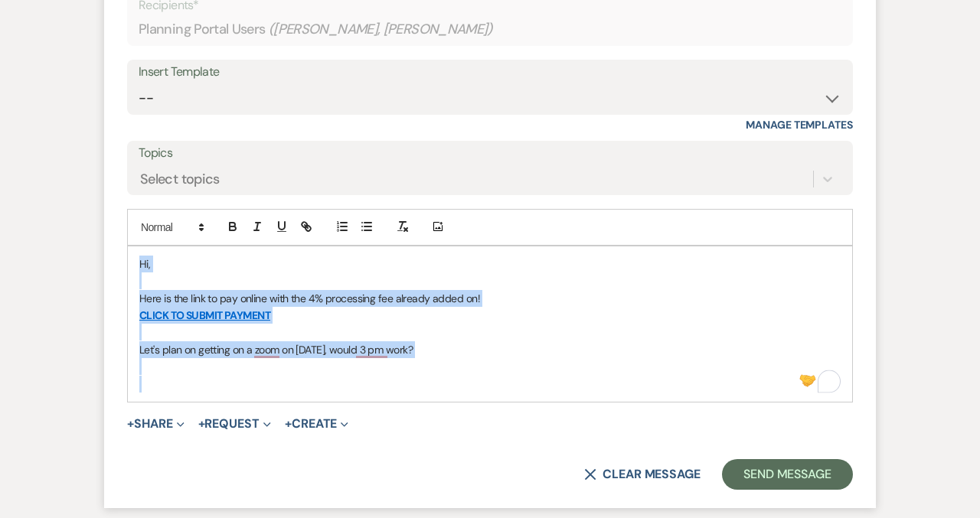
drag, startPoint x: 328, startPoint y: 379, endPoint x: 119, endPoint y: 252, distance: 244.6
click at [119, 252] on form "Reply X Saving draft... Recipients* Planning Portal Users ( Jayleen Cortes, Adr…" at bounding box center [490, 221] width 772 height 573
copy div "Hi, Here is the link to pay online with the 4% processing fee already added on!…"
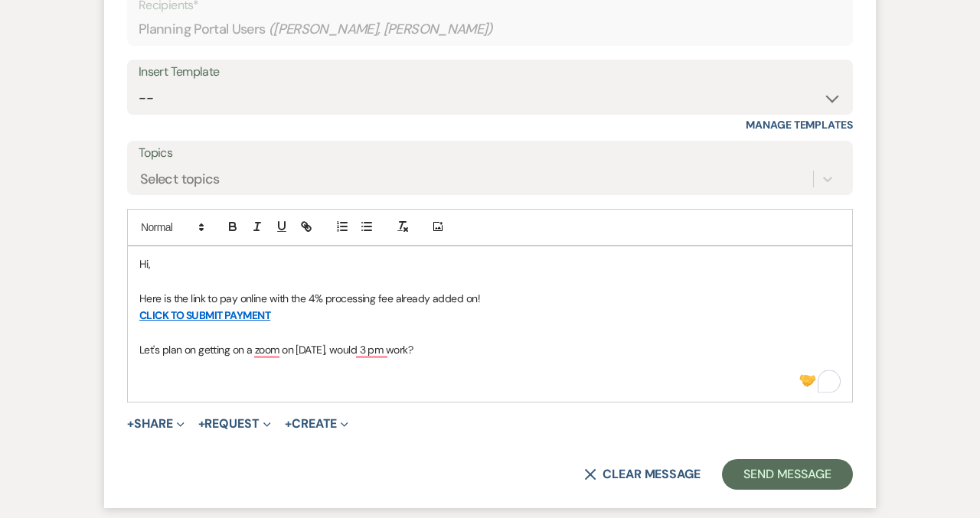
click at [167, 377] on p "To enrich screen reader interactions, please activate Accessibility in Grammarl…" at bounding box center [489, 384] width 701 height 17
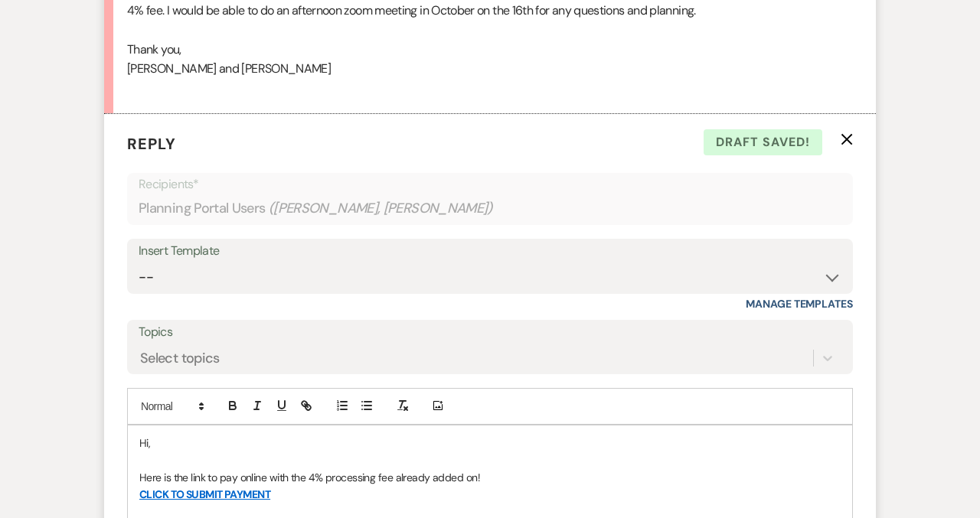
click at [197, 295] on div "Insert Template -- Tour Confirmation Contract (Pre-Booked Leads) Out of office …" at bounding box center [490, 275] width 726 height 72
click at [200, 268] on select "-- Tour Confirmation Contract (Pre-Booked Leads) Out of office Inquiry Email Al…" at bounding box center [490, 278] width 703 height 30
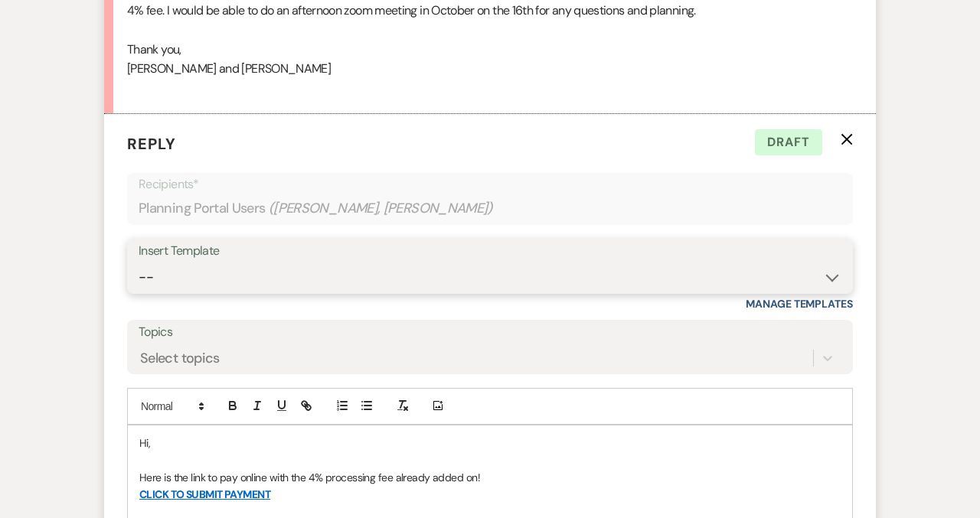
select select "6177"
click at [139, 263] on select "-- Tour Confirmation Contract (Pre-Booked Leads) Out of office Inquiry Email Al…" at bounding box center [490, 278] width 703 height 30
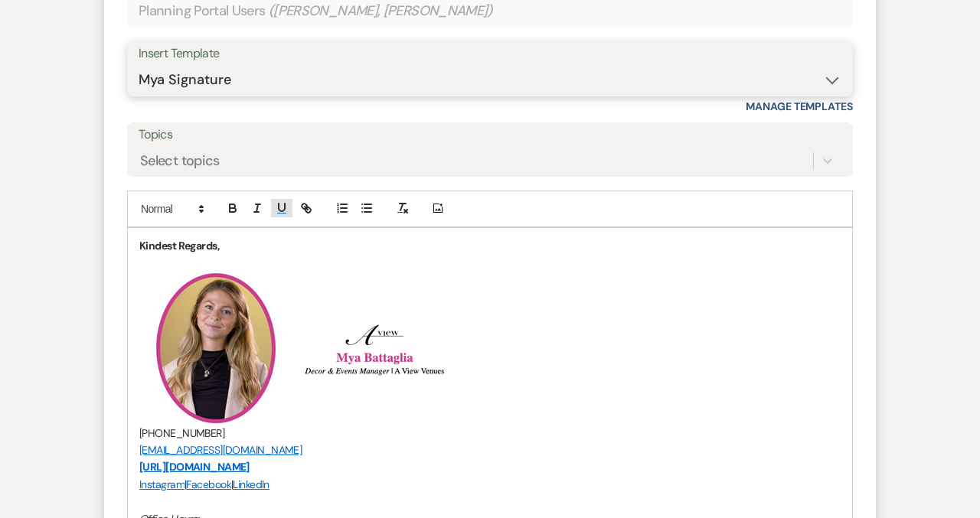
scroll to position [1716, 0]
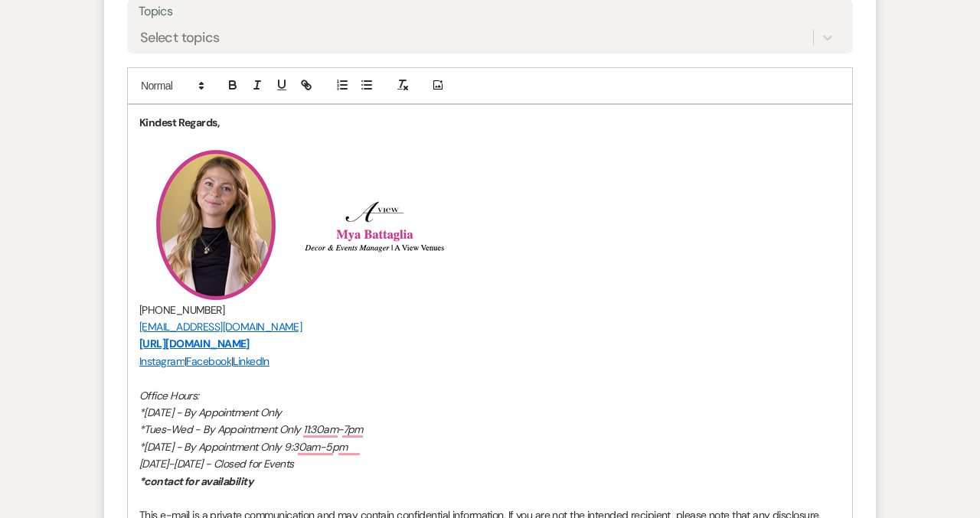
click at [134, 126] on div "Kindest Regards, ﻿ ﻿ ﻿ ﻿ (402) 933-2929 booked@aviewvenues.com https://aviewven…" at bounding box center [490, 336] width 724 height 463
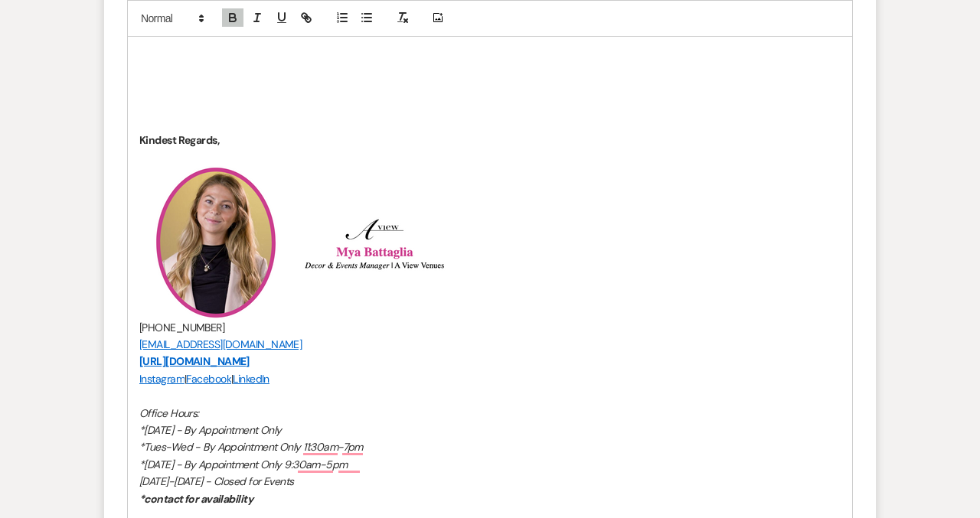
scroll to position [1802, 0]
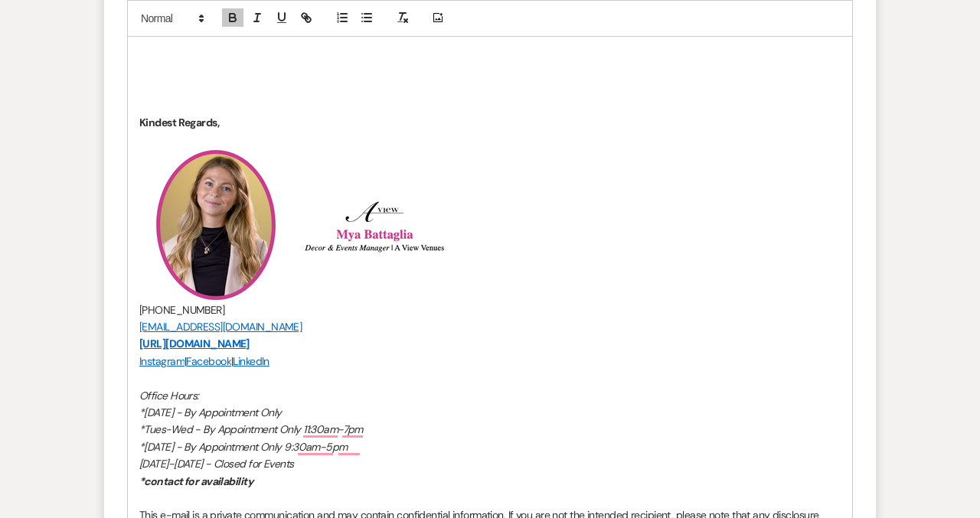
click at [156, 54] on p "To enrich screen reader interactions, please activate Accessibility in Grammarl…" at bounding box center [489, 53] width 701 height 17
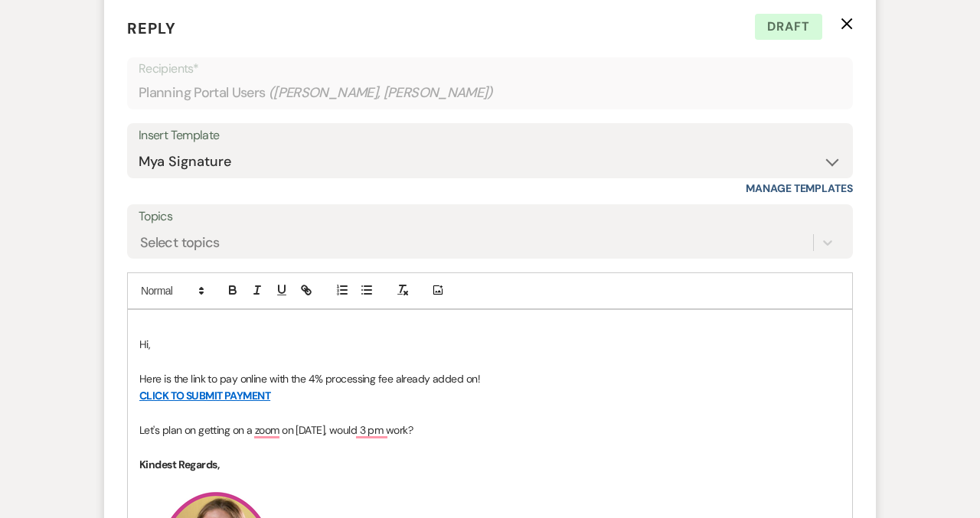
scroll to position [1523, 0]
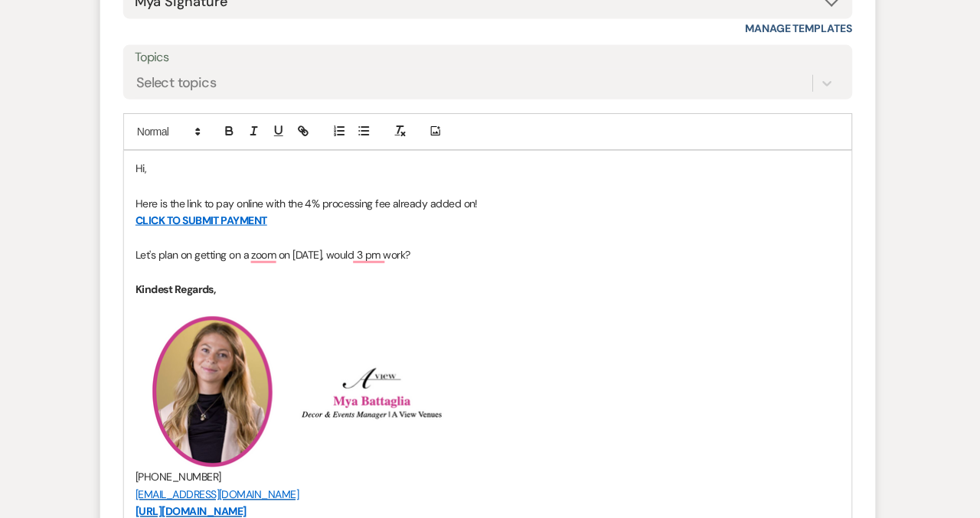
scroll to position [1670, 0]
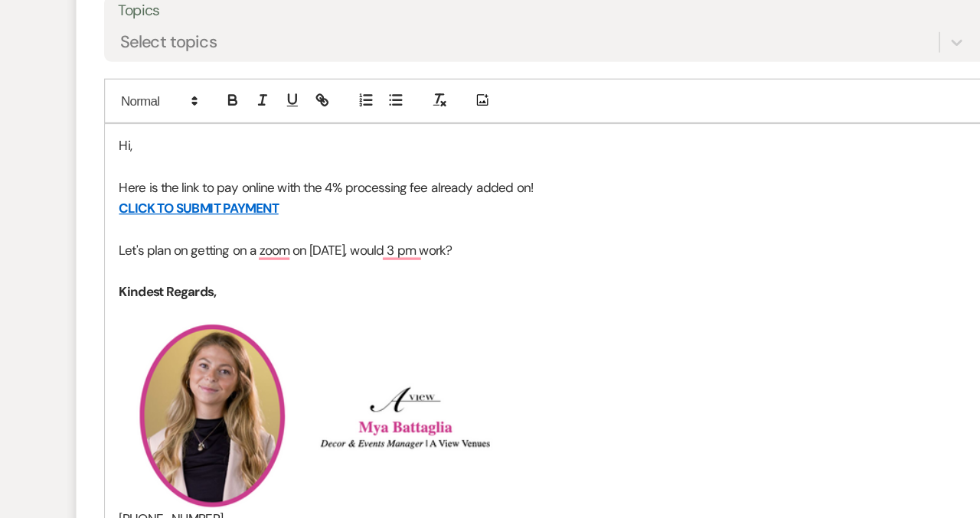
click at [462, 250] on p "Let's plan on getting on a zoom on October 16th, would 3 pm work?" at bounding box center [489, 254] width 701 height 17
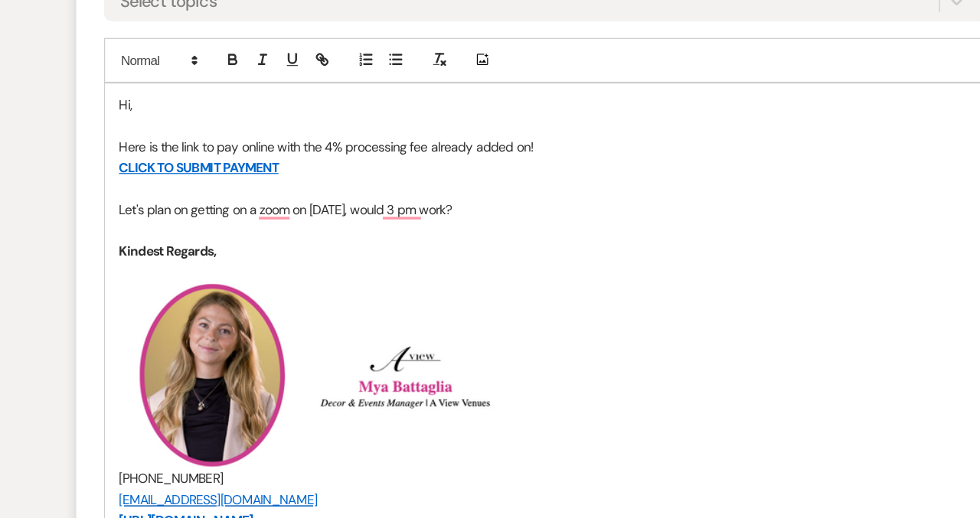
click at [585, 293] on p "Kindest Regards," at bounding box center [489, 289] width 701 height 17
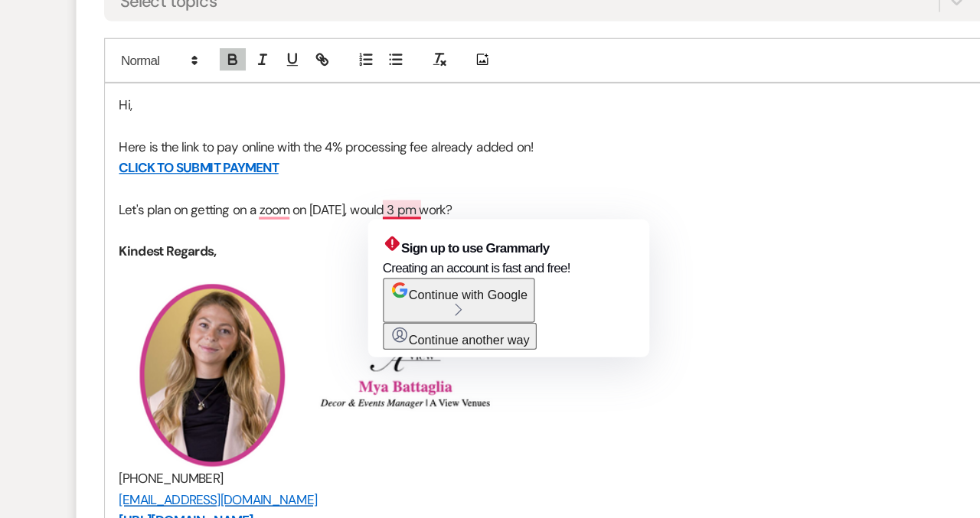
click at [357, 255] on p "Let's plan on getting on a zoom on October 16th, would 3 pm work?" at bounding box center [489, 254] width 701 height 17
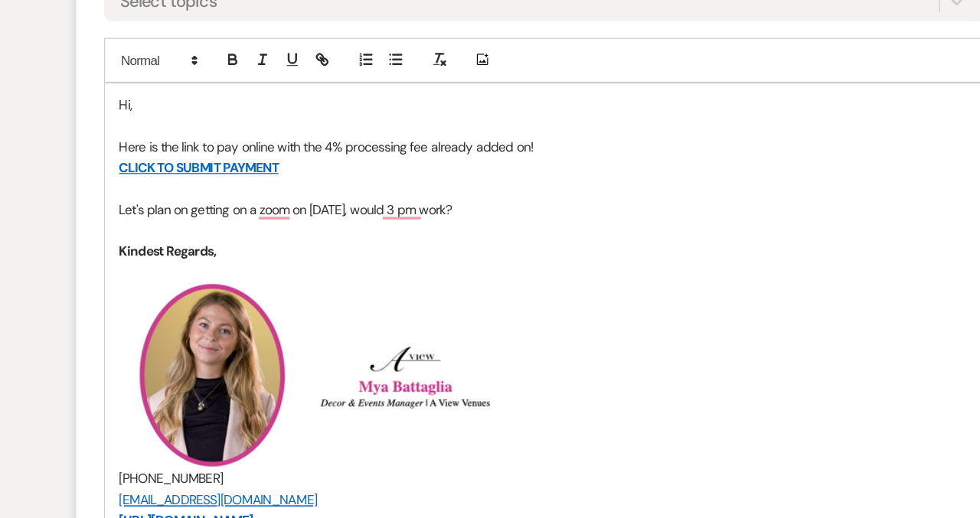
click at [439, 254] on p "Let's plan on getting on a zoom on October 16th, would 3 pm work?" at bounding box center [489, 254] width 701 height 17
click at [461, 266] on p "To enrich screen reader interactions, please activate Accessibility in Grammarl…" at bounding box center [489, 271] width 701 height 17
click at [457, 253] on p "Let's plan on getting on a zoom on October 16th, would 3 pm work, otherwise I a…" at bounding box center [489, 254] width 701 height 17
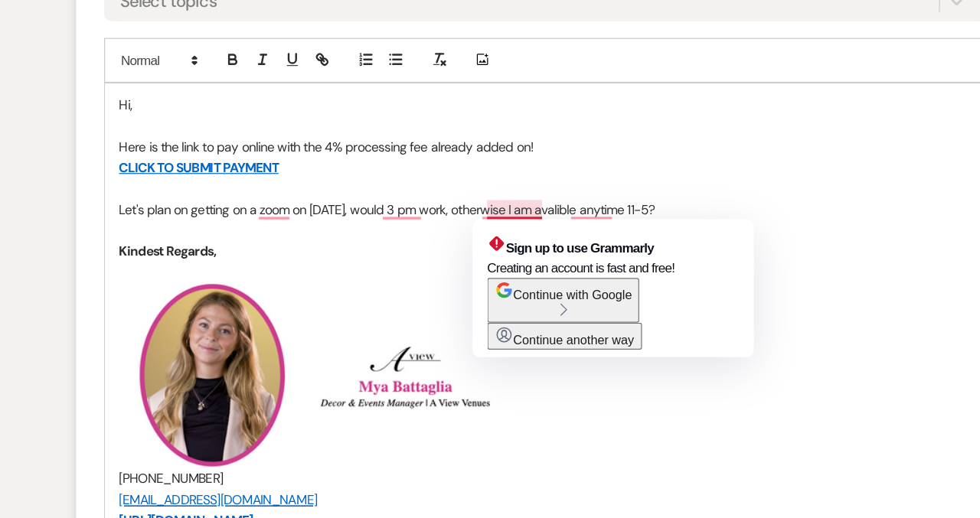
click at [518, 255] on p "Let's plan on getting on a zoom on October 16th, would 3 pm work, otherwise I a…" at bounding box center [489, 254] width 701 height 17
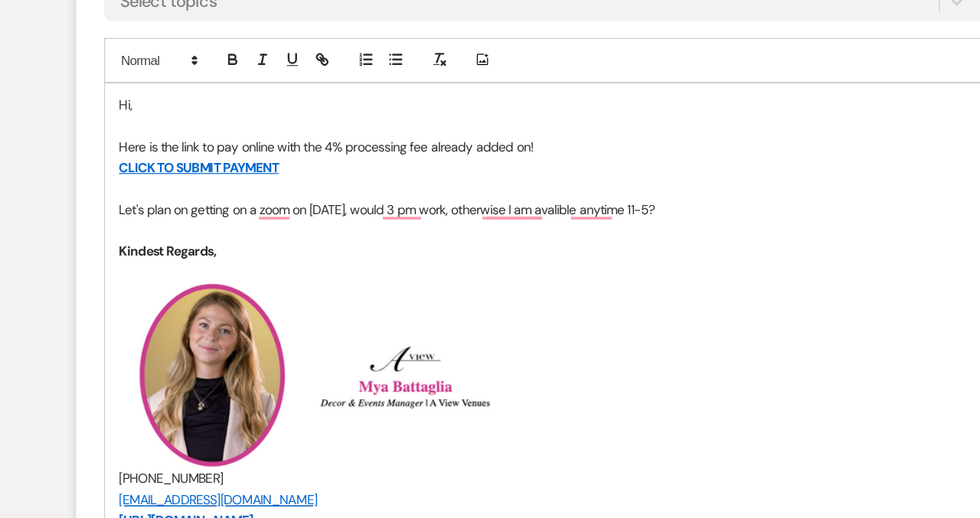
click at [536, 254] on p "Let's plan on getting on a zoom on October 16th, would 3 pm work, otherwise I a…" at bounding box center [489, 254] width 701 height 17
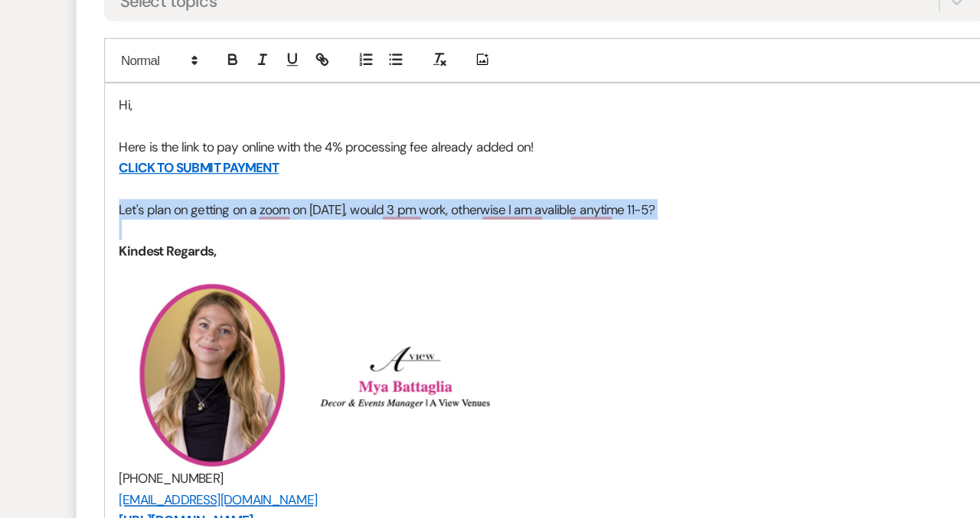
click at [536, 254] on p "Let's plan on getting on a zoom on October 16th, would 3 pm work, otherwise I a…" at bounding box center [489, 254] width 701 height 17
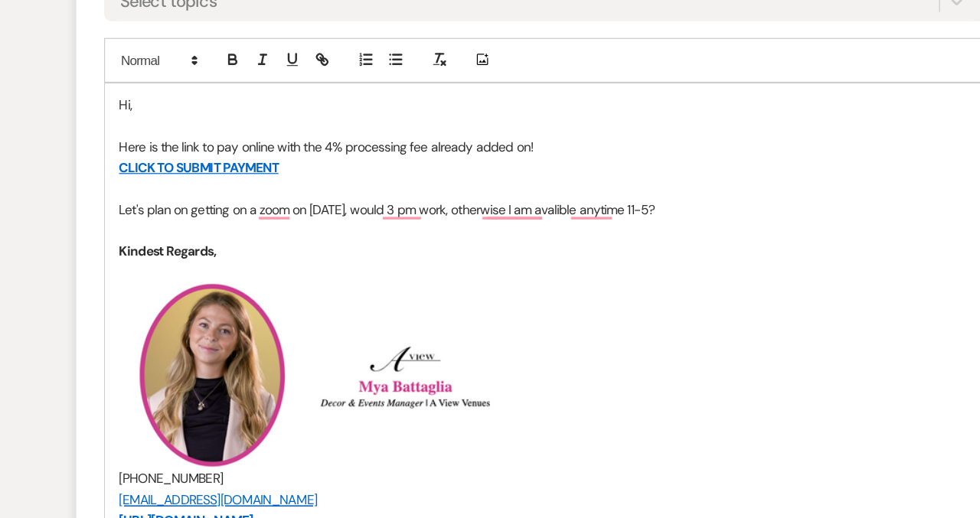
click at [536, 281] on p "Kindest Regards," at bounding box center [489, 289] width 701 height 17
click at [531, 254] on p "Let's plan on getting on a zoom on October 16th, would 3 pm work, otherwise I a…" at bounding box center [489, 254] width 701 height 17
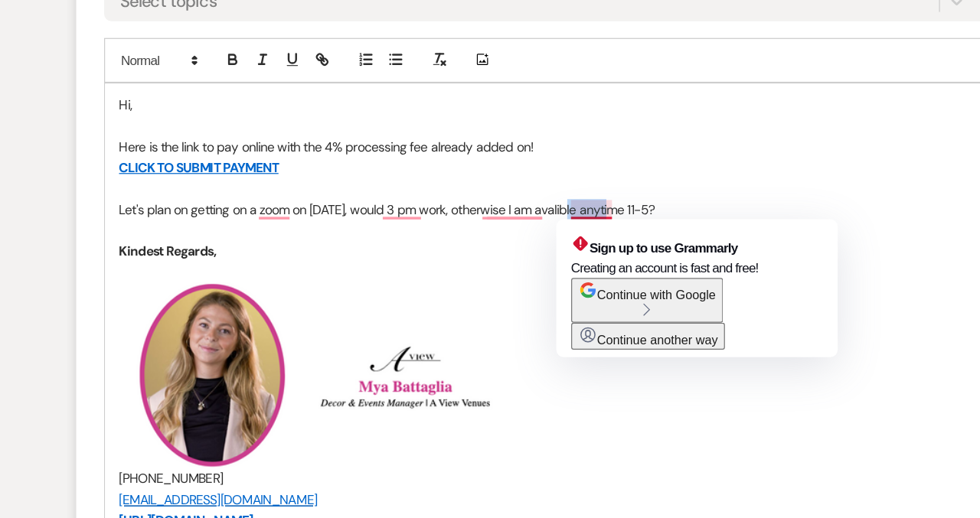
copy p "avalible"
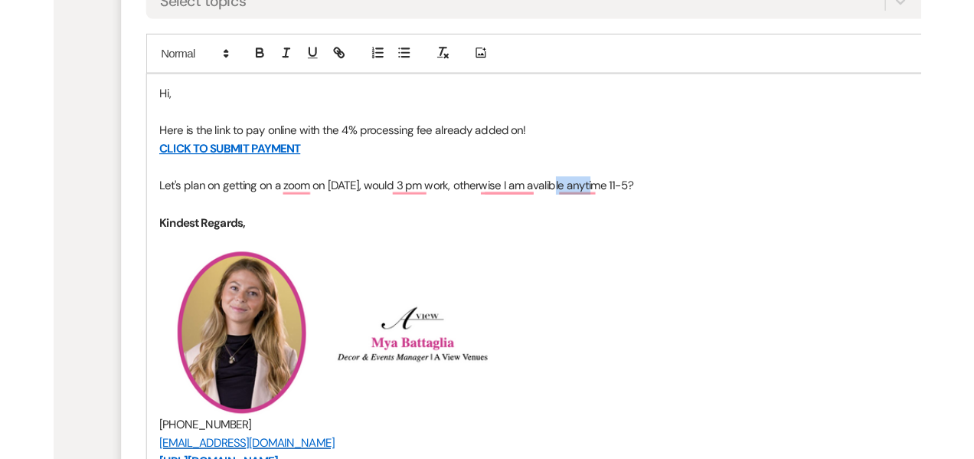
scroll to position [1671, 0]
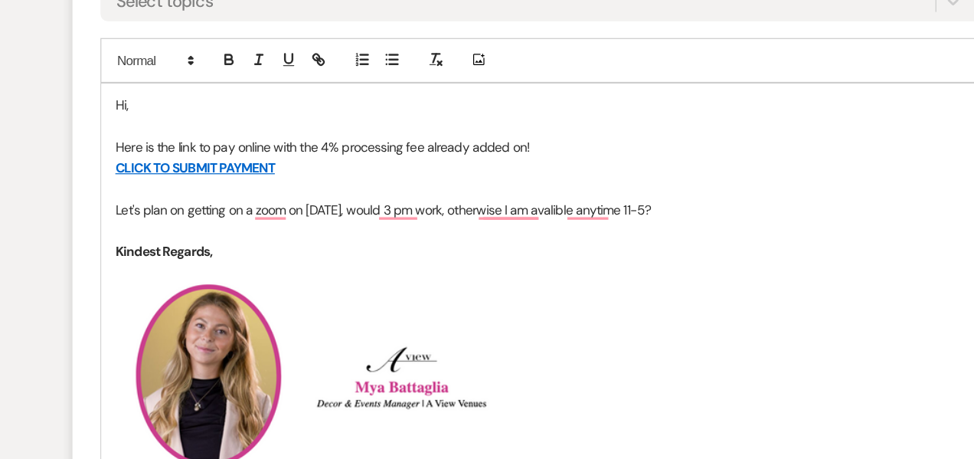
click at [599, 251] on p "Let's plan on getting on a zoom on October 16th, would 3 pm work, otherwise I a…" at bounding box center [486, 253] width 701 height 17
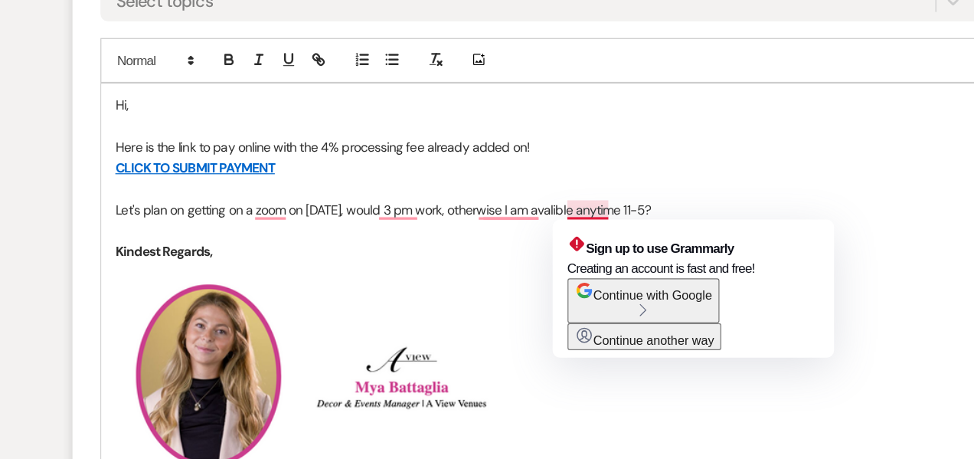
click at [528, 253] on p "Let's plan on getting on a zoom on October 16th, would 3 pm work, otherwise I a…" at bounding box center [486, 253] width 701 height 17
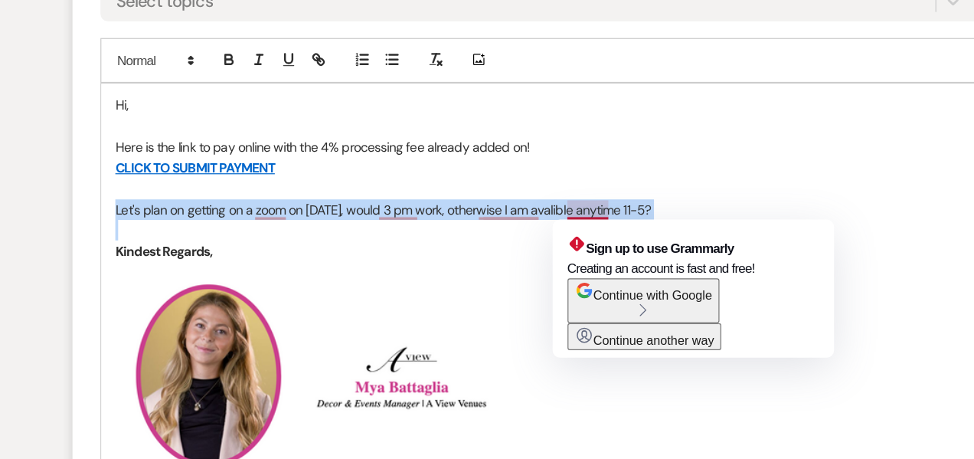
click at [528, 253] on p "Let's plan on getting on a zoom on October 16th, would 3 pm work, otherwise I a…" at bounding box center [486, 253] width 701 height 17
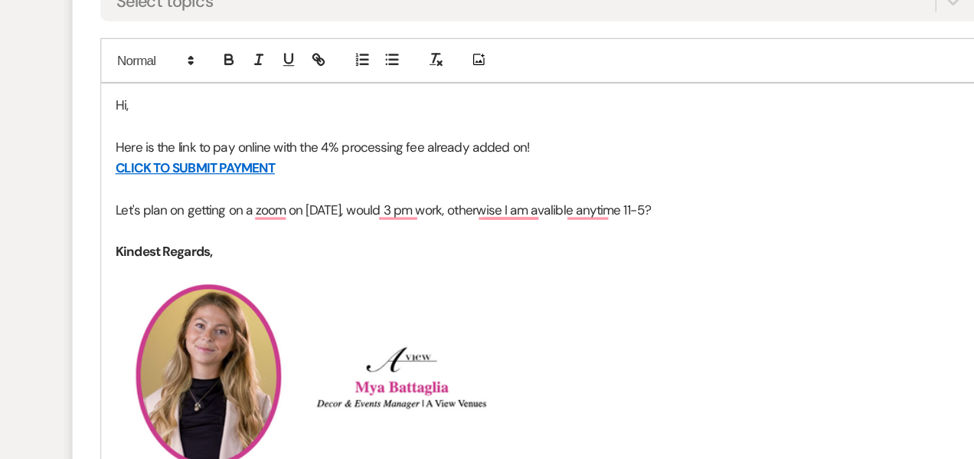
click at [542, 228] on p "To enrich screen reader interactions, please activate Accessibility in Grammarl…" at bounding box center [486, 235] width 701 height 17
click at [527, 254] on p "Let's plan on getting on a zoom on October 16th, would 3 pm work, otherwise I a…" at bounding box center [486, 253] width 701 height 17
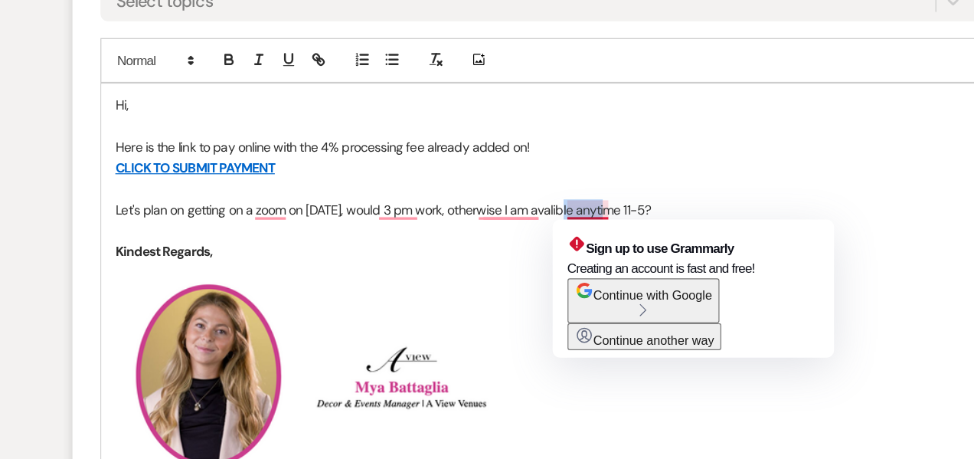
click at [527, 254] on p "Let's plan on getting on a zoom on October 16th, would 3 pm work, otherwise I a…" at bounding box center [486, 253] width 701 height 17
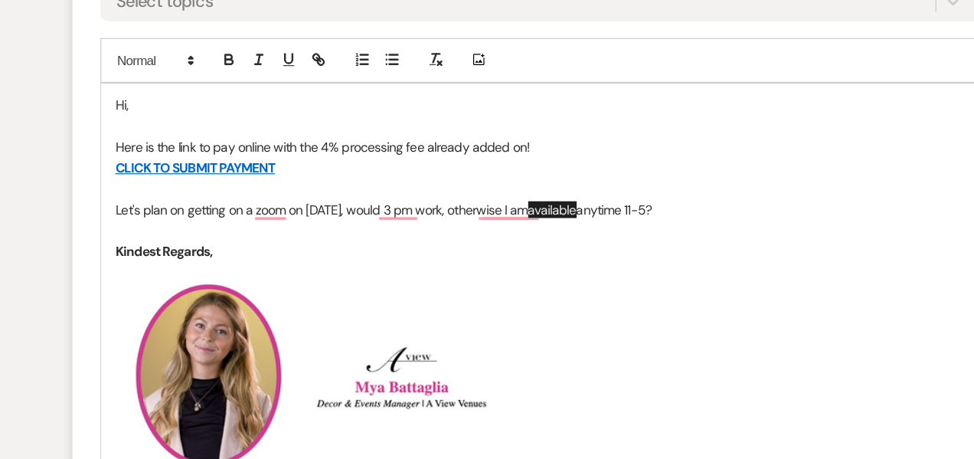
click at [608, 262] on p "To enrich screen reader interactions, please activate Accessibility in Grammarl…" at bounding box center [486, 270] width 701 height 17
click at [508, 253] on span "available" at bounding box center [495, 253] width 40 height 14
click at [557, 256] on span "available" at bounding box center [537, 253] width 40 height 14
click at [611, 256] on p "Let's plan on getting on a zoom on October 16th, would 3 pm work, otherwise I a…" at bounding box center [486, 253] width 701 height 17
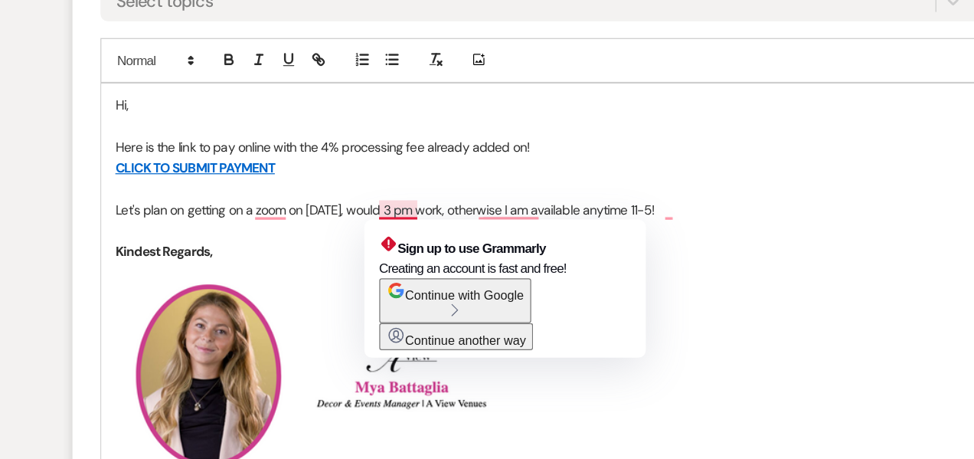
click at [354, 253] on p "Let's plan on getting on a zoom on October 16th, would 3 pm work, otherwise I a…" at bounding box center [486, 253] width 701 height 17
click at [436, 253] on p "Let's plan on getting on a zoom on October 16th, would 3 pm work, otherwise I a…" at bounding box center [486, 253] width 701 height 17
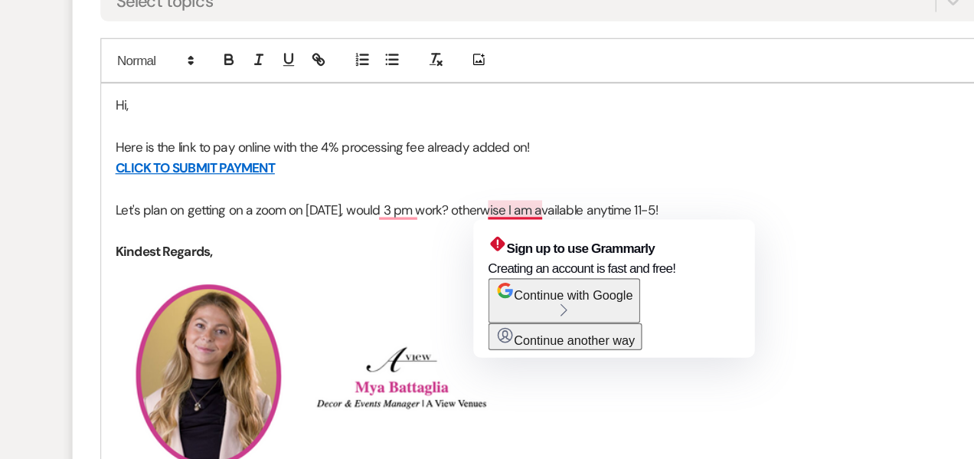
click at [449, 252] on p "Let's plan on getting on a zoom on October 16th, would 3 pm work? otherwise I a…" at bounding box center [486, 253] width 701 height 17
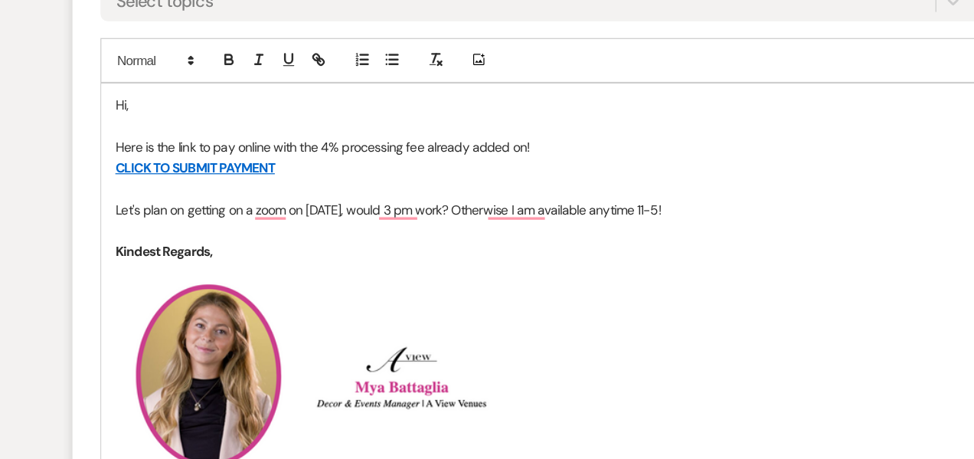
click at [625, 251] on p "Let's plan on getting on a zoom on October 16th, would 3 pm work? Otherwise I a…" at bounding box center [486, 253] width 701 height 17
click at [467, 250] on p "Let's plan on getting on a zoom on October 16th, would 3 pm work? Otherwise I a…" at bounding box center [486, 253] width 701 height 17
click at [574, 252] on p "Let's plan on getting on a zoom on October 16th, would 3 pm work? Other wise I …" at bounding box center [486, 253] width 701 height 17
click at [654, 253] on p "Let's plan on getting on a zoom on October 16th, would 3 pm work? Other wise I …" at bounding box center [486, 253] width 701 height 17
click at [180, 164] on p "Hi," at bounding box center [486, 167] width 701 height 17
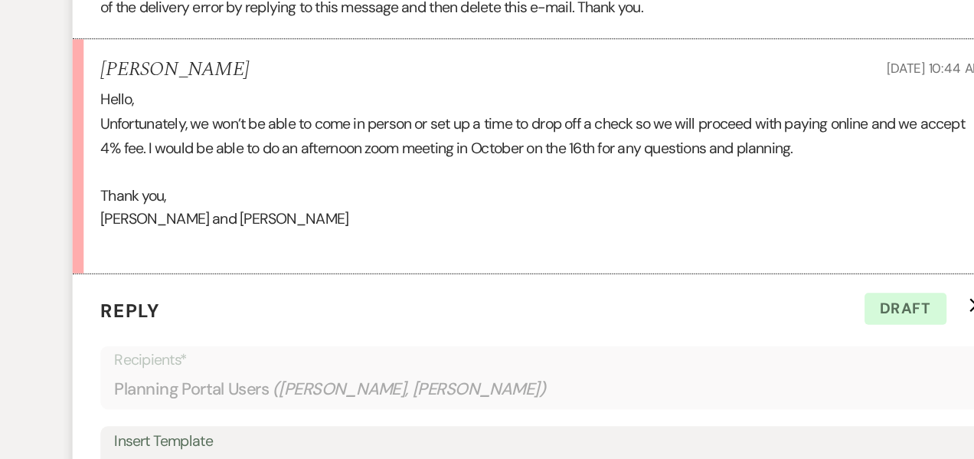
scroll to position [1280, 0]
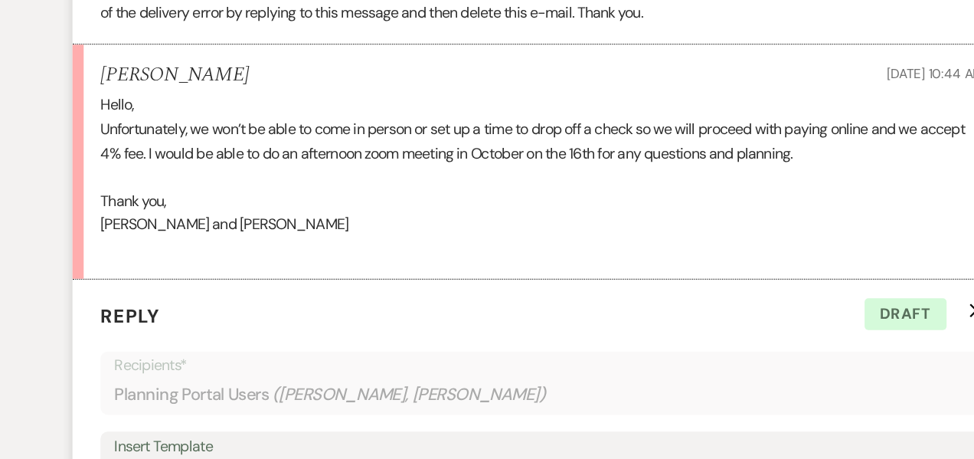
click at [149, 63] on h5 "[PERSON_NAME]" at bounding box center [185, 61] width 122 height 19
copy h5 "Jayleen"
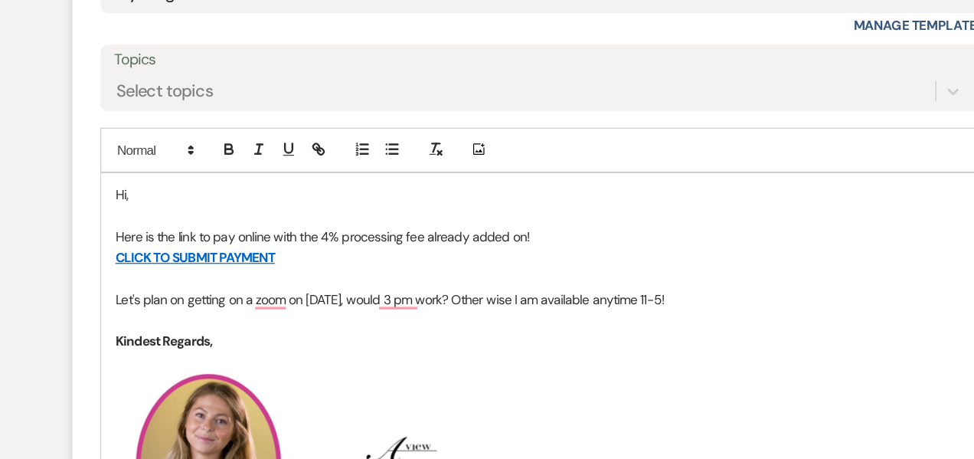
scroll to position [1614, 0]
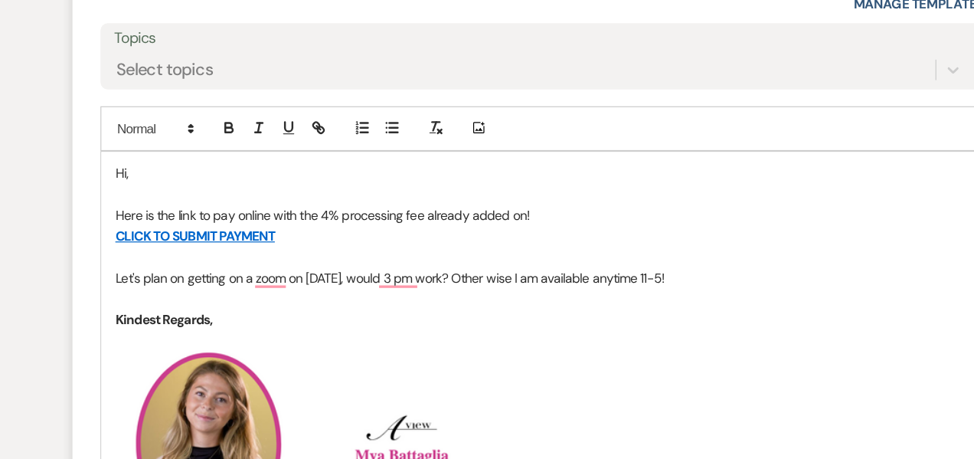
click at [162, 223] on p "Hi," at bounding box center [486, 224] width 701 height 17
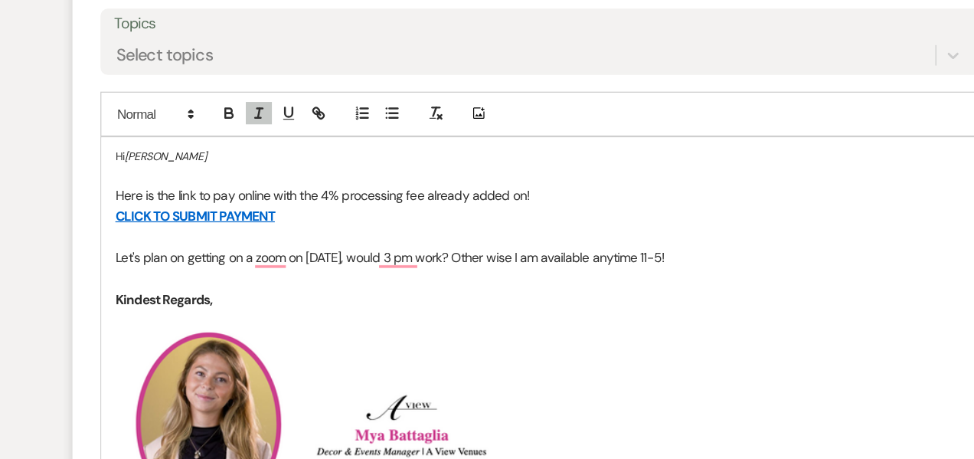
scroll to position [1610, 0]
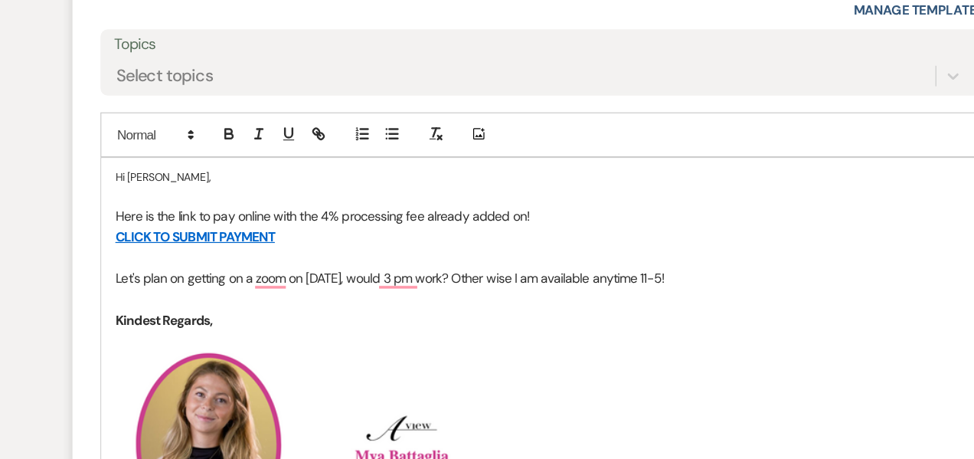
click at [145, 224] on h5 "Hi Jayleen," at bounding box center [486, 226] width 701 height 12
click at [176, 257] on p "Here is the link to pay online with the 4% processing fee already added on!" at bounding box center [486, 258] width 701 height 17
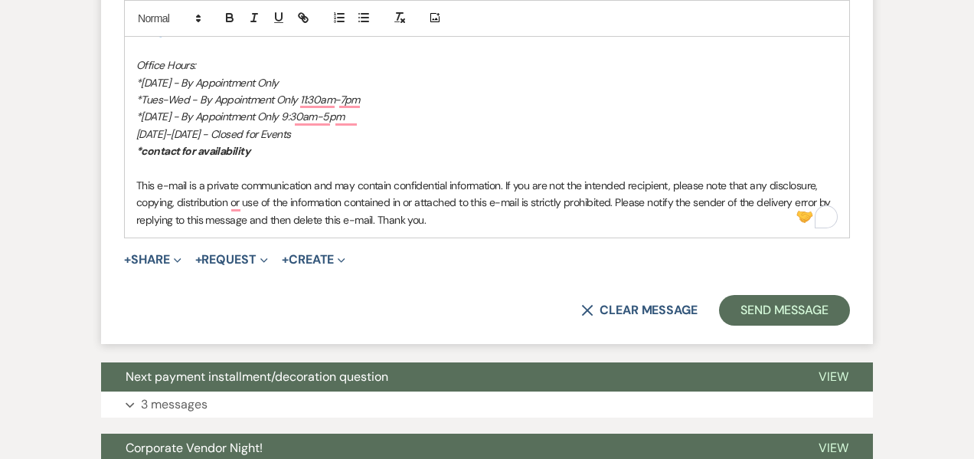
scroll to position [2208, 0]
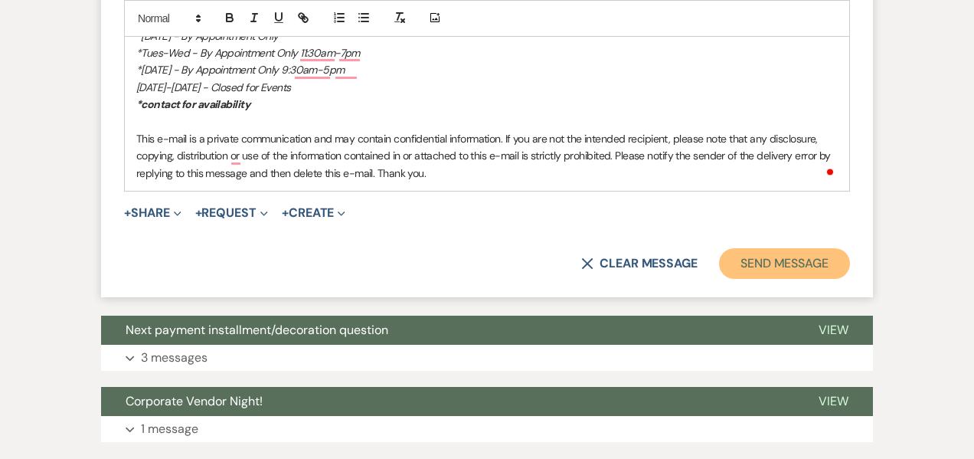
click at [785, 275] on button "Send Message" at bounding box center [784, 263] width 131 height 31
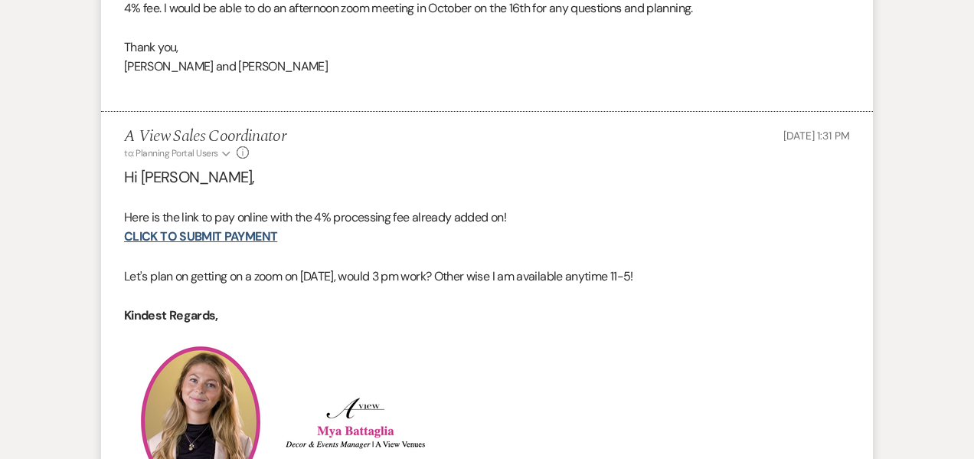
scroll to position [1229, 0]
